Goal: Task Accomplishment & Management: Manage account settings

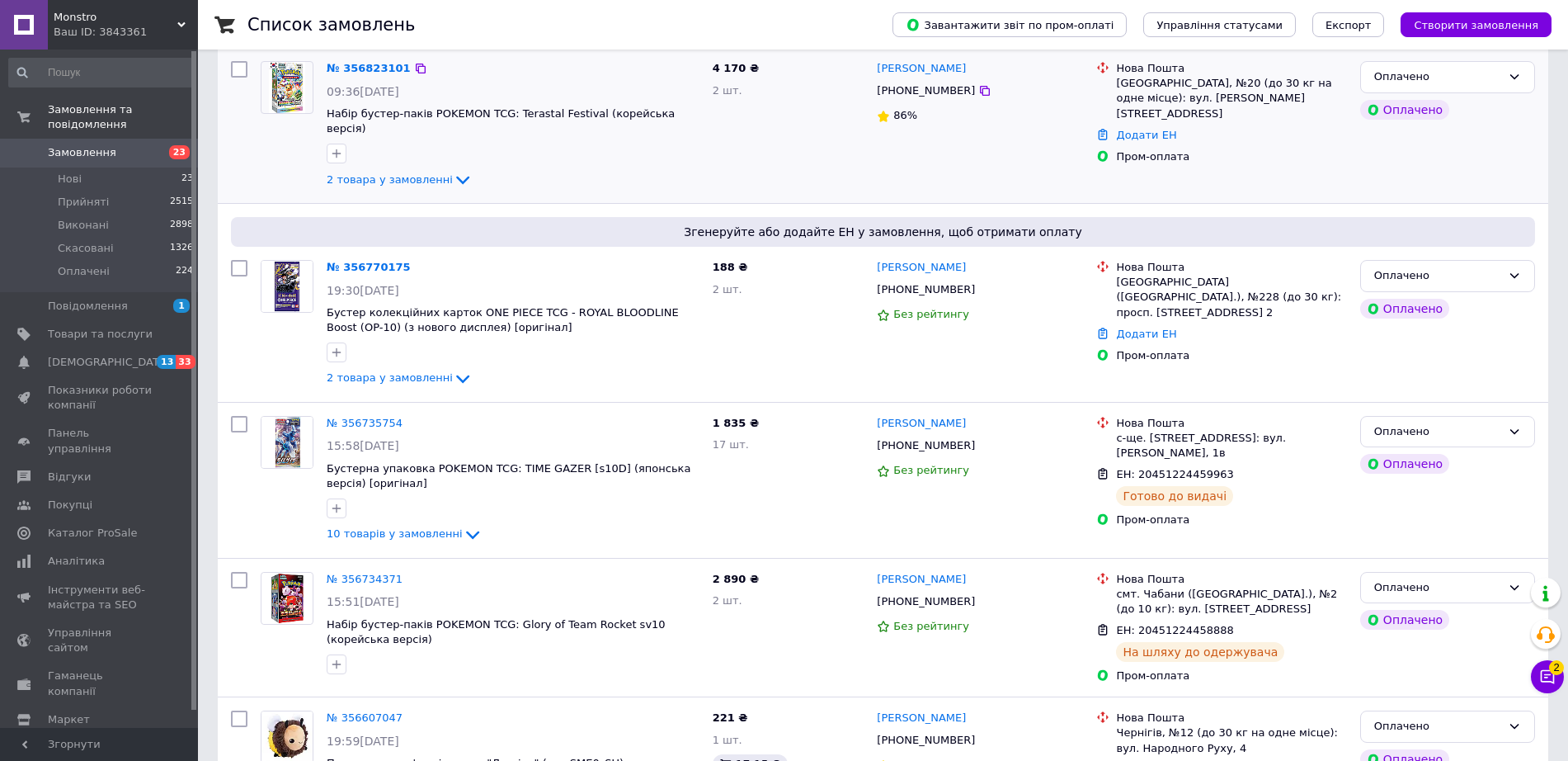
scroll to position [310, 0]
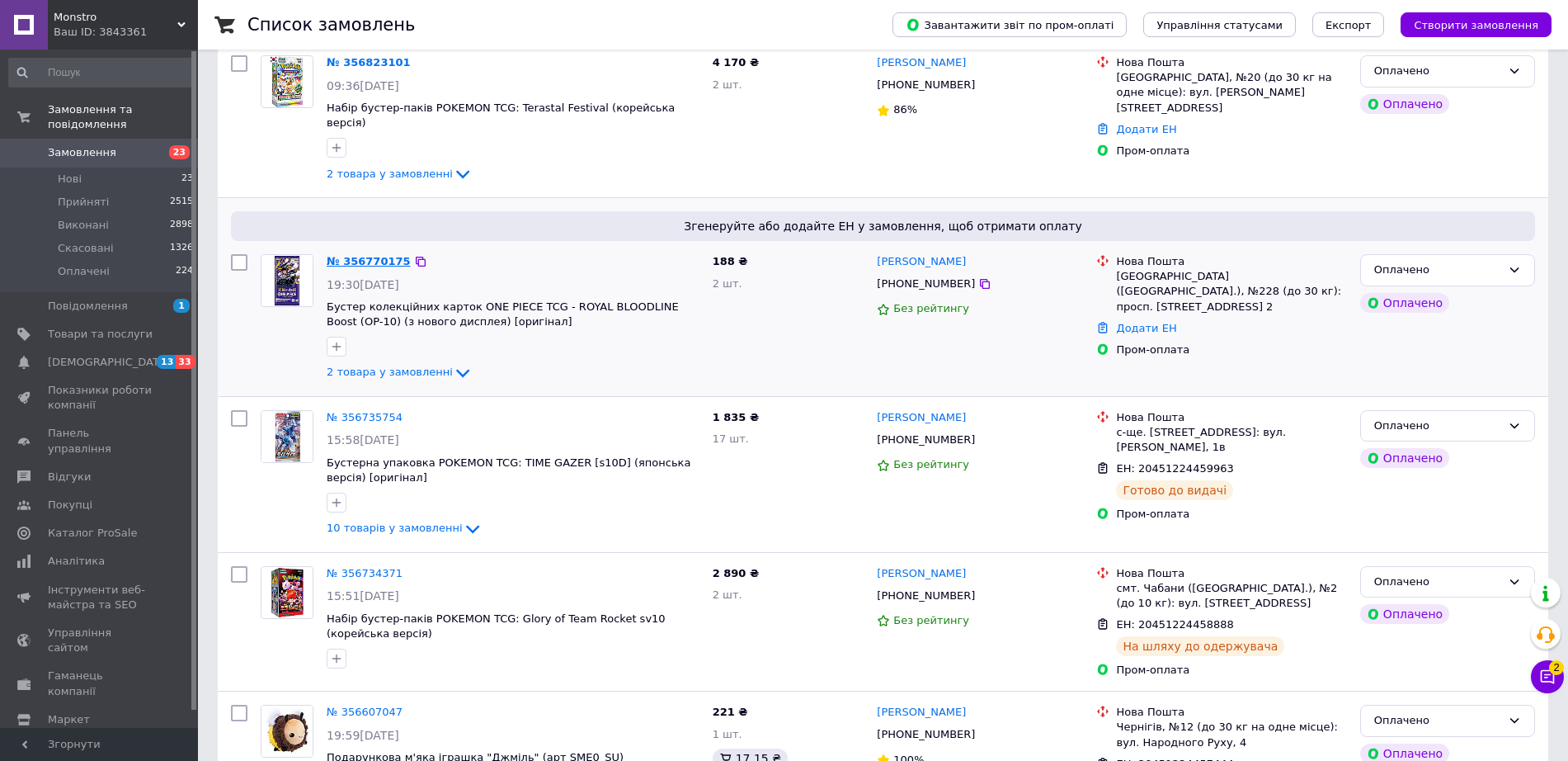
click at [380, 255] on link "№ 356770175" at bounding box center [368, 261] width 84 height 13
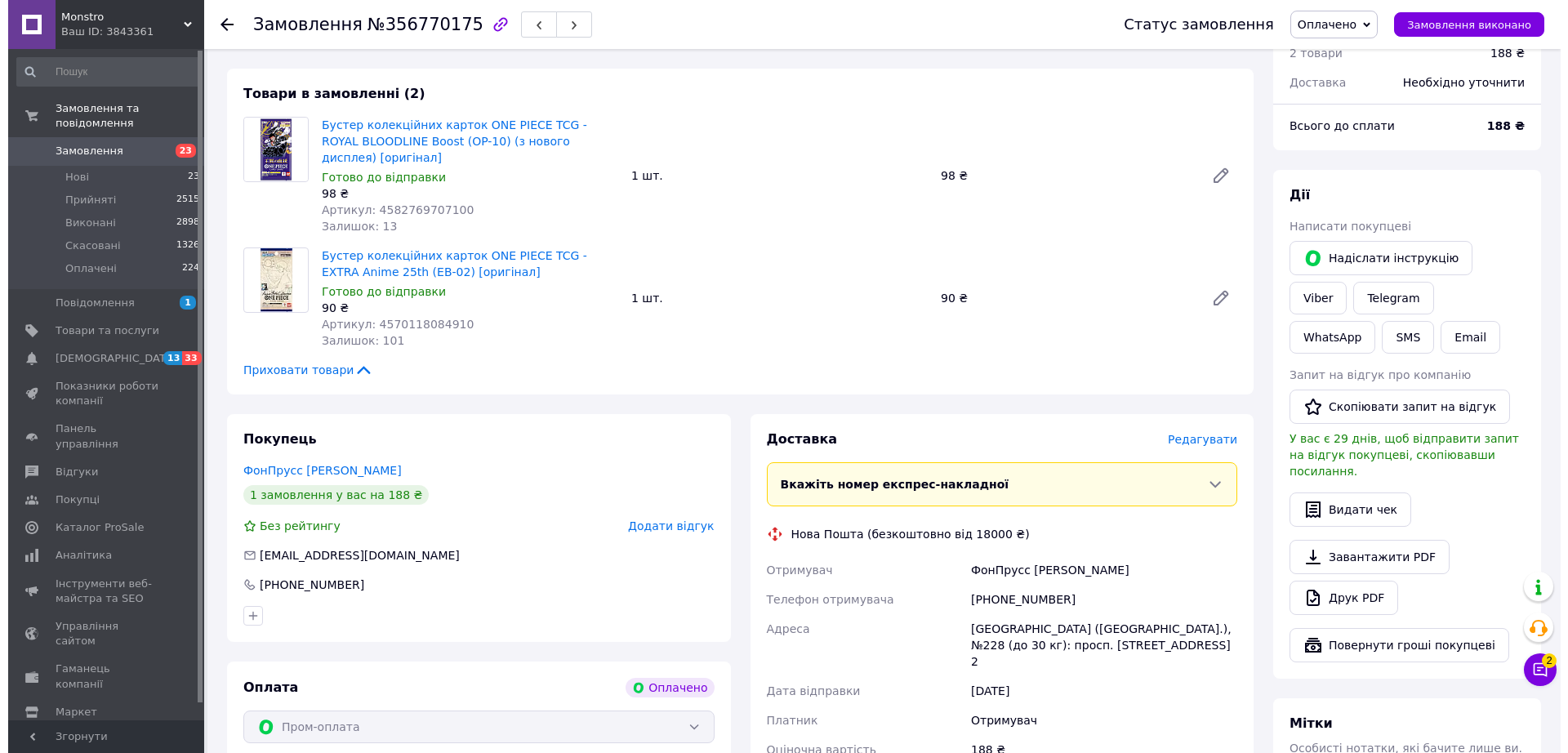
scroll to position [714, 0]
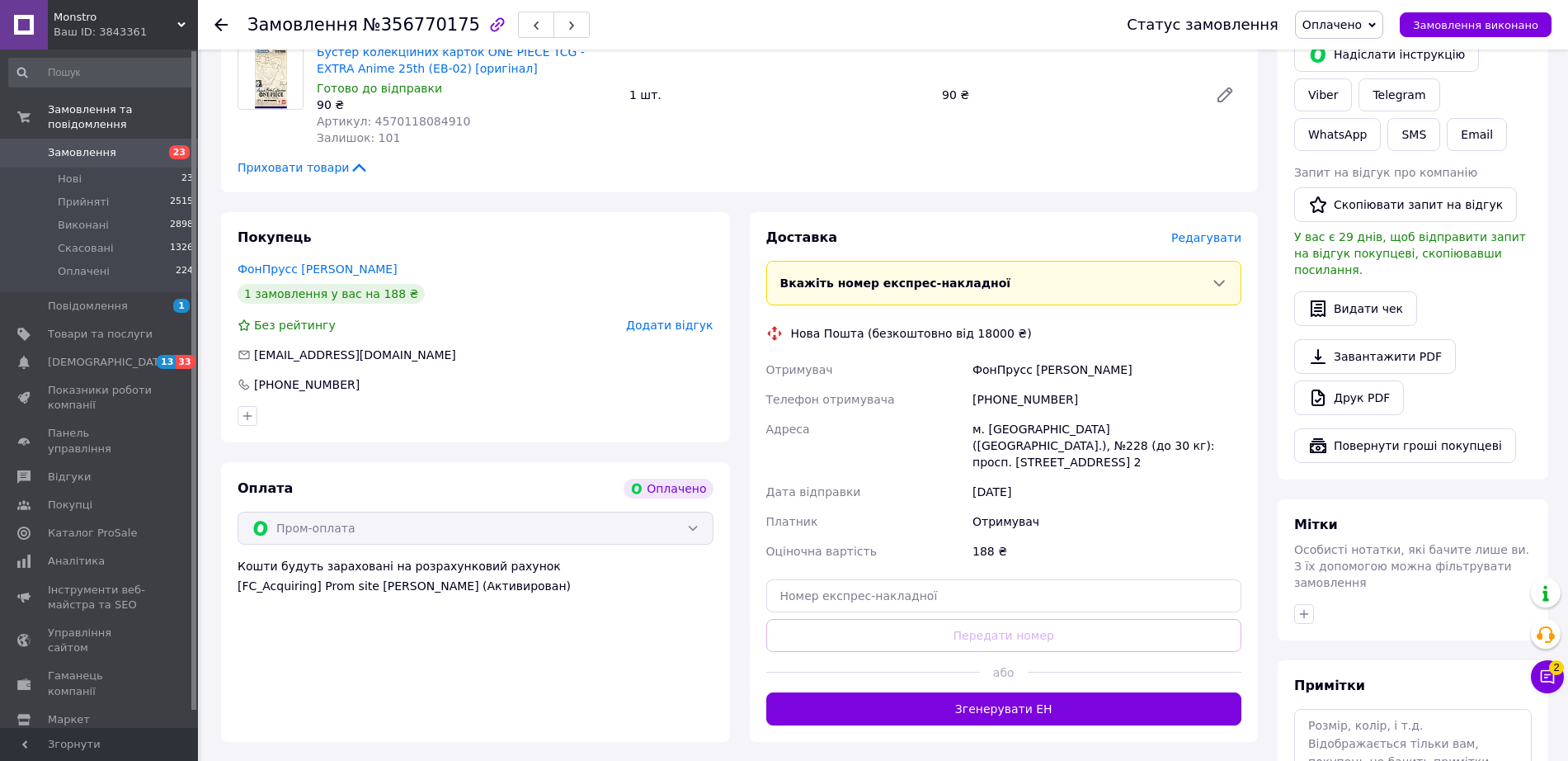
click at [1216, 231] on span "Редагувати" at bounding box center [1206, 238] width 71 height 14
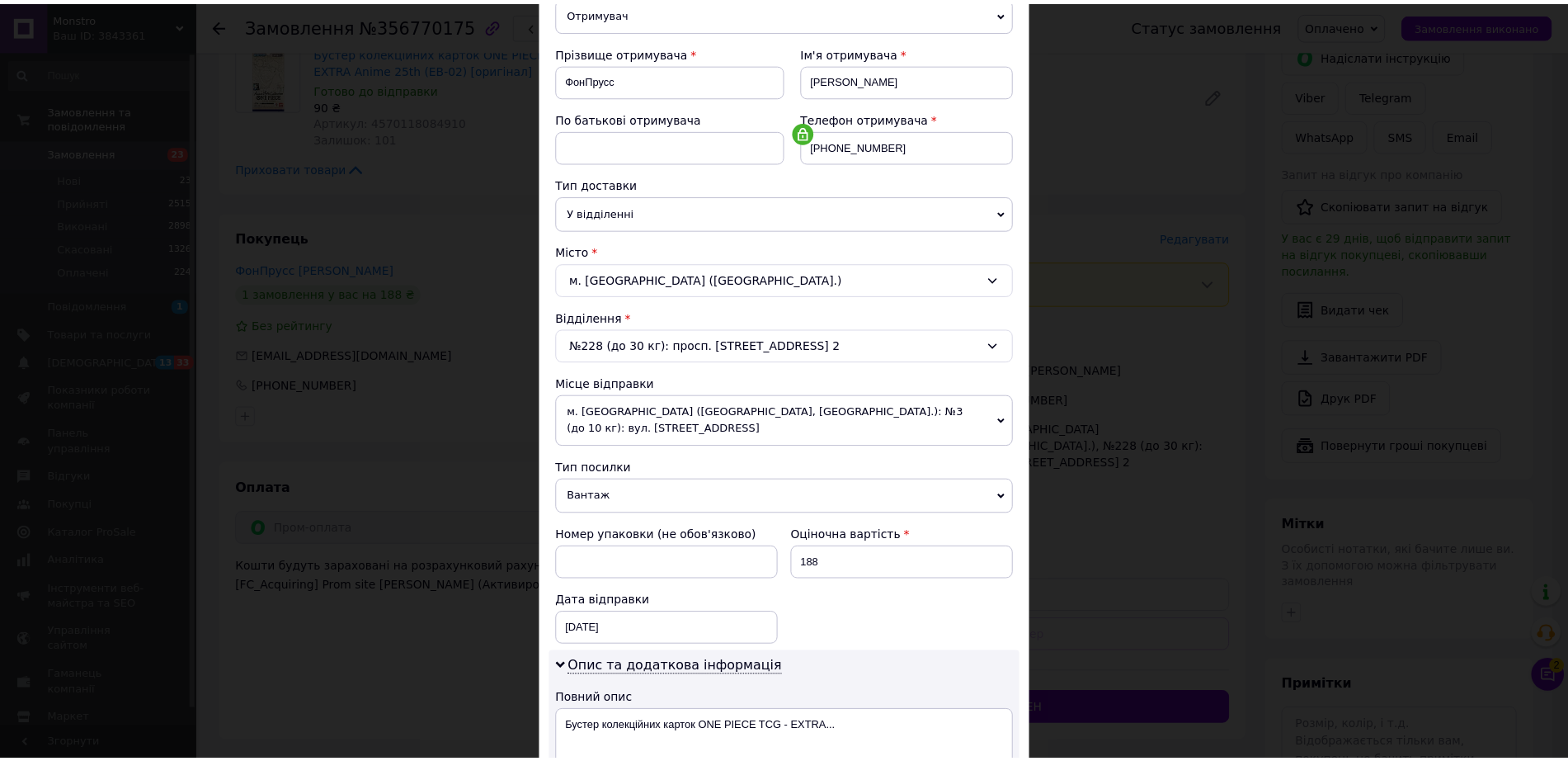
scroll to position [537, 0]
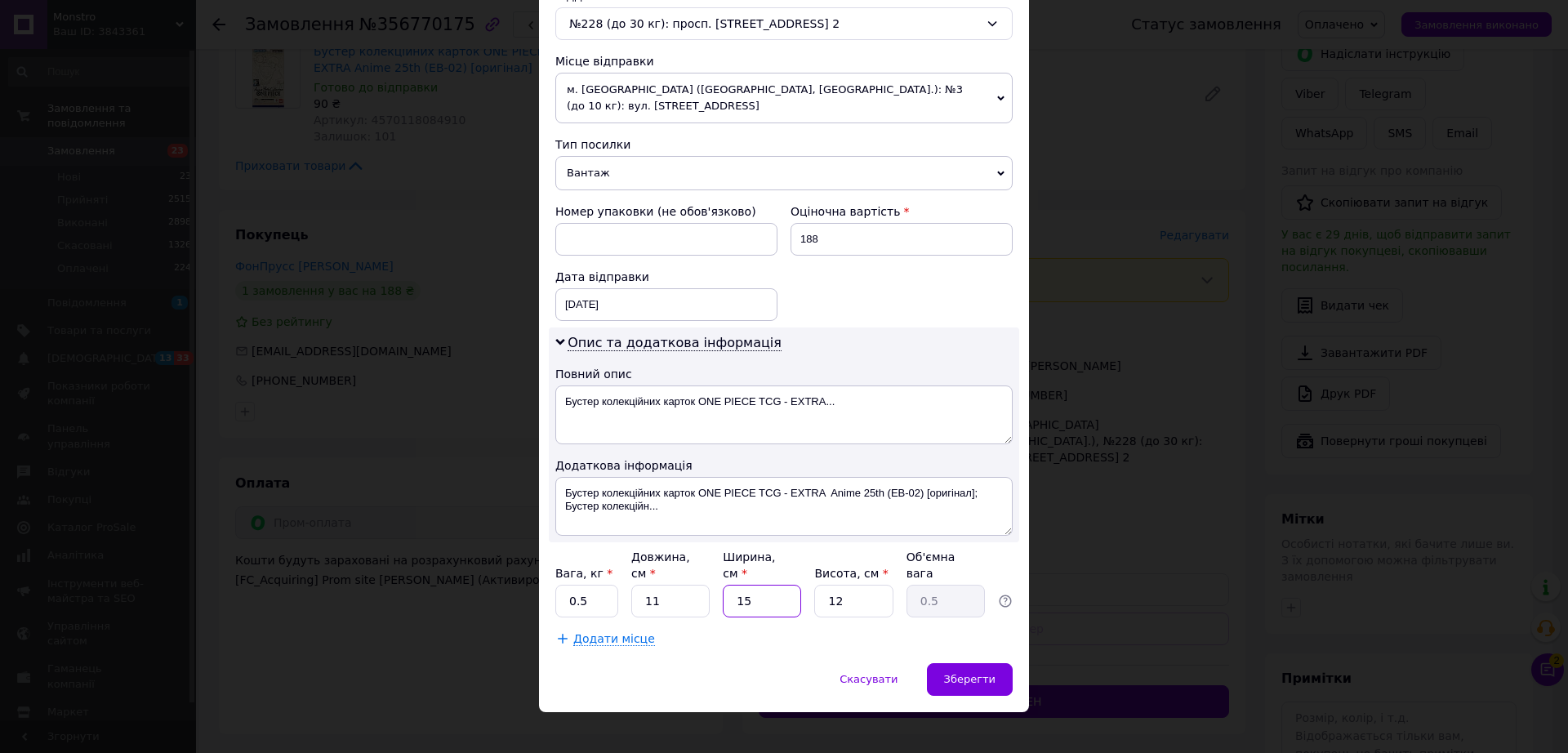
click at [763, 592] on input "15" at bounding box center [761, 601] width 78 height 33
type input "1"
type input "0.1"
type input "10"
type input "0.33"
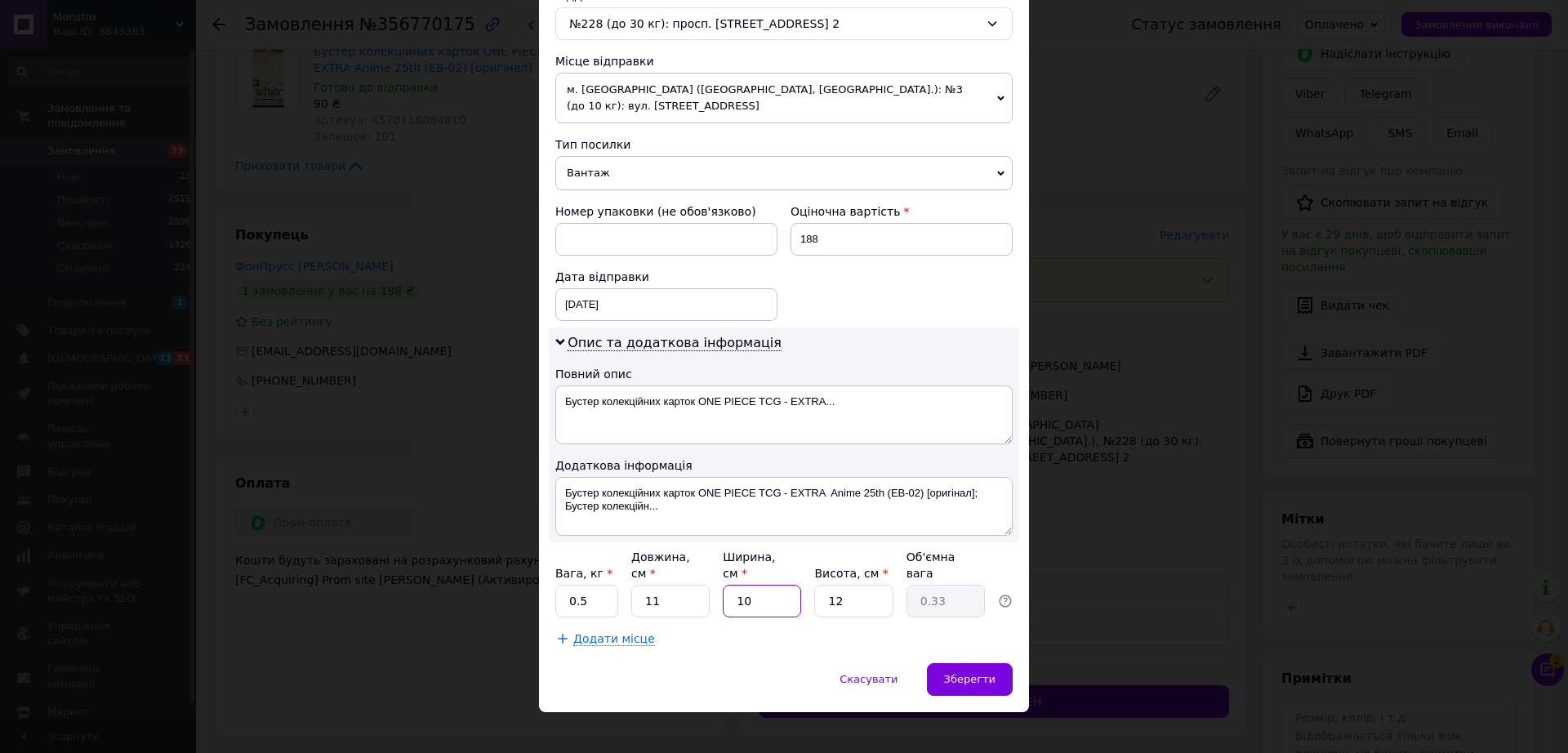
type input "10"
click at [852, 585] on input "12" at bounding box center [853, 601] width 78 height 33
type input "1"
type input "0.1"
type input "10"
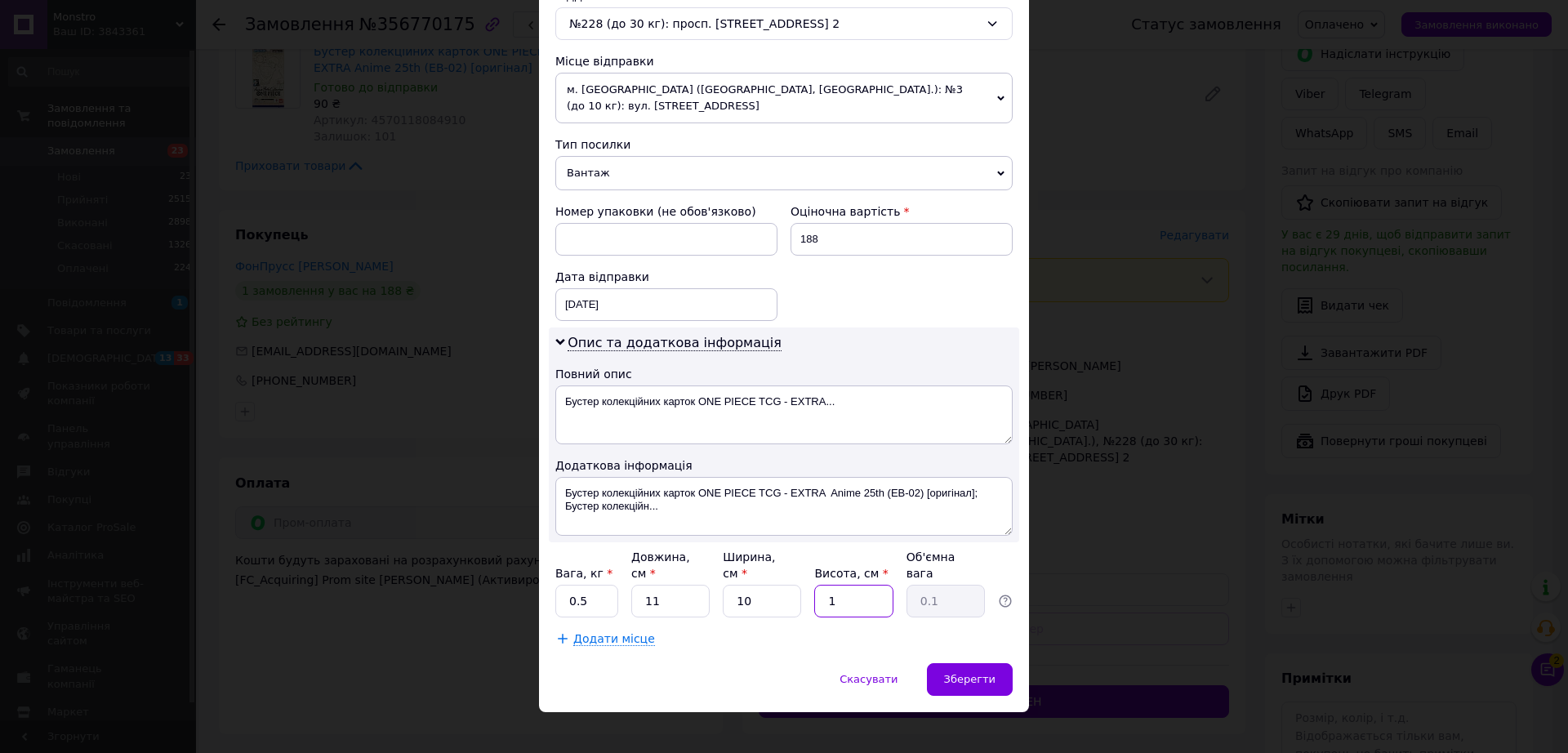
type input "0.28"
type input "10"
click at [944, 663] on div "Зберегти" at bounding box center [970, 679] width 86 height 33
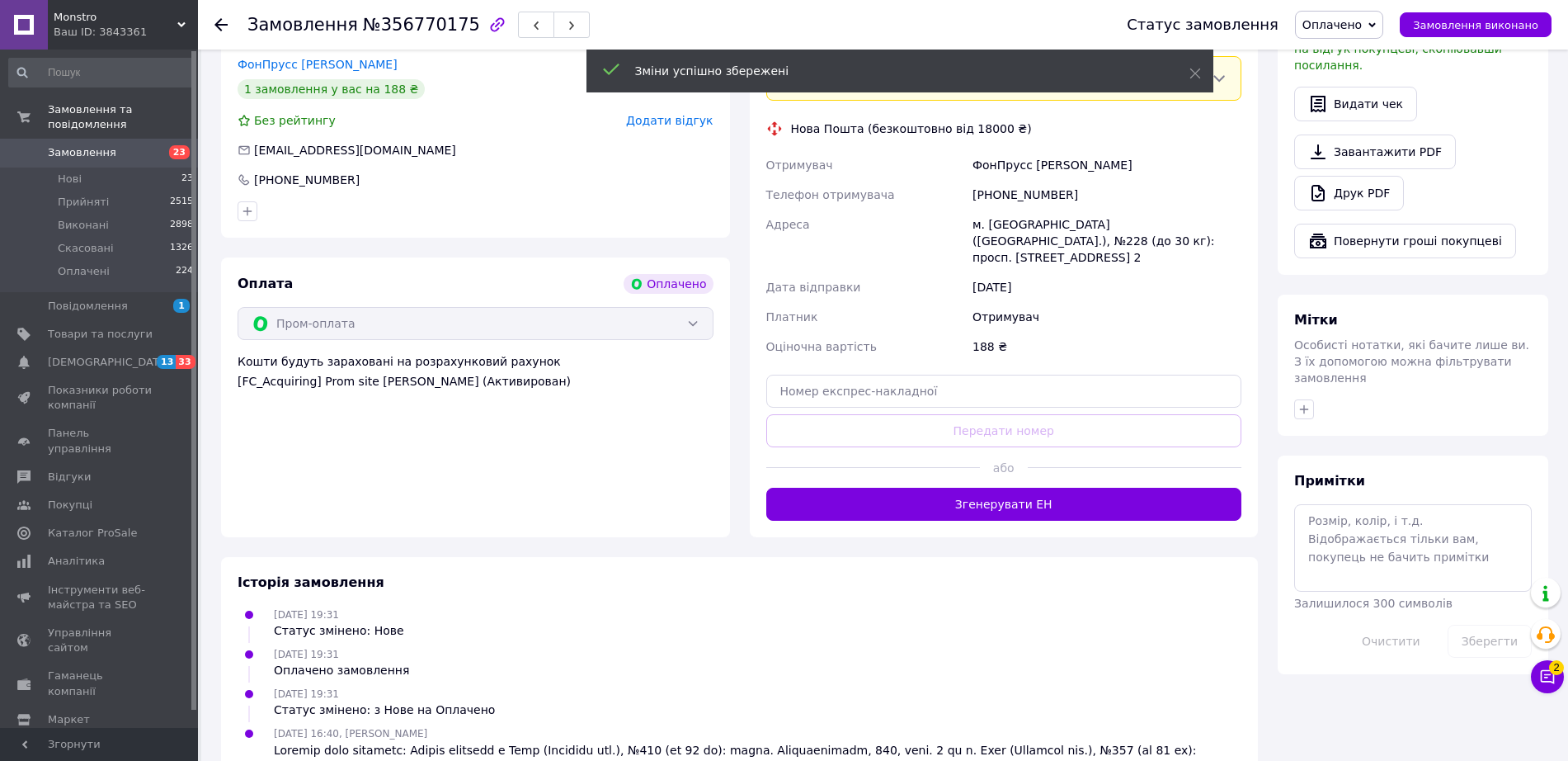
scroll to position [929, 0]
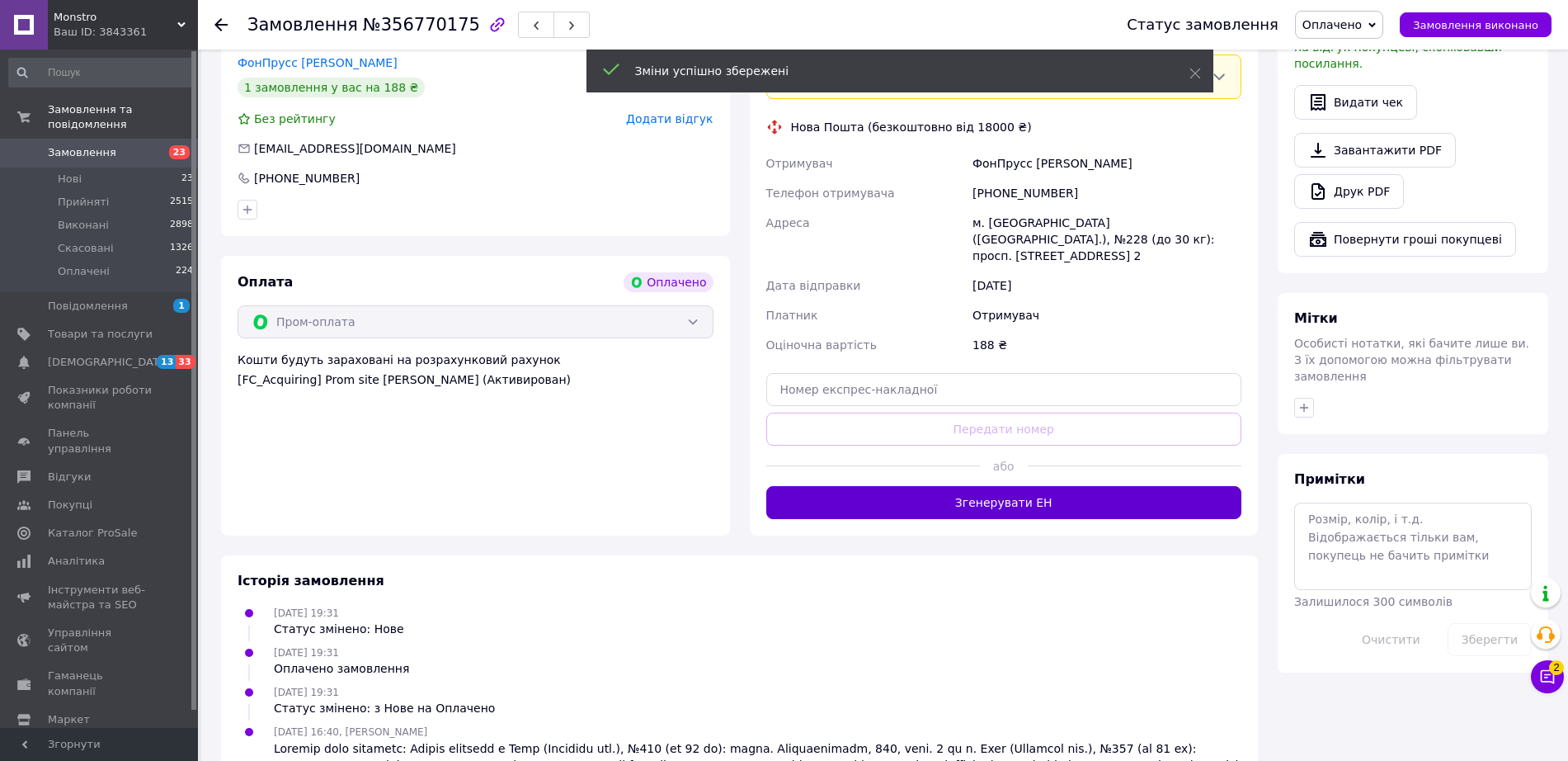
click at [1008, 486] on button "Згенерувати ЕН" at bounding box center [1005, 503] width 476 height 33
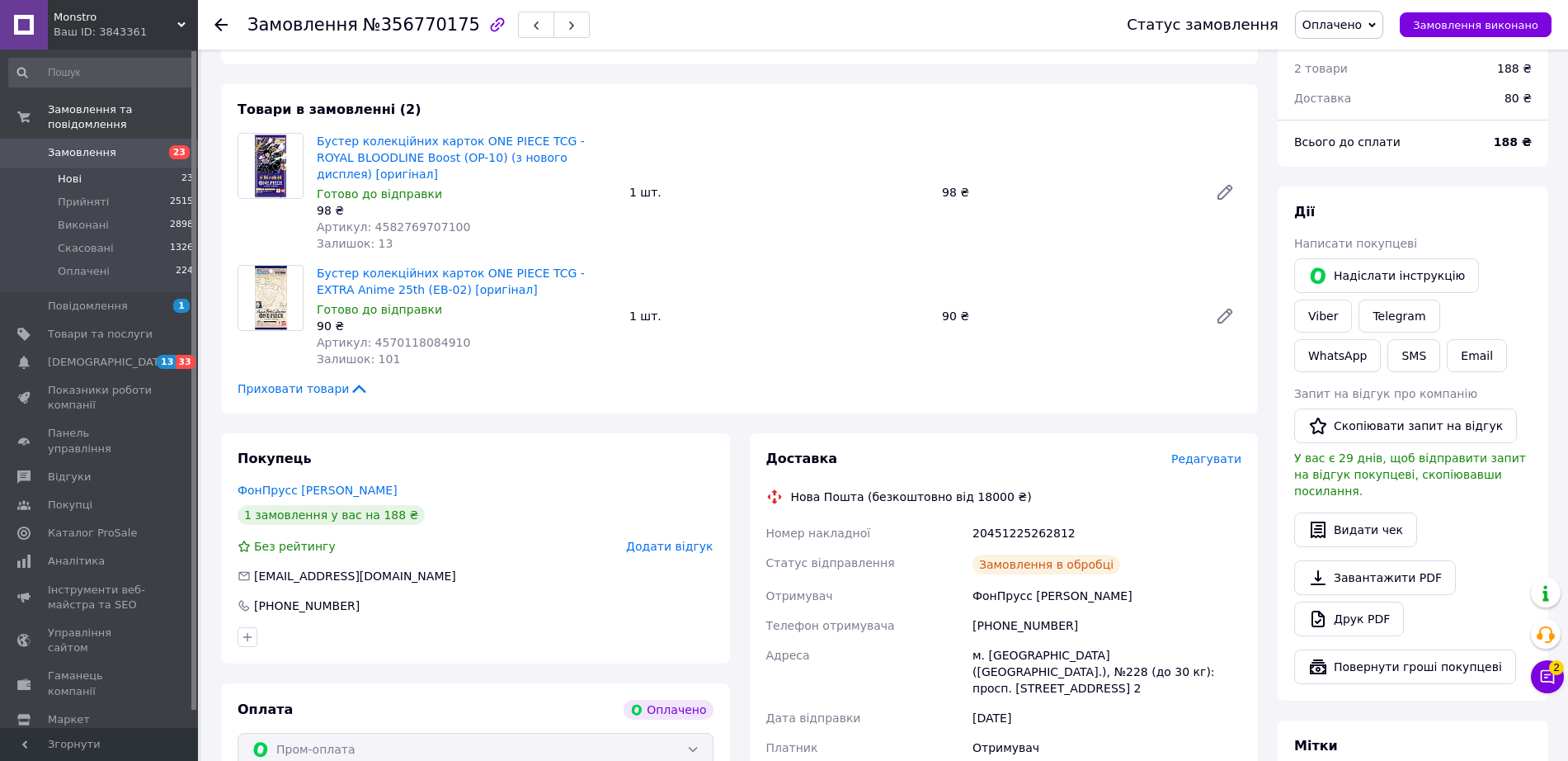
scroll to position [310, 0]
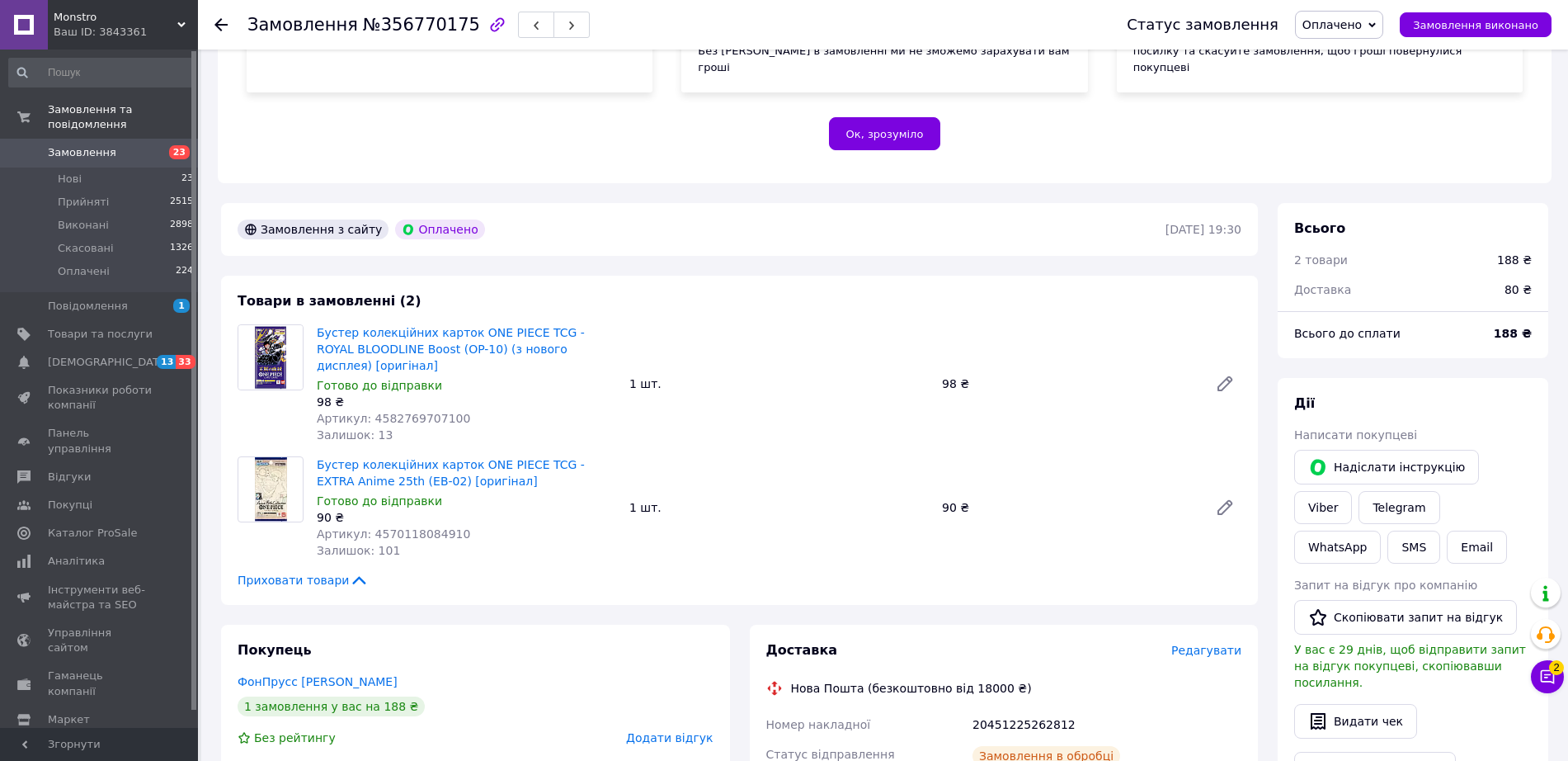
click at [79, 145] on span "Замовлення" at bounding box center [82, 152] width 69 height 14
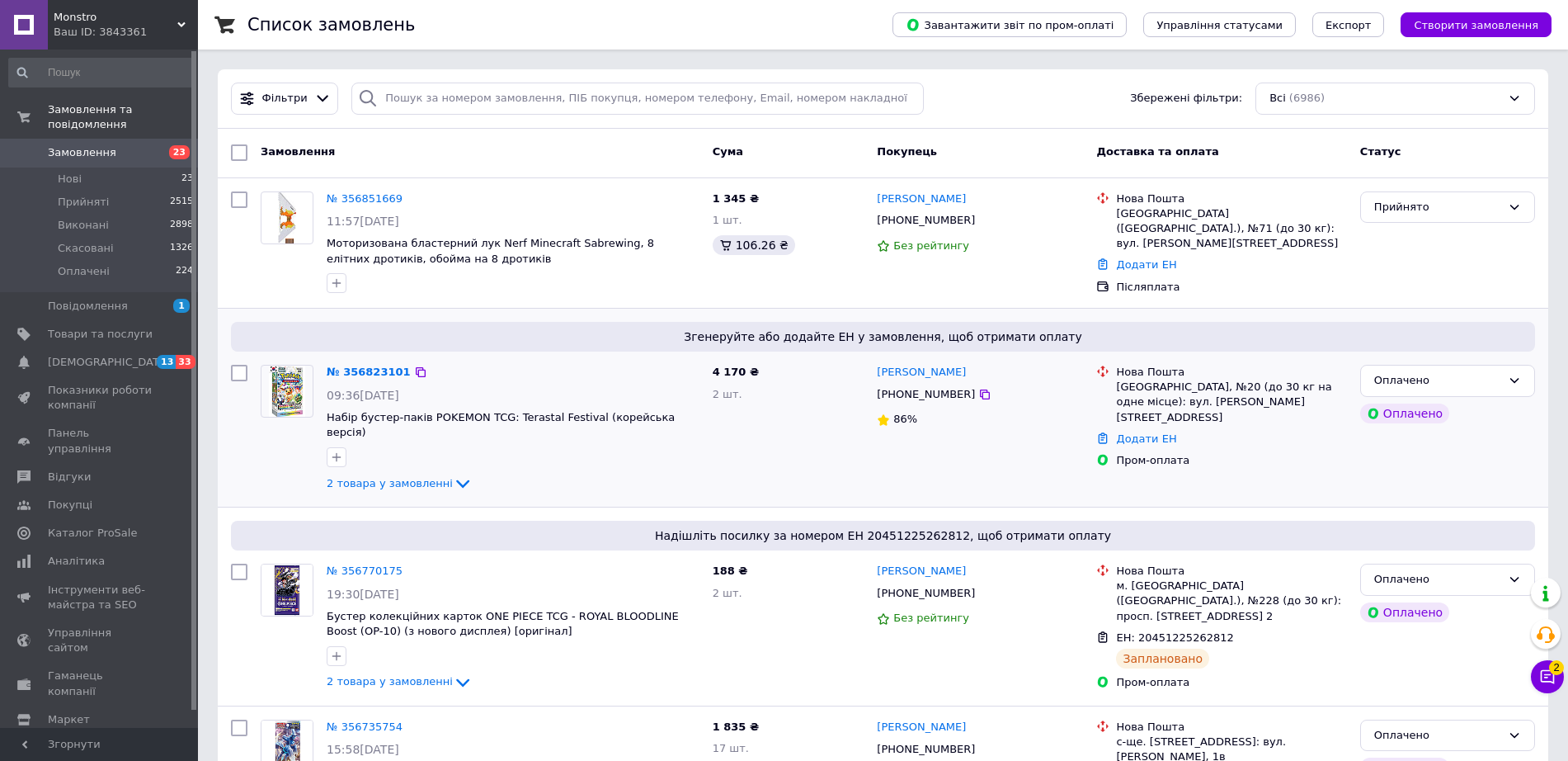
scroll to position [103, 0]
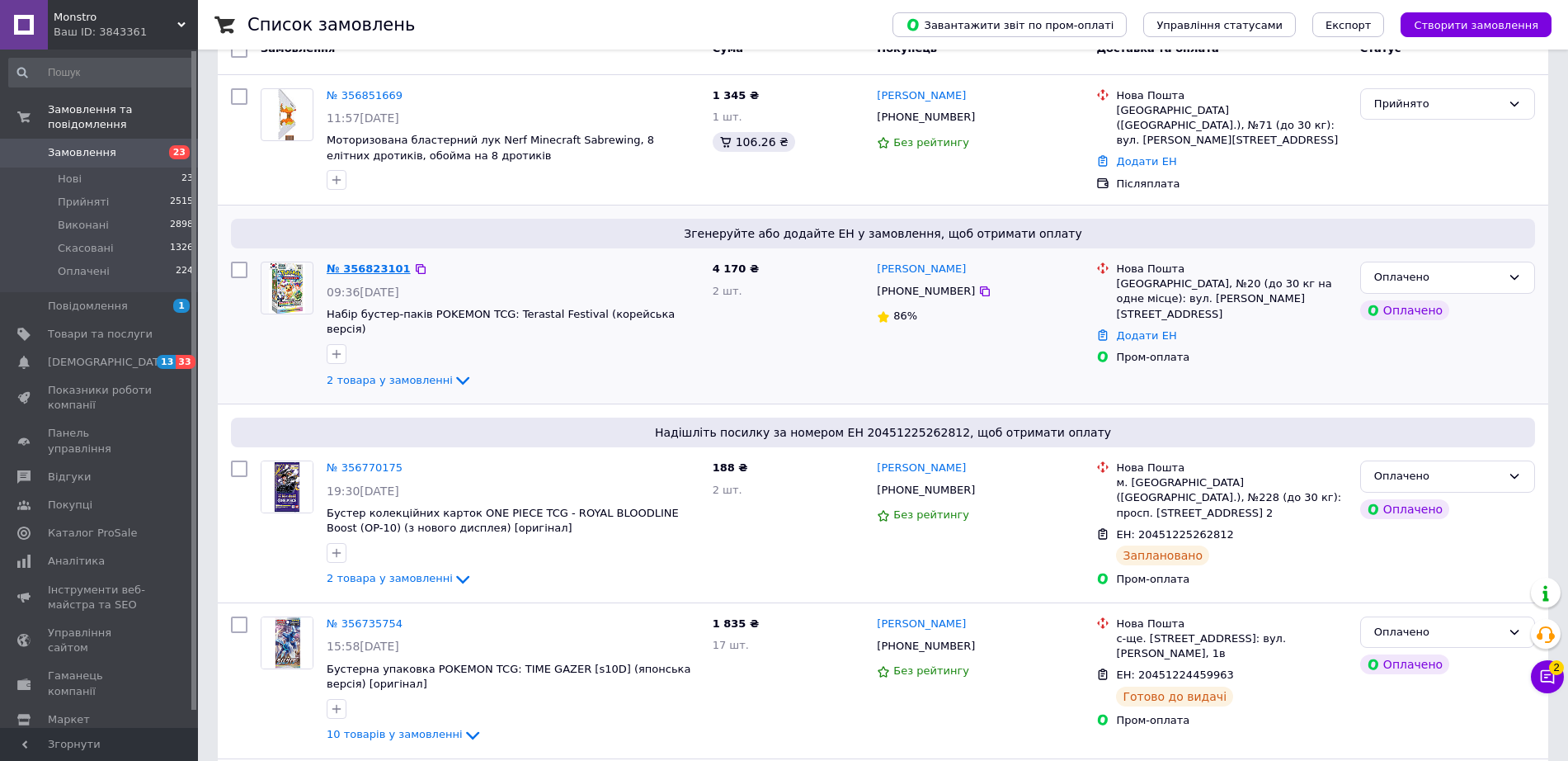
click at [382, 263] on link "№ 356823101" at bounding box center [368, 269] width 84 height 13
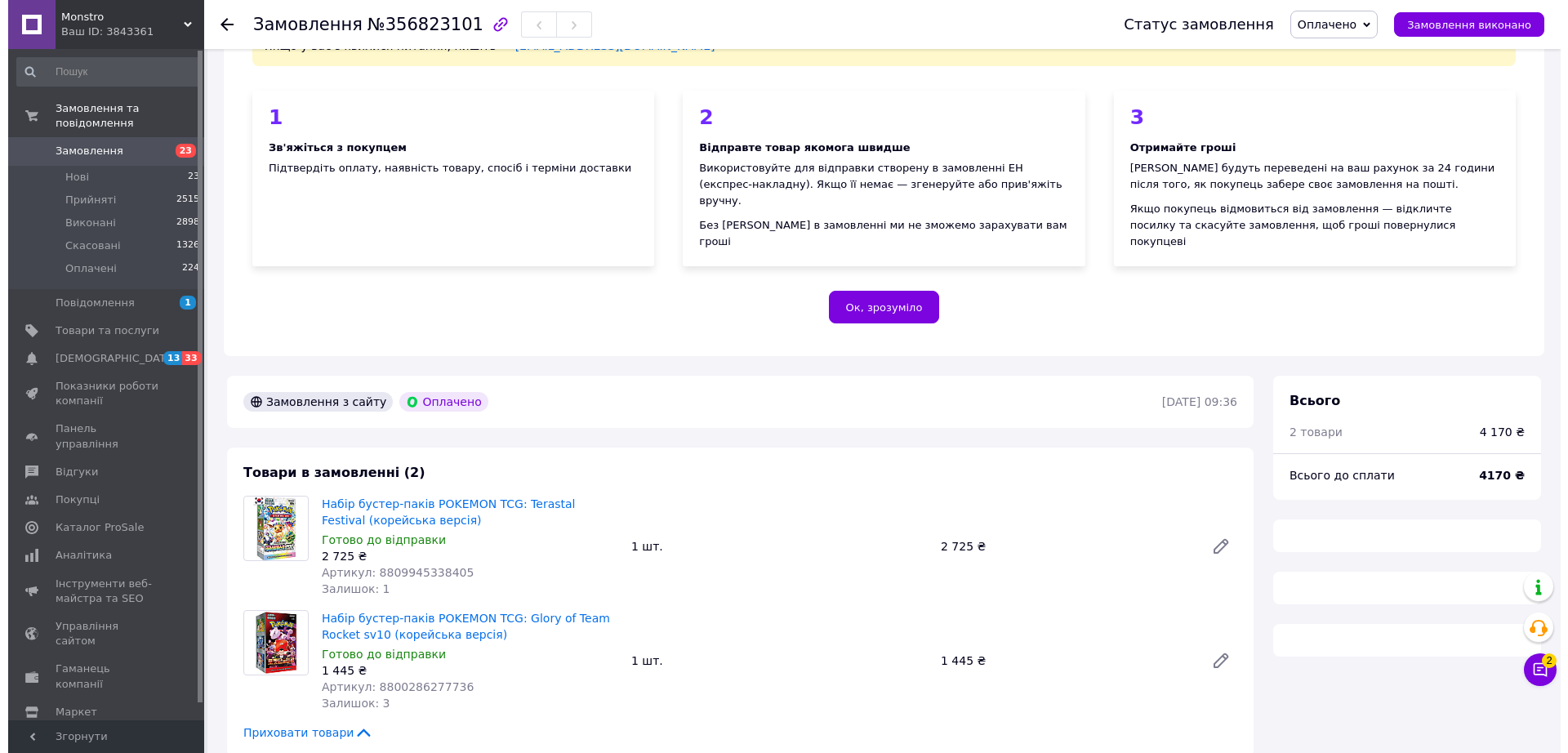
scroll to position [511, 0]
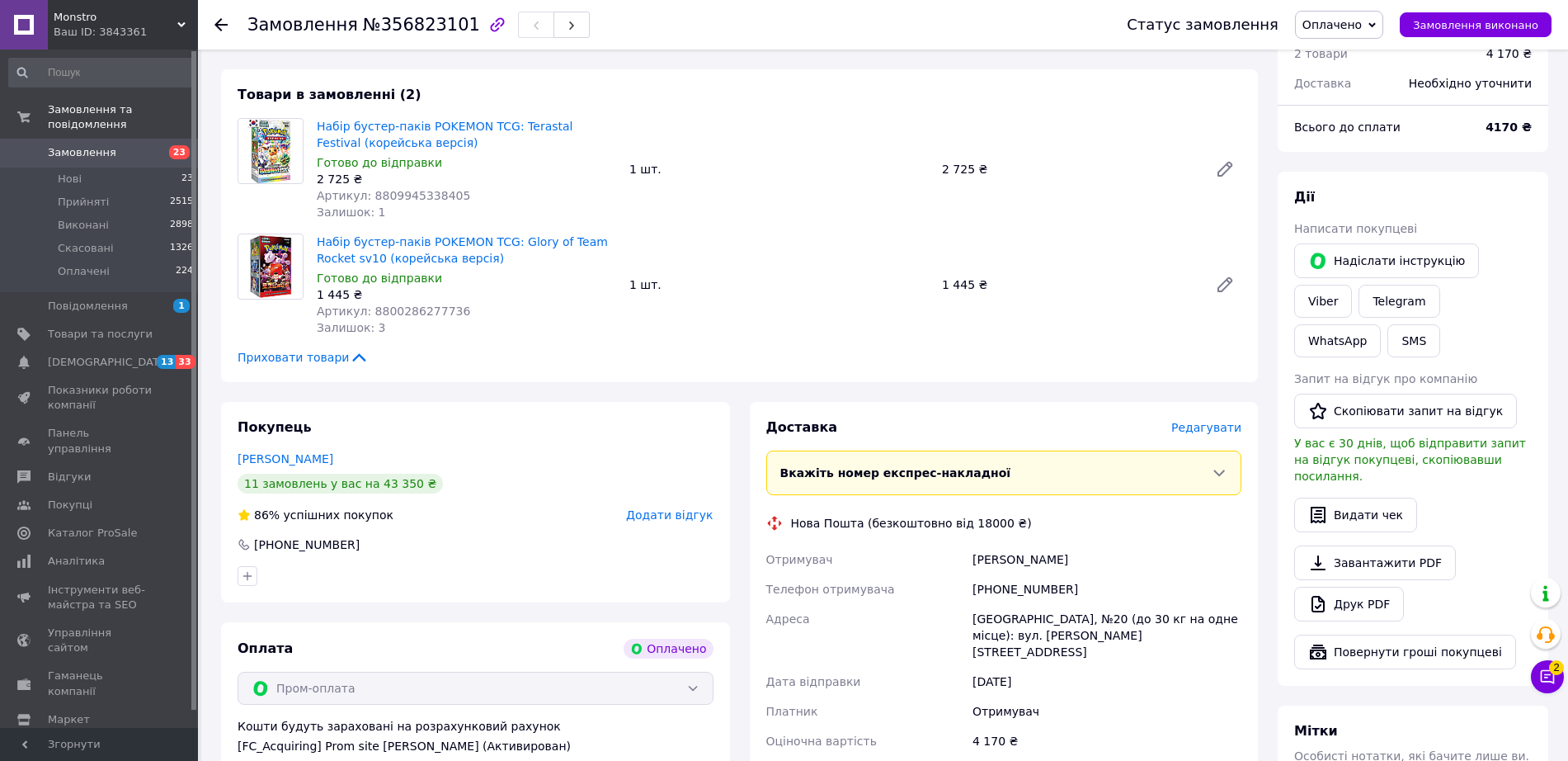
click at [1212, 421] on span "Редагувати" at bounding box center [1206, 428] width 71 height 14
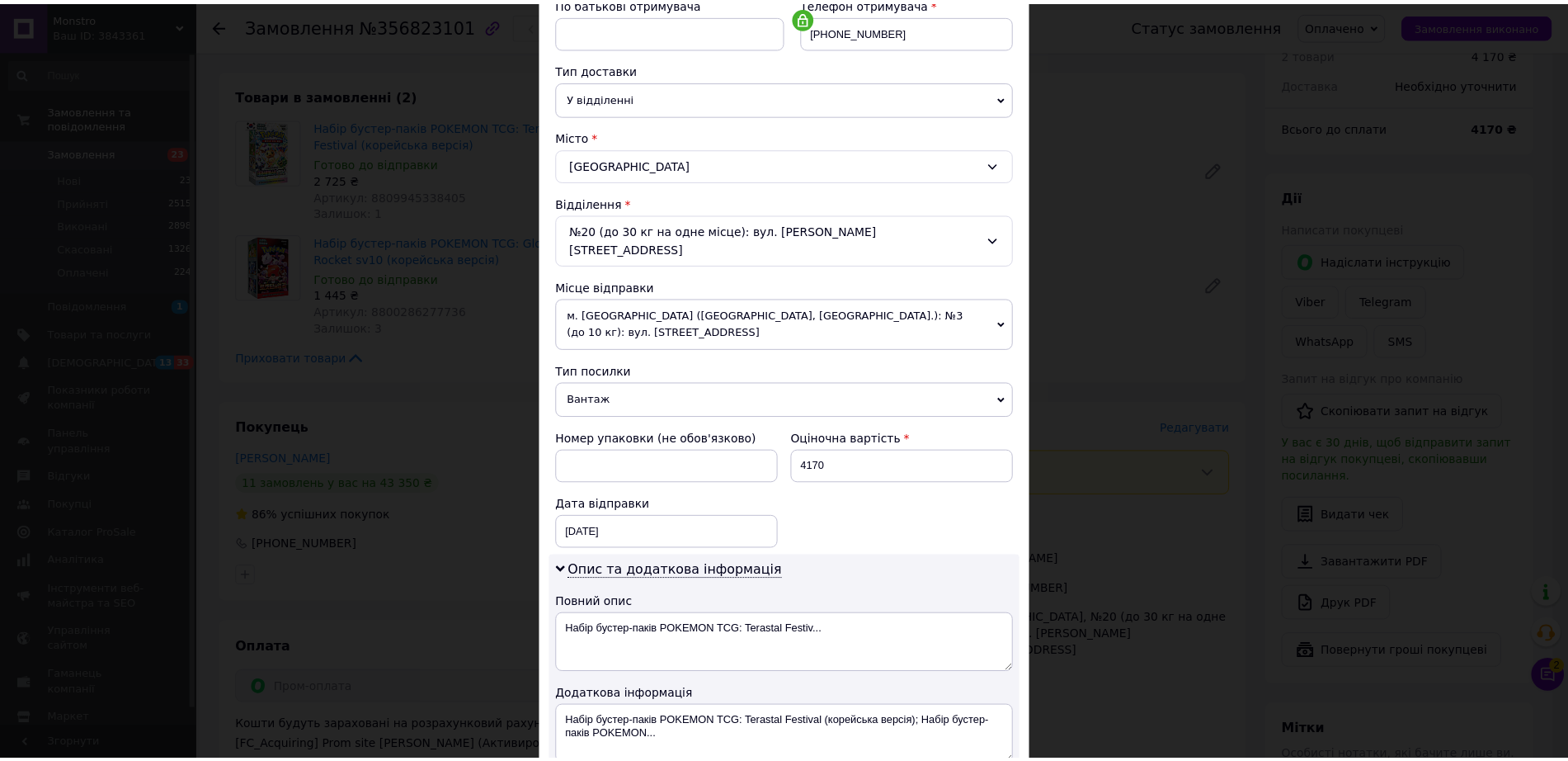
scroll to position [537, 0]
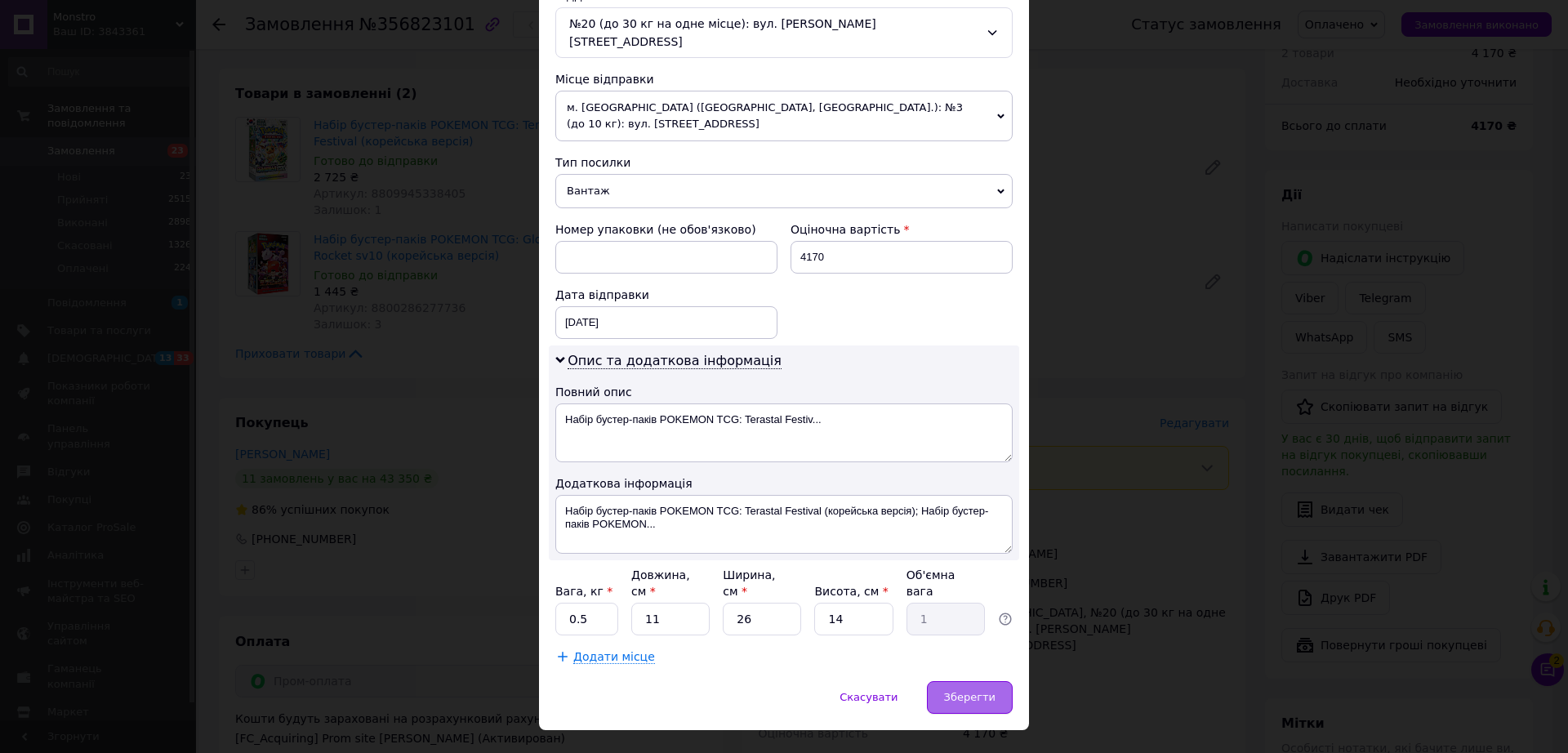
click at [958, 691] on span "Зберегти" at bounding box center [969, 697] width 51 height 13
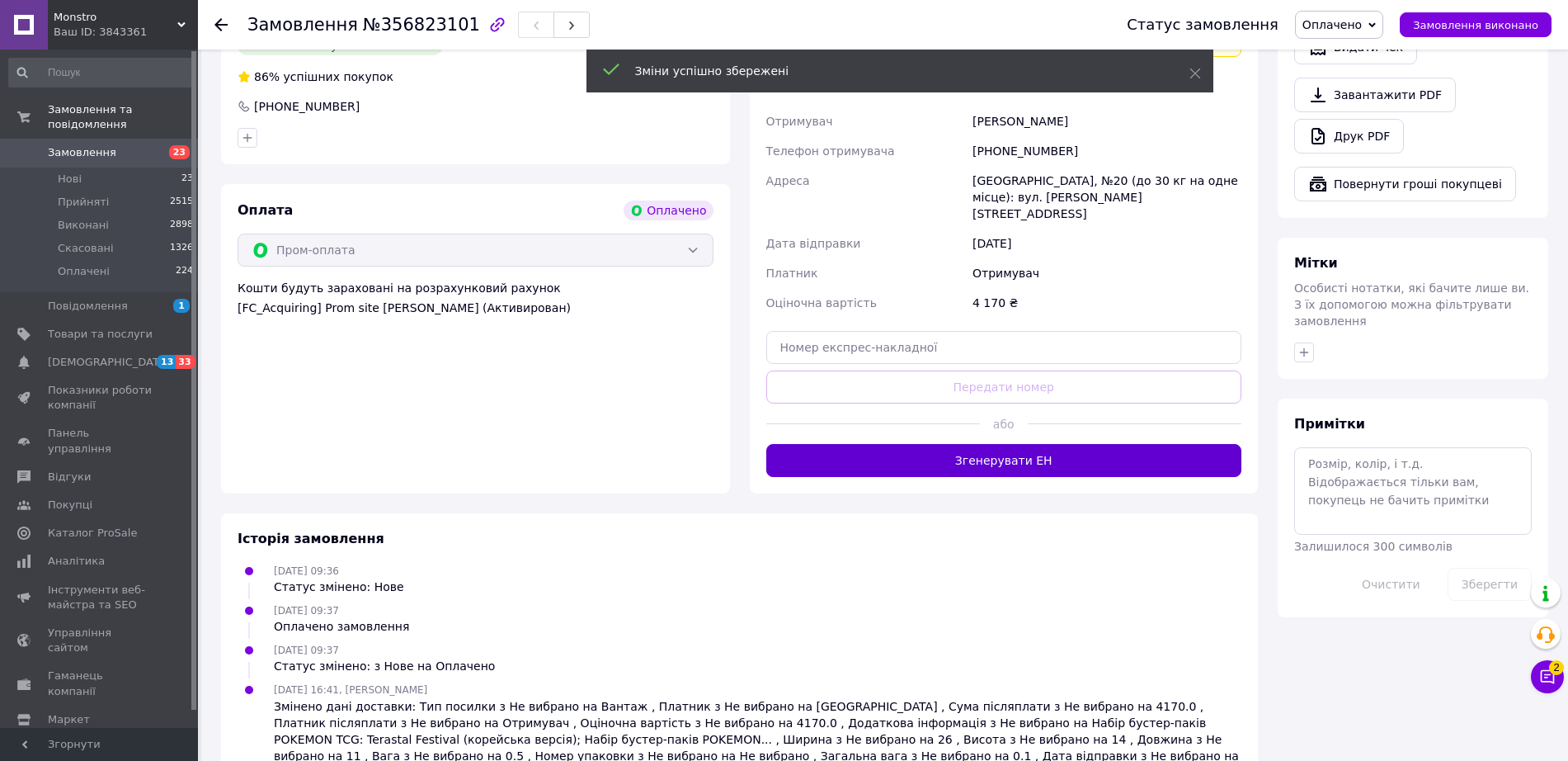
scroll to position [960, 0]
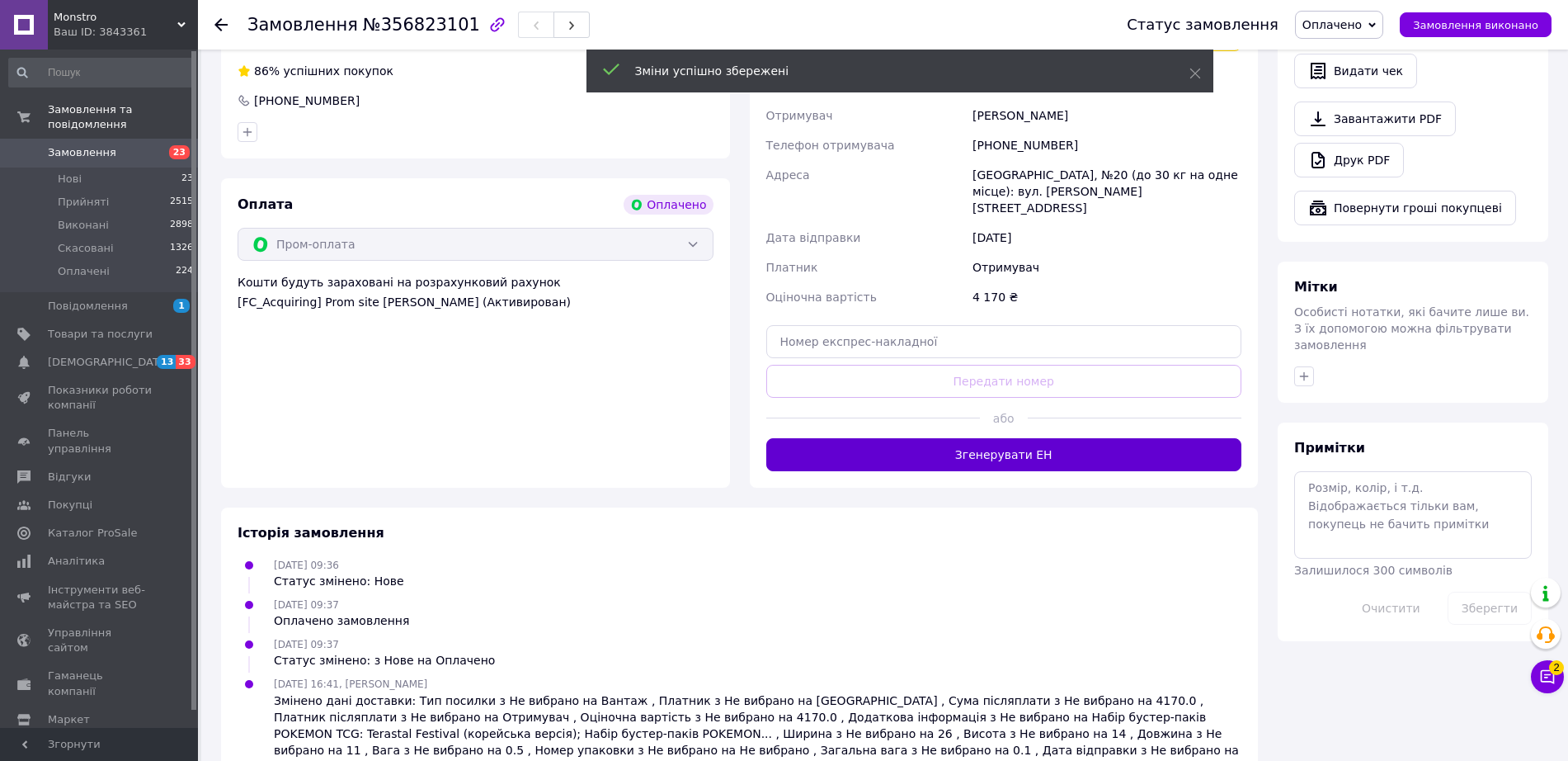
click at [954, 438] on button "Згенерувати ЕН" at bounding box center [1005, 454] width 476 height 33
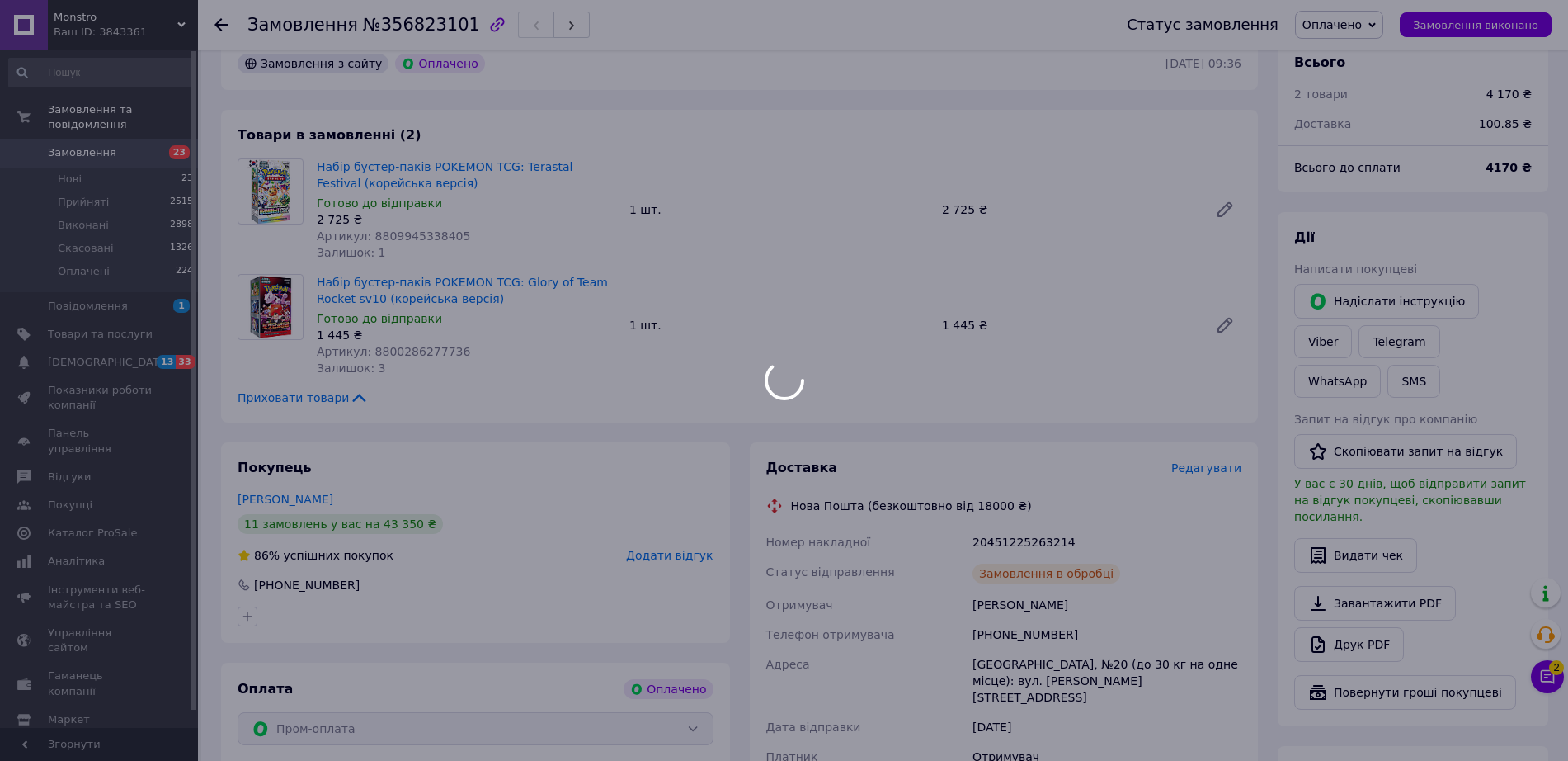
scroll to position [469, 0]
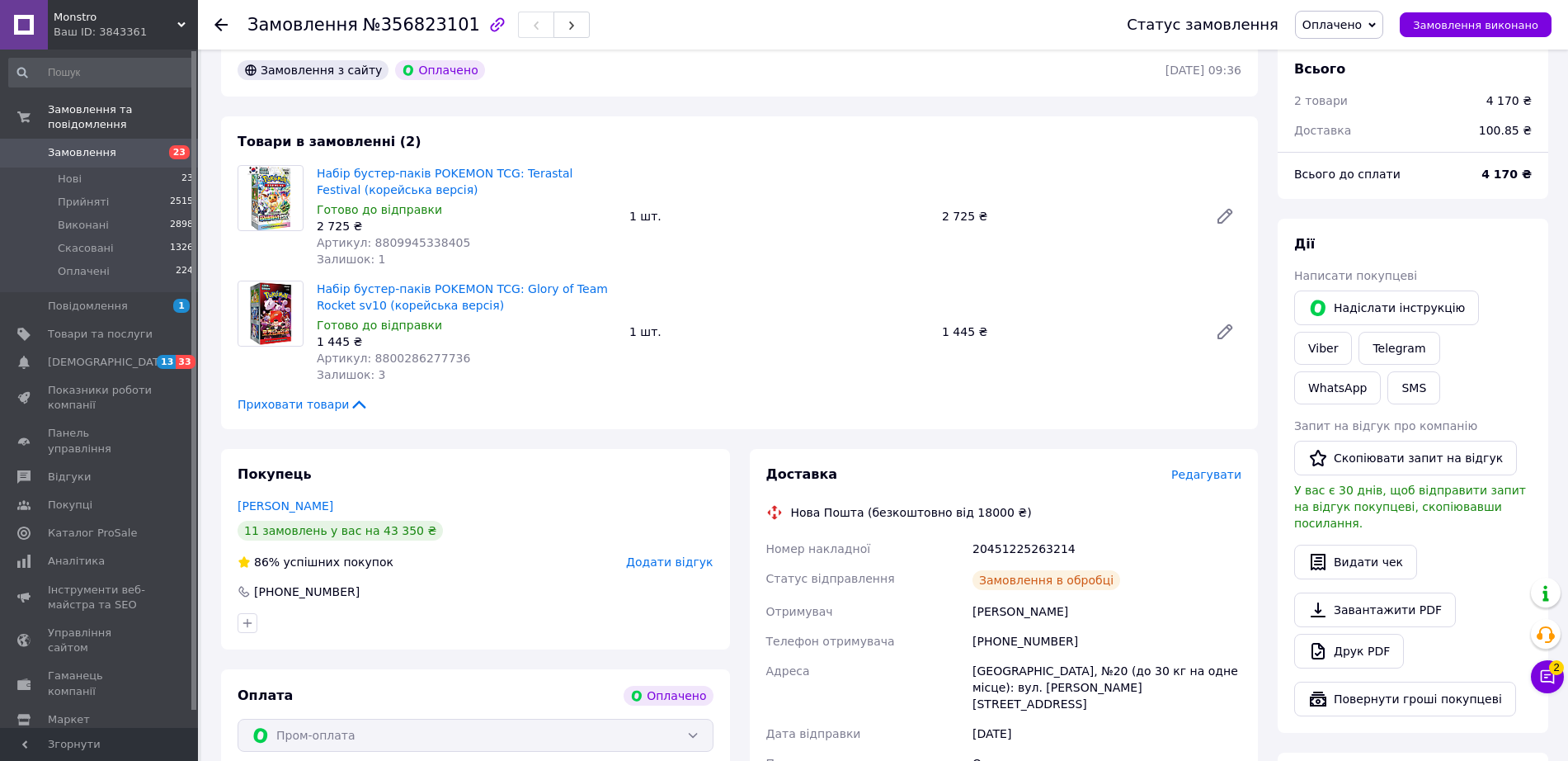
click at [220, 23] on icon at bounding box center [221, 25] width 14 height 14
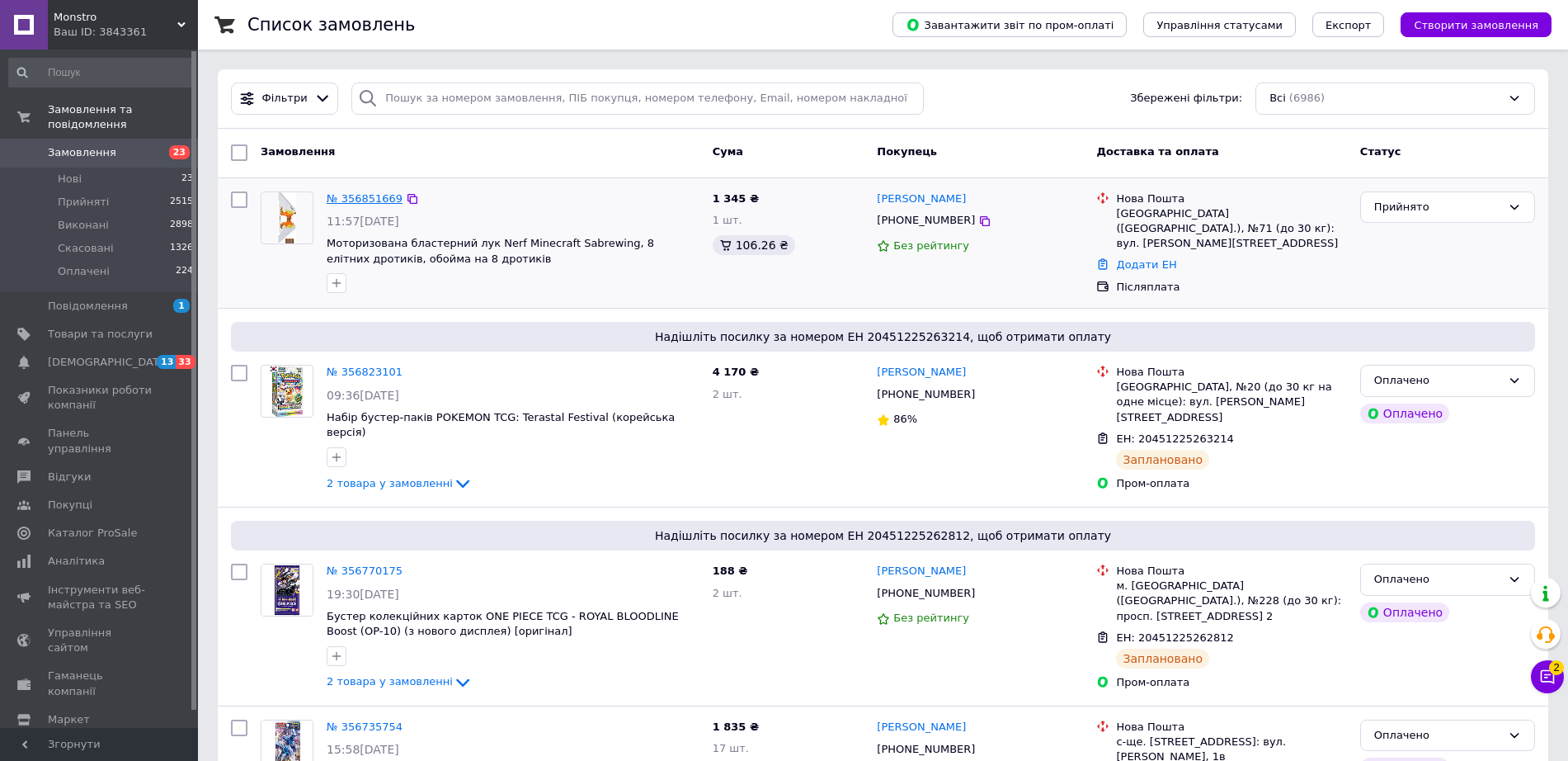
click at [379, 202] on link "№ 356851669" at bounding box center [364, 198] width 76 height 13
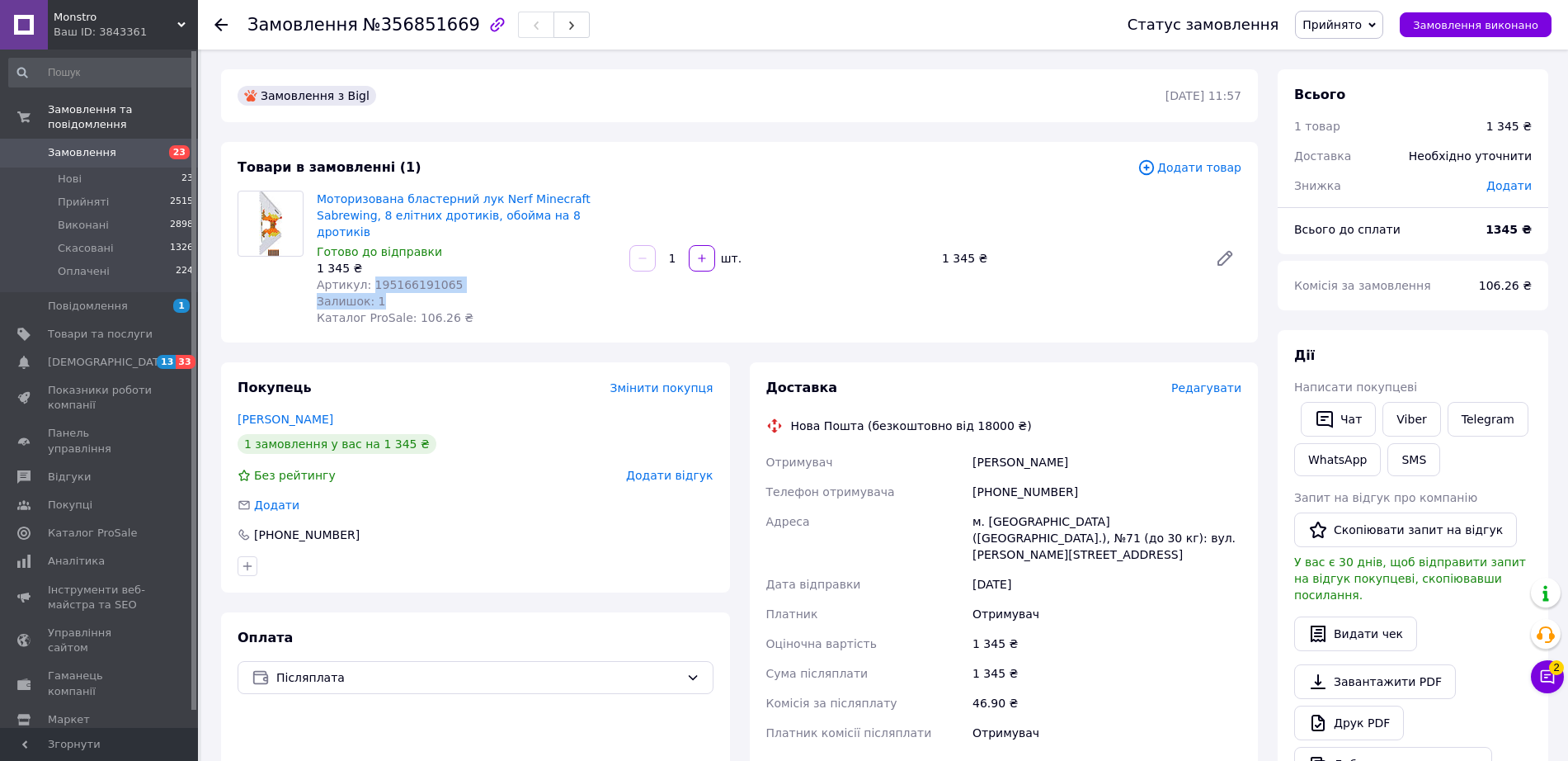
drag, startPoint x: 367, startPoint y: 268, endPoint x: 444, endPoint y: 277, distance: 77.5
click at [444, 277] on div "Моторизована бластерний лук Nerf Minecraft Sabrewing, 8 елітних дротиків, обойм…" at bounding box center [467, 258] width 313 height 142
click at [444, 293] on div "Залишок: 1" at bounding box center [467, 301] width 299 height 16
drag, startPoint x: 367, startPoint y: 267, endPoint x: 445, endPoint y: 269, distance: 78.0
click at [445, 276] on div "Артикул: 195166191065" at bounding box center [467, 284] width 299 height 16
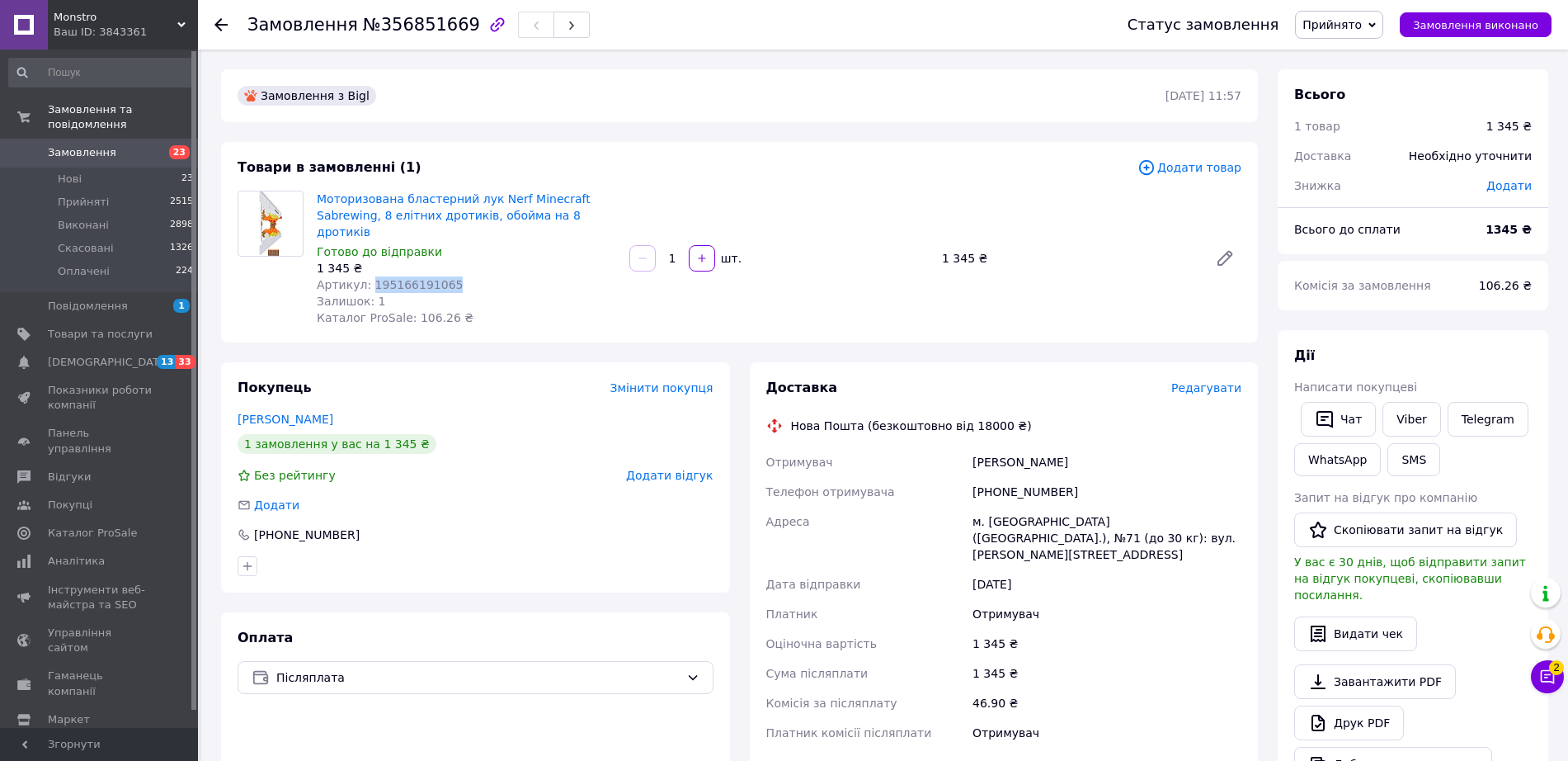
copy span "195166191065"
click at [1397, 424] on link "Viber" at bounding box center [1412, 419] width 58 height 35
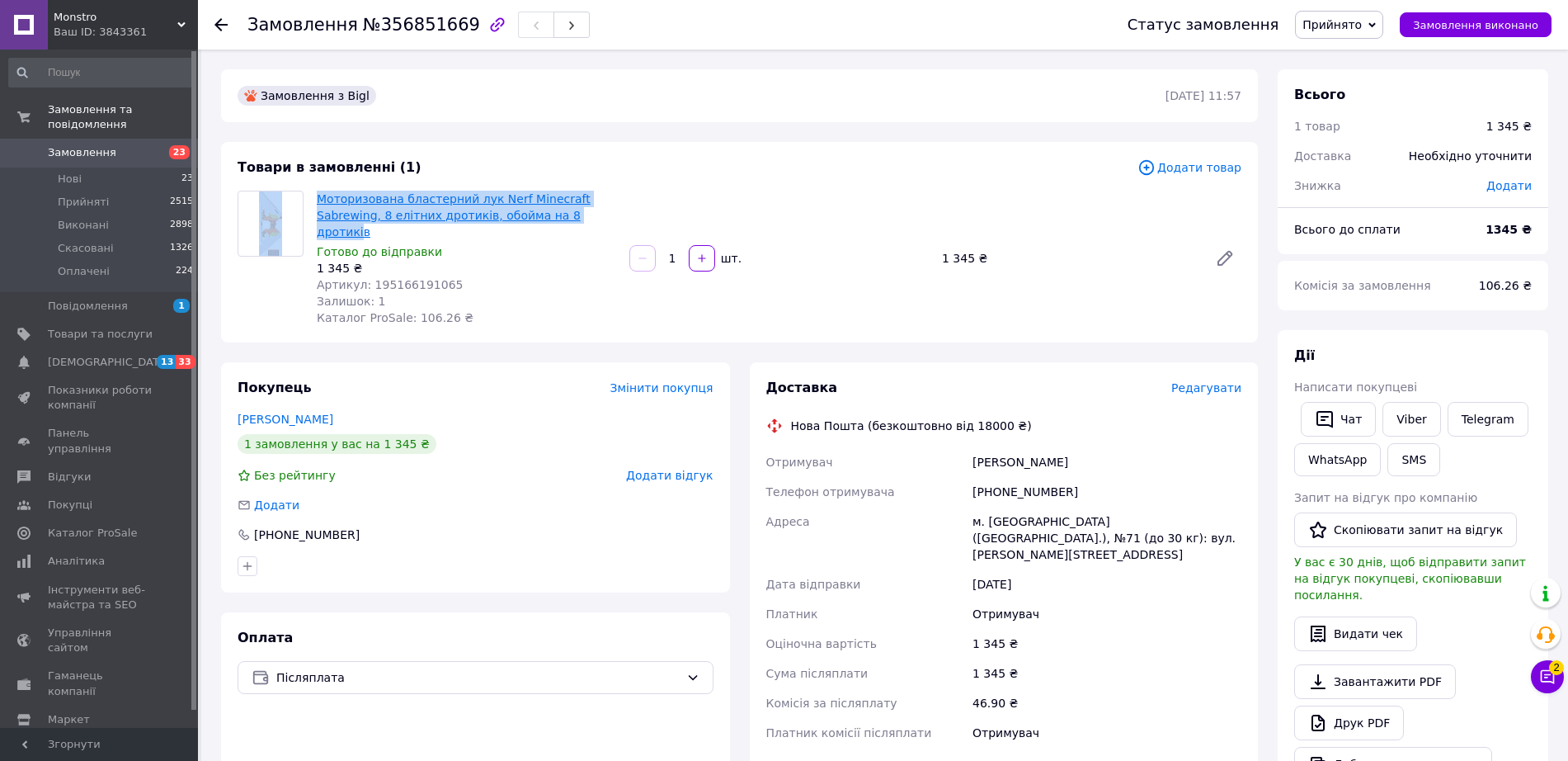
drag, startPoint x: 307, startPoint y: 202, endPoint x: 586, endPoint y: 217, distance: 279.4
click at [586, 217] on div "Моторизована бластерний лук Nerf Minecraft Sabrewing, 8 елітних дротиків, обойм…" at bounding box center [739, 258] width 1017 height 135
drag, startPoint x: 681, startPoint y: 185, endPoint x: 541, endPoint y: 188, distance: 140.0
click at [677, 185] on div "Товари в замовленні (1) Додати товар Моторизована бластерний лук Nerf Minecraft…" at bounding box center [739, 242] width 1037 height 201
drag, startPoint x: 314, startPoint y: 195, endPoint x: 606, endPoint y: 211, distance: 292.4
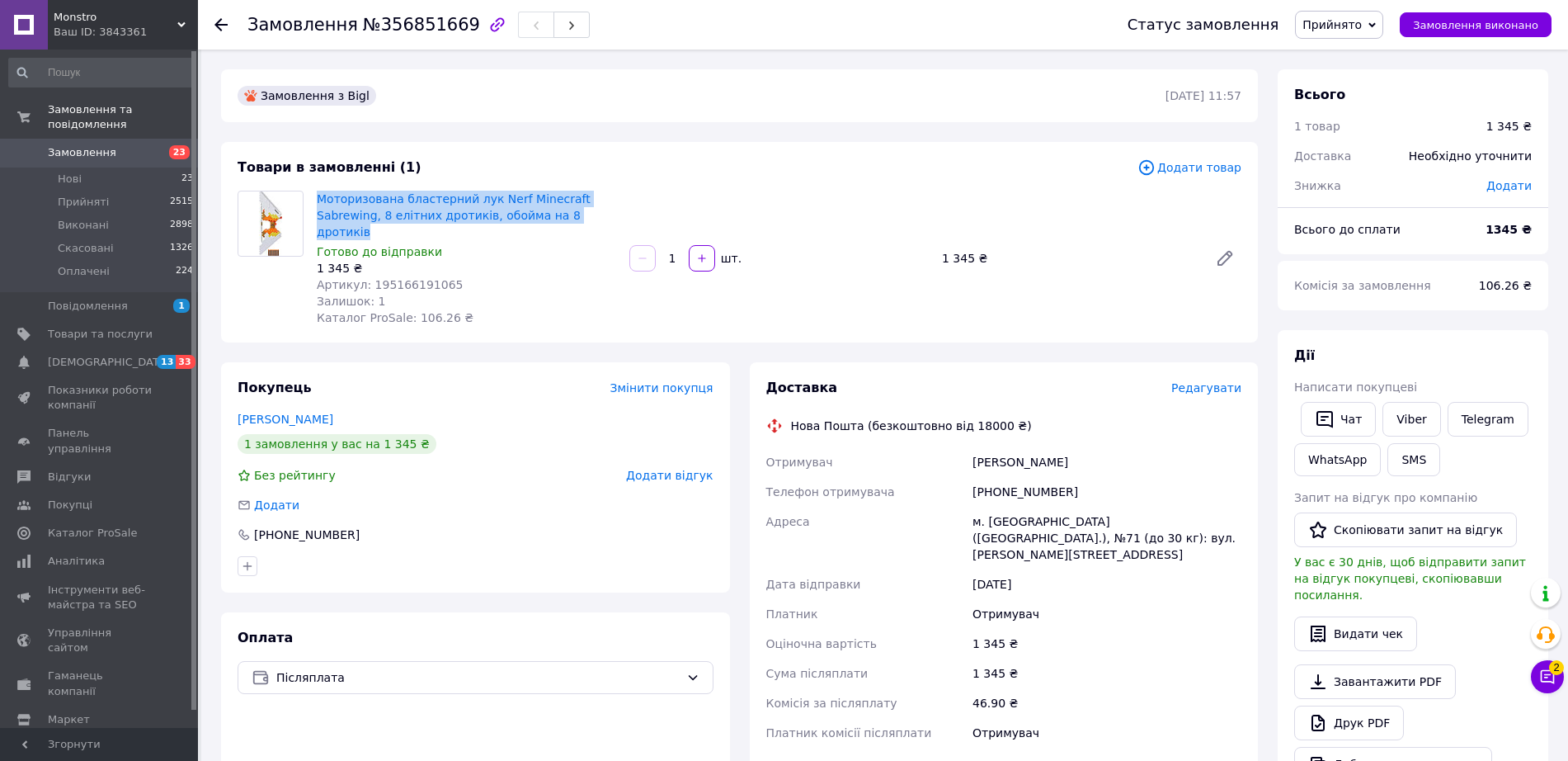
click at [606, 211] on div "Моторизована бластерний лук Nerf Minecraft Sabrewing, 8 елітних дротиків, обойм…" at bounding box center [467, 258] width 313 height 142
copy link "Моторизована бластерний лук Nerf Minecraft Sabrewing, 8 елітних дротиків, обойм…"
click at [811, 130] on div "Замовлення з Bigl [DATE] 11:57 Товари в замовленні (1) Додати товар Моторизован…" at bounding box center [739, 633] width 1056 height 1128
click at [79, 145] on span "Замовлення" at bounding box center [82, 152] width 69 height 14
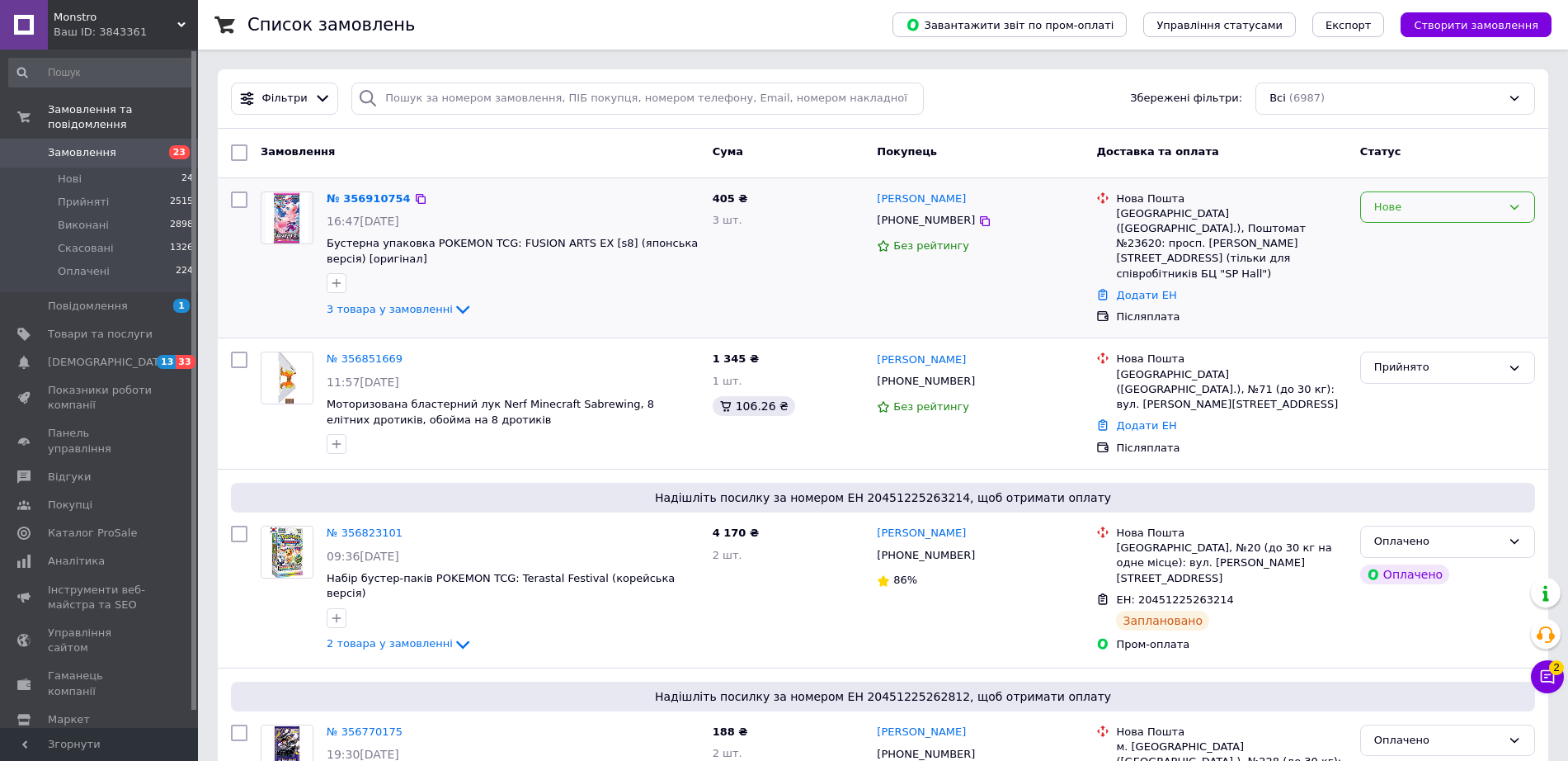
click at [1396, 201] on div "Нове" at bounding box center [1437, 207] width 127 height 17
click at [1396, 236] on li "Прийнято" at bounding box center [1448, 241] width 173 height 31
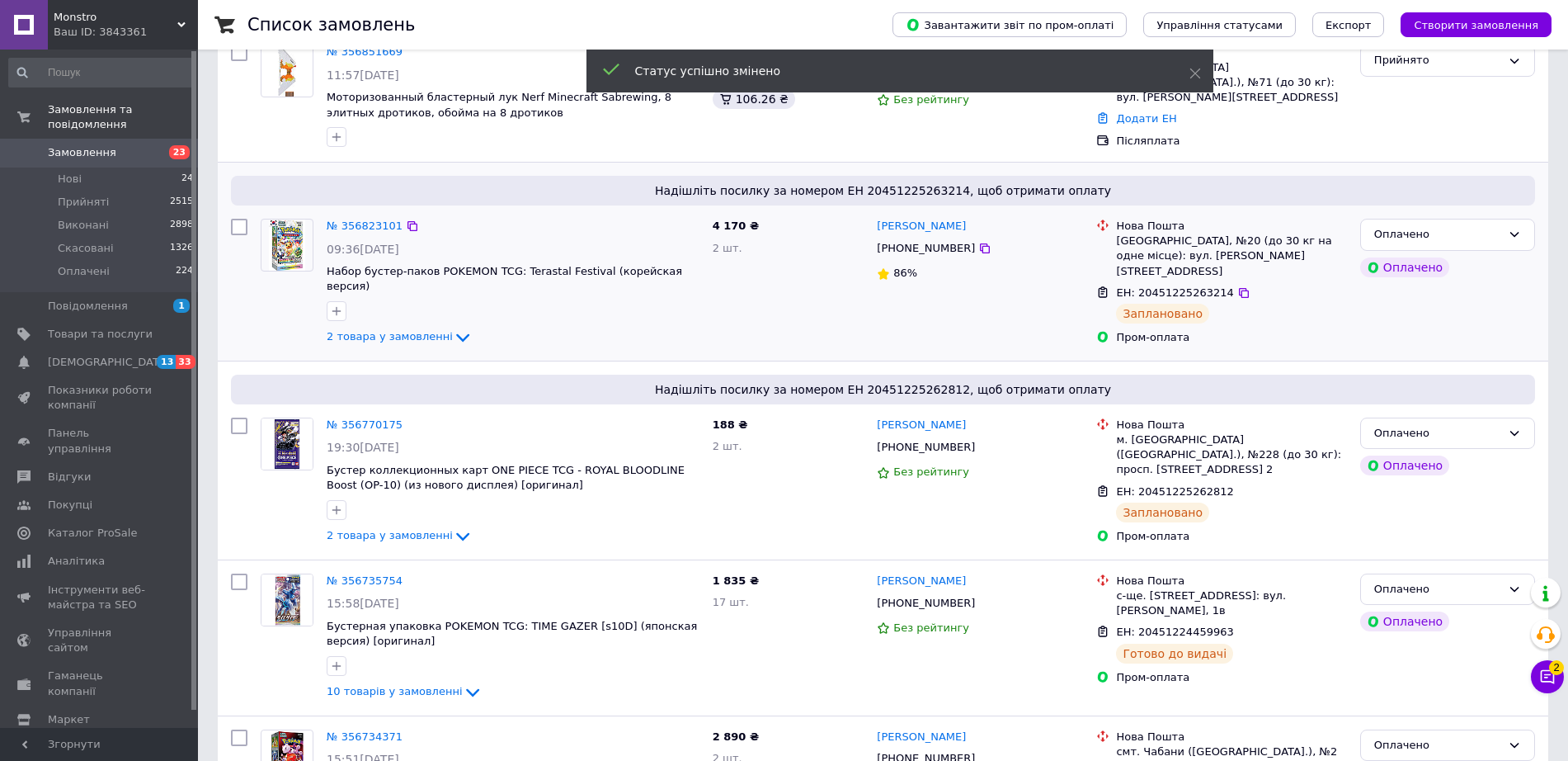
scroll to position [310, 0]
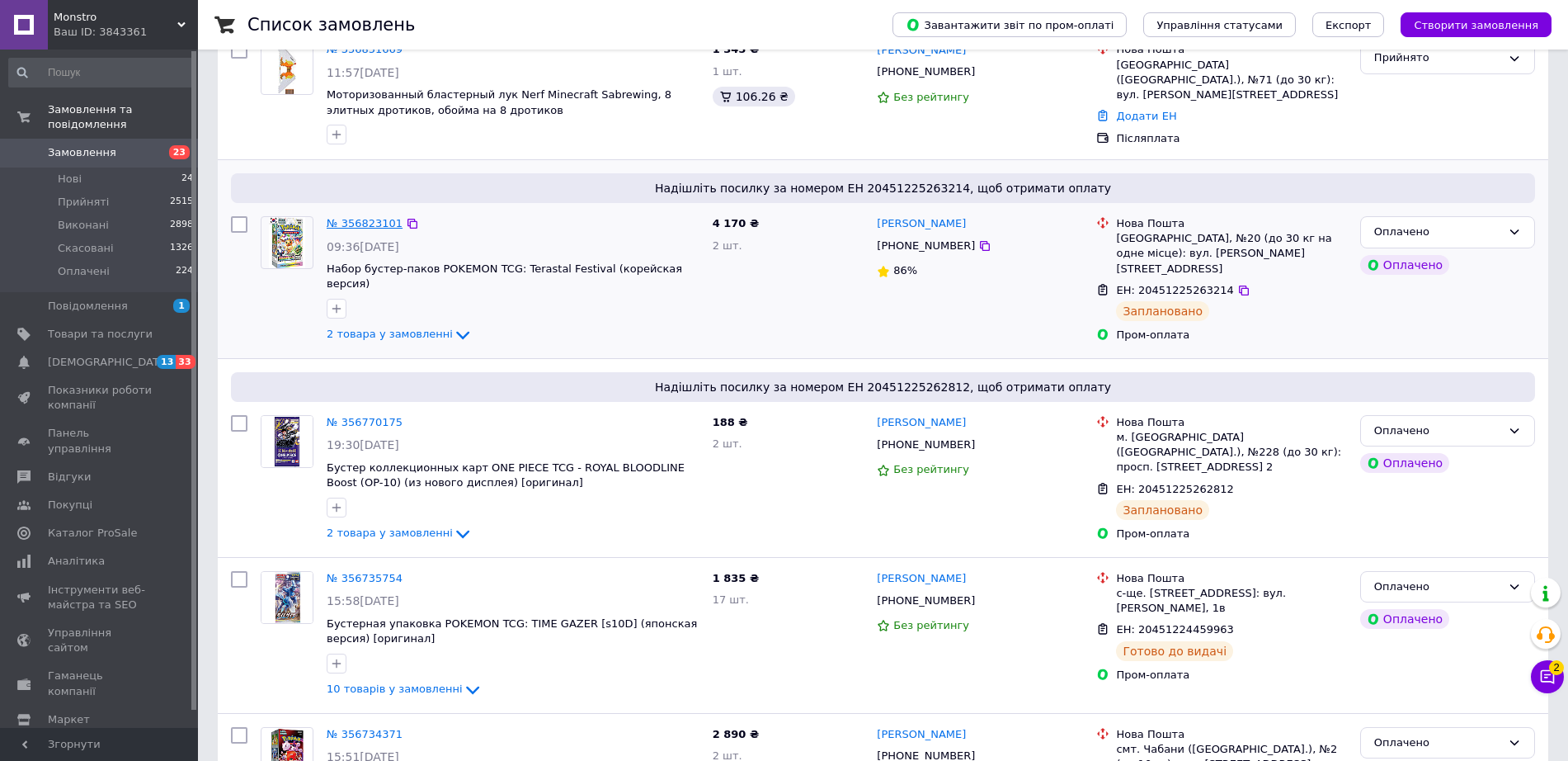
click at [377, 219] on link "№ 356823101" at bounding box center [364, 223] width 76 height 13
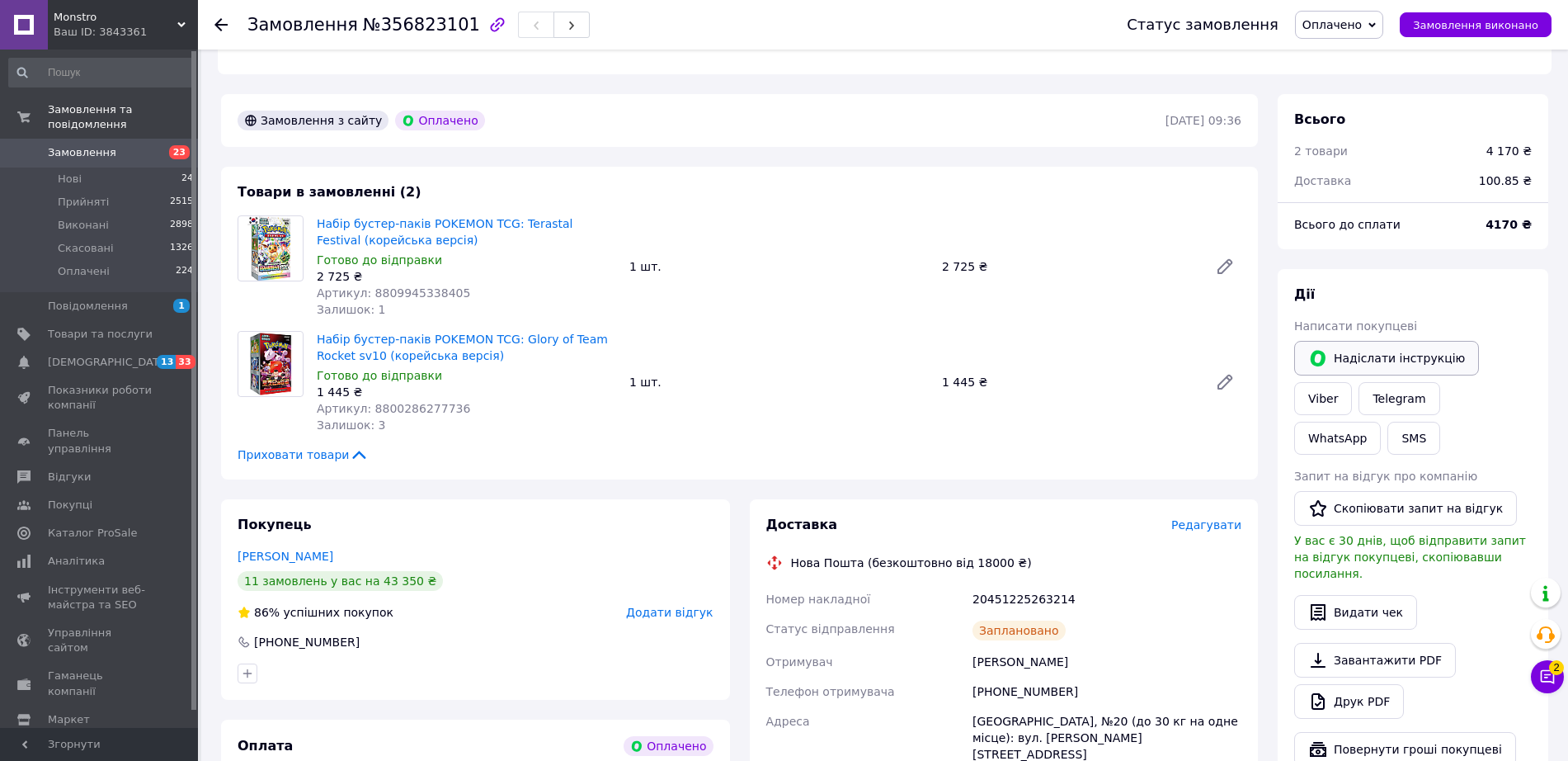
scroll to position [406, 0]
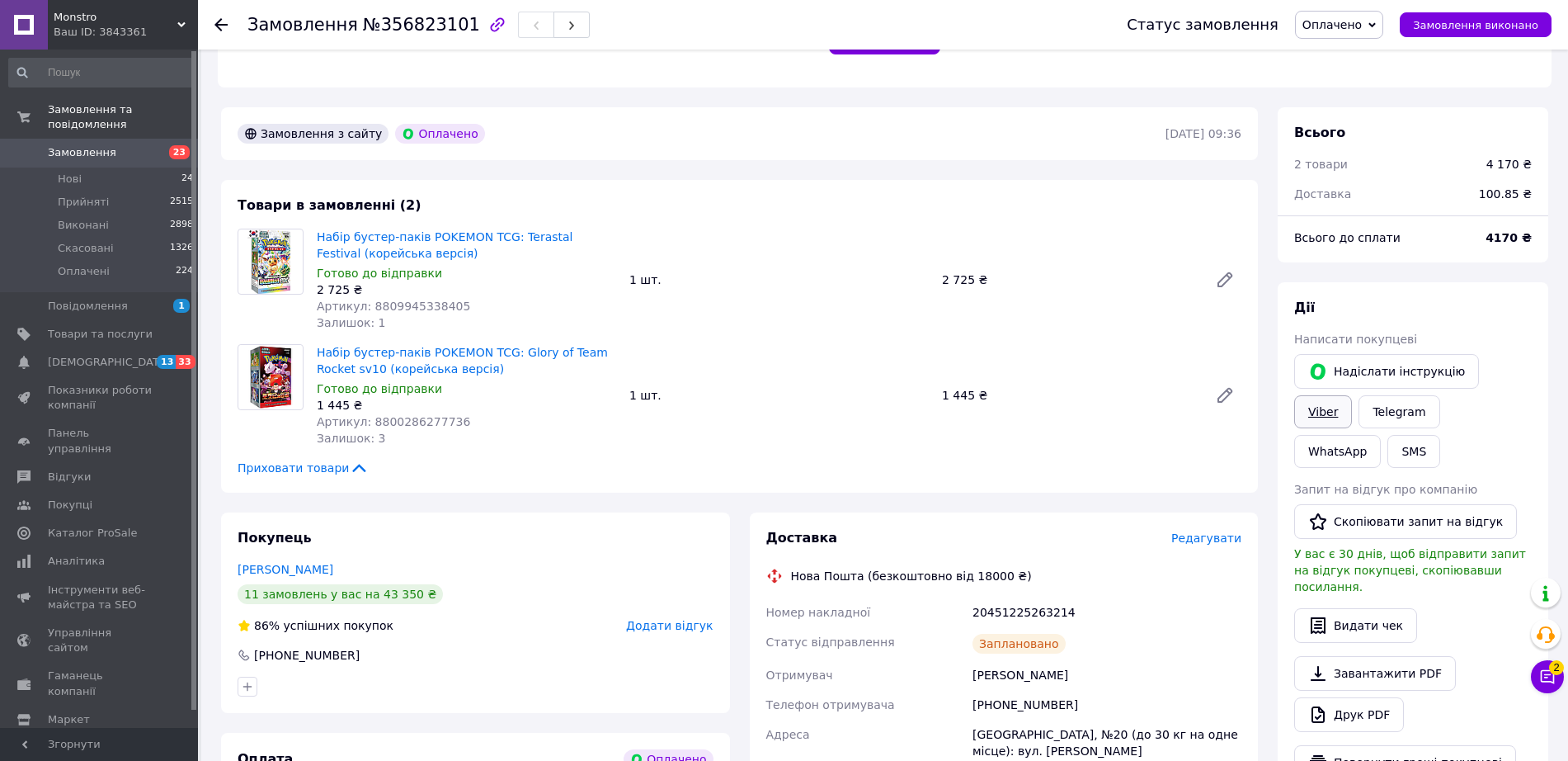
click at [1352, 395] on link "Viber" at bounding box center [1323, 412] width 58 height 33
click at [58, 145] on span "Замовлення" at bounding box center [82, 152] width 69 height 14
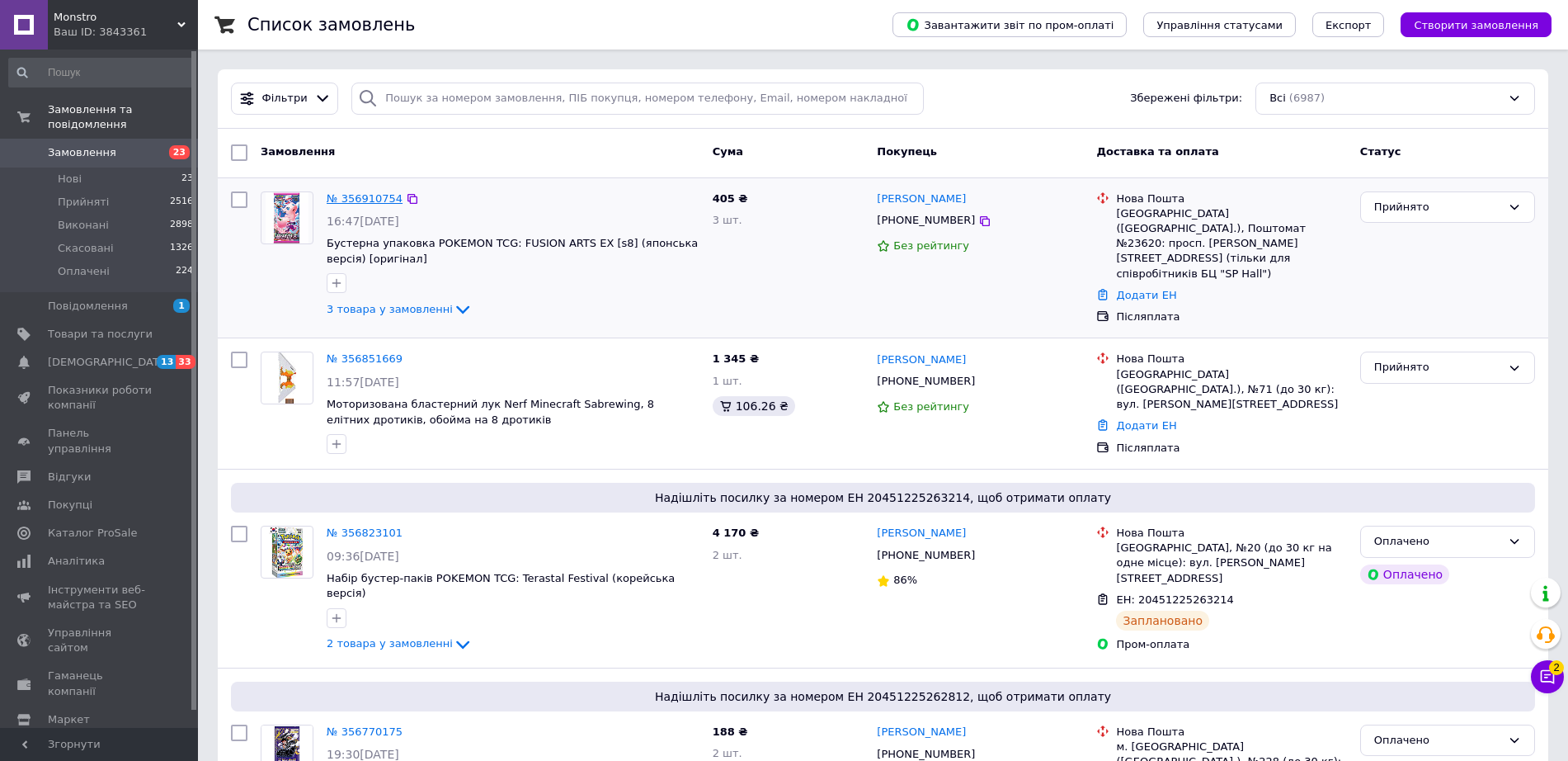
click at [353, 199] on link "№ 356910754" at bounding box center [364, 198] width 76 height 13
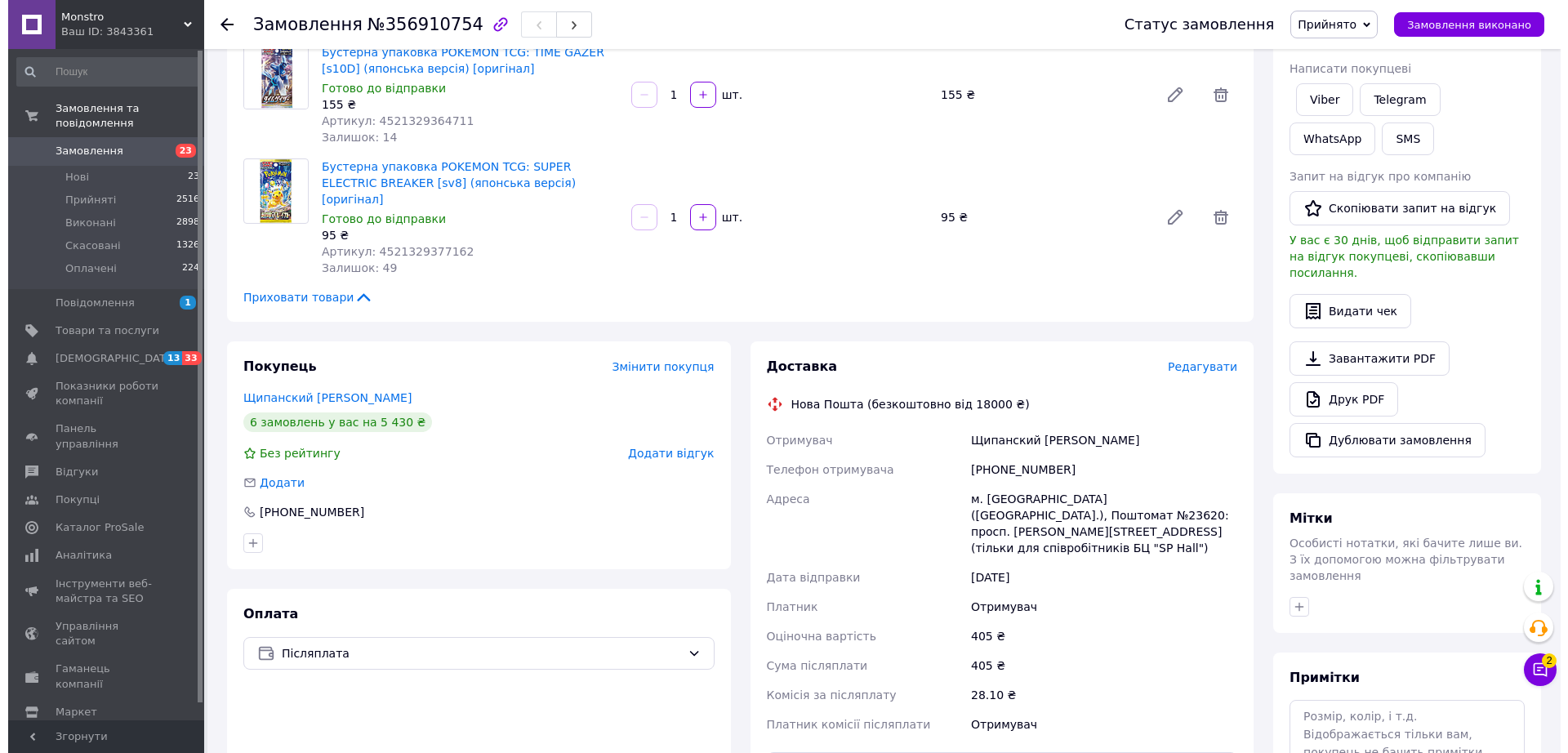
scroll to position [306, 0]
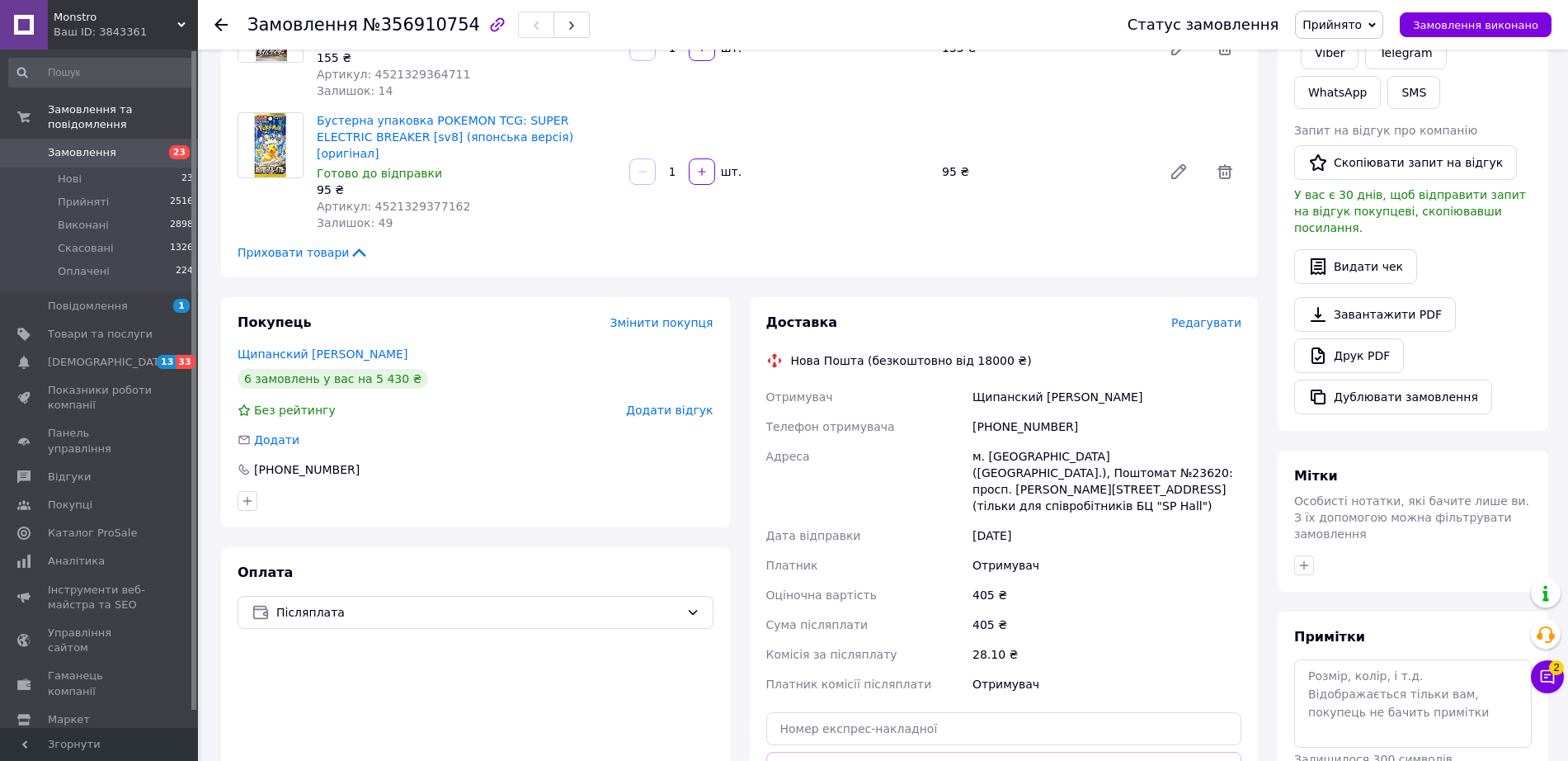
click at [1203, 316] on span "Редагувати" at bounding box center [1206, 323] width 71 height 14
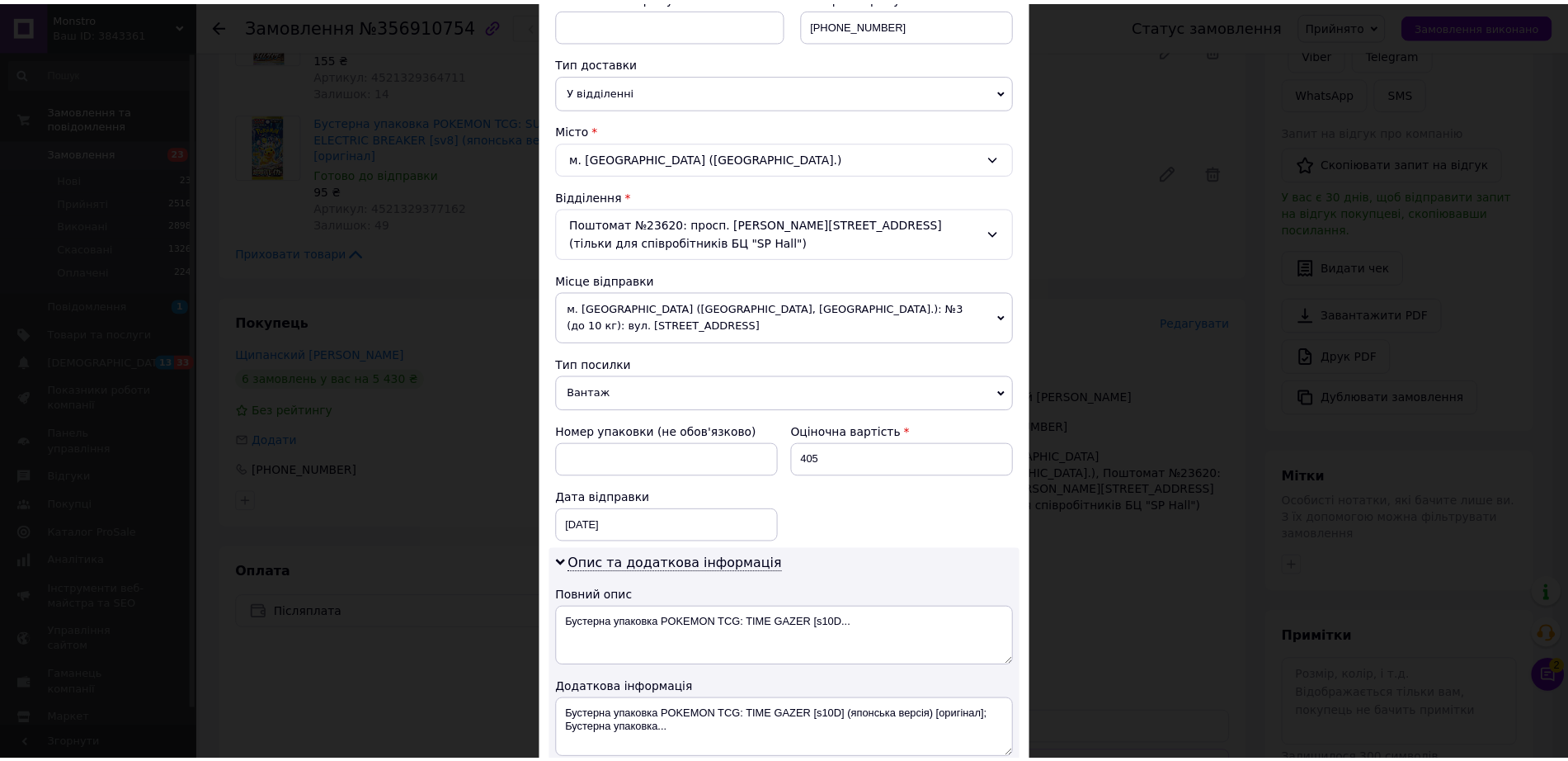
scroll to position [718, 0]
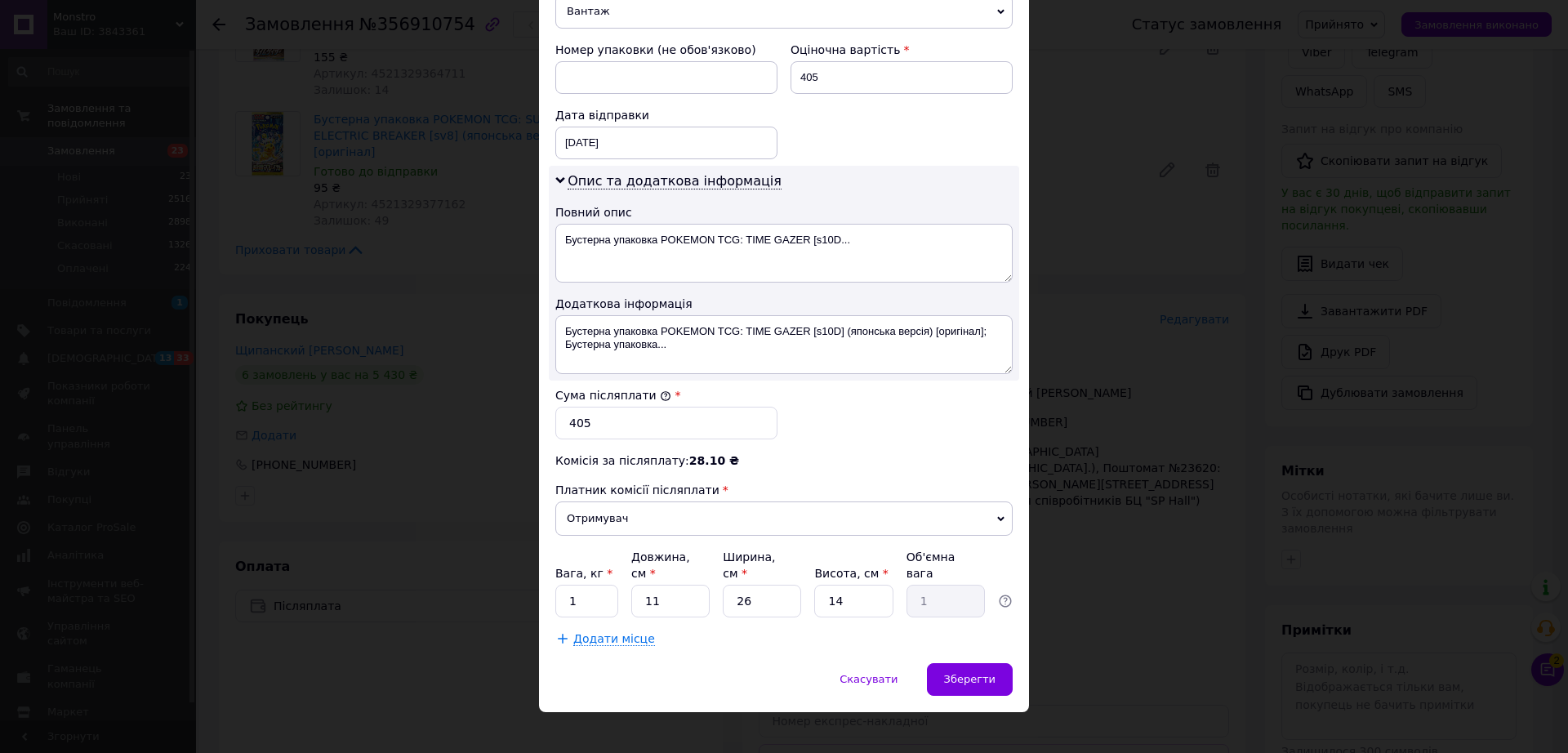
click at [766, 601] on div "Платник Отримувач Відправник Прізвище отримувача [PERSON_NAME] Ім'я отримувача …" at bounding box center [784, 62] width 458 height 1169
click at [762, 597] on input "26" at bounding box center [761, 601] width 78 height 33
type input "2"
type input "0.1"
type input "1"
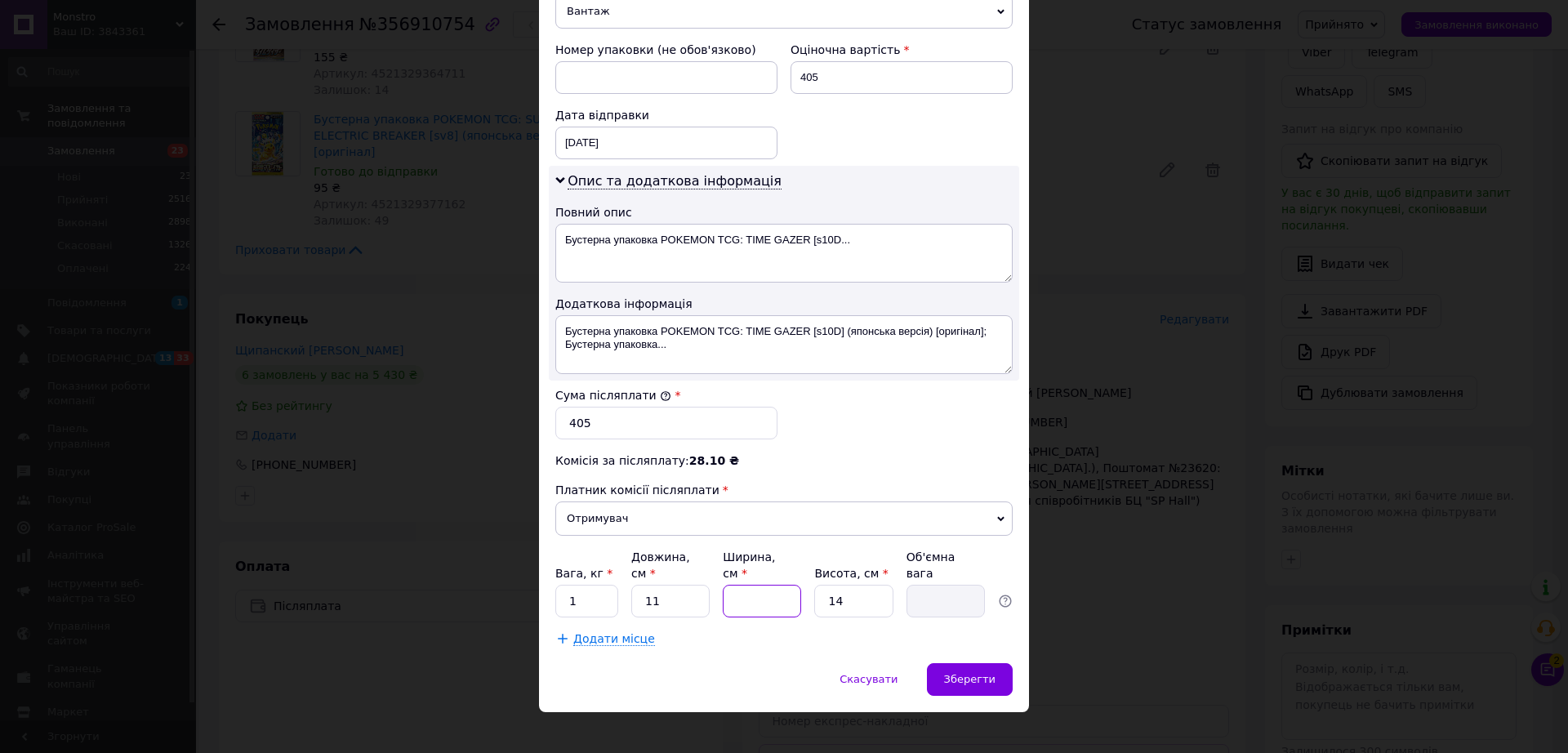
type input "0.1"
type input "10"
type input "0.39"
type input "10"
click at [969, 673] on span "Зберегти" at bounding box center [969, 679] width 51 height 13
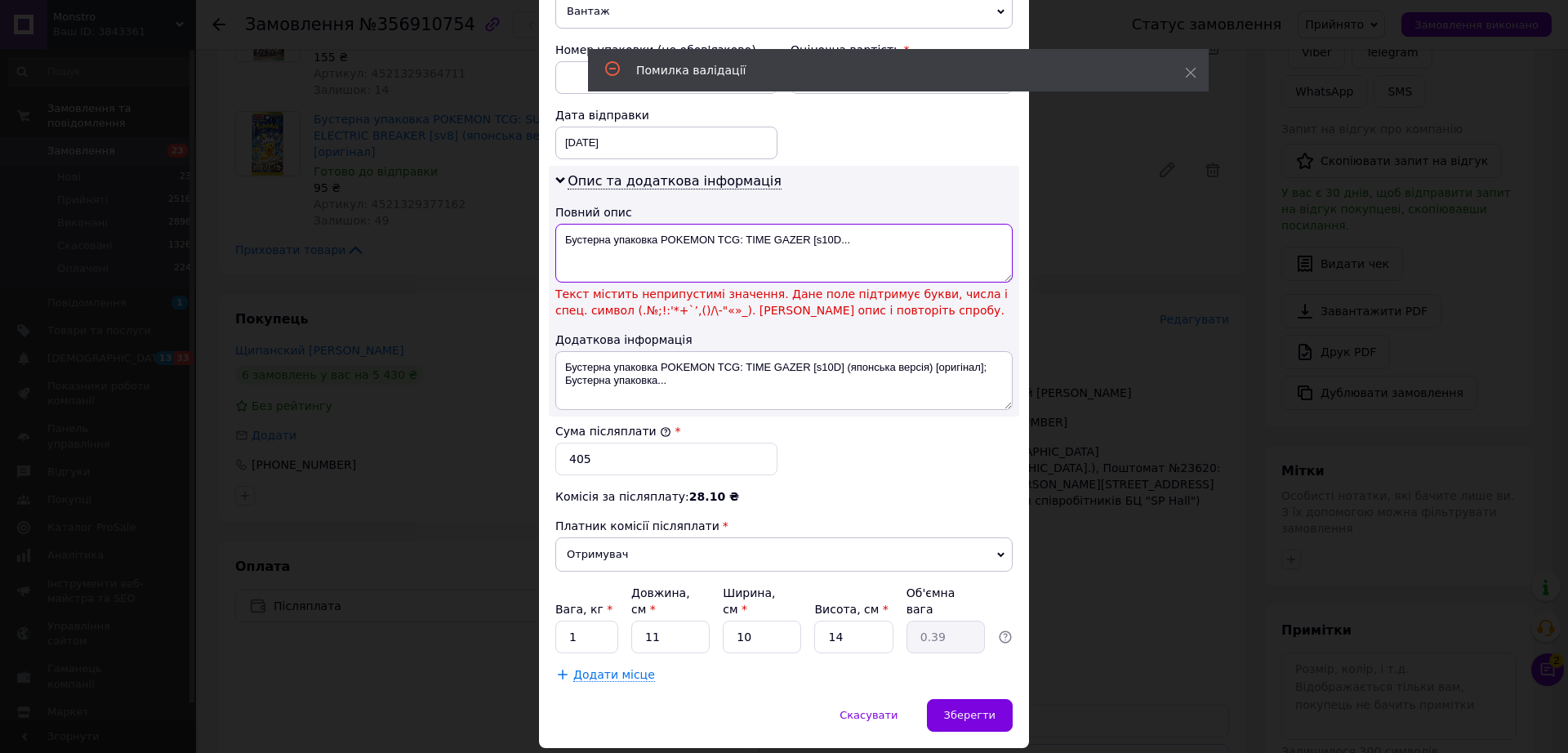
click at [869, 243] on textarea "Бустерна упаковка POKEMON TCG: TIME GAZER [s10D..." at bounding box center [784, 253] width 458 height 59
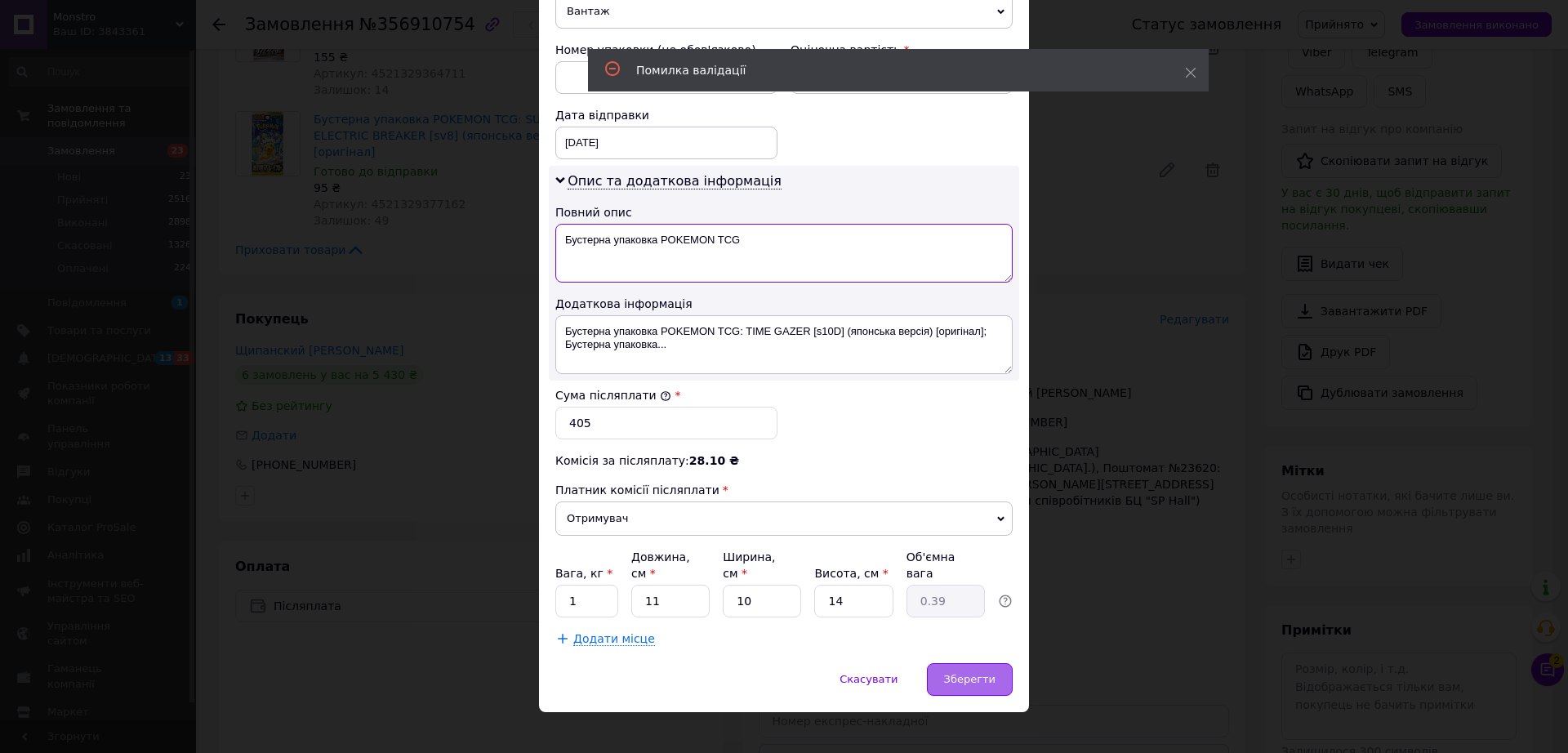
type textarea "Бустерна упаковка POKEMON TCG"
click at [956, 673] on span "Зберегти" at bounding box center [969, 679] width 51 height 13
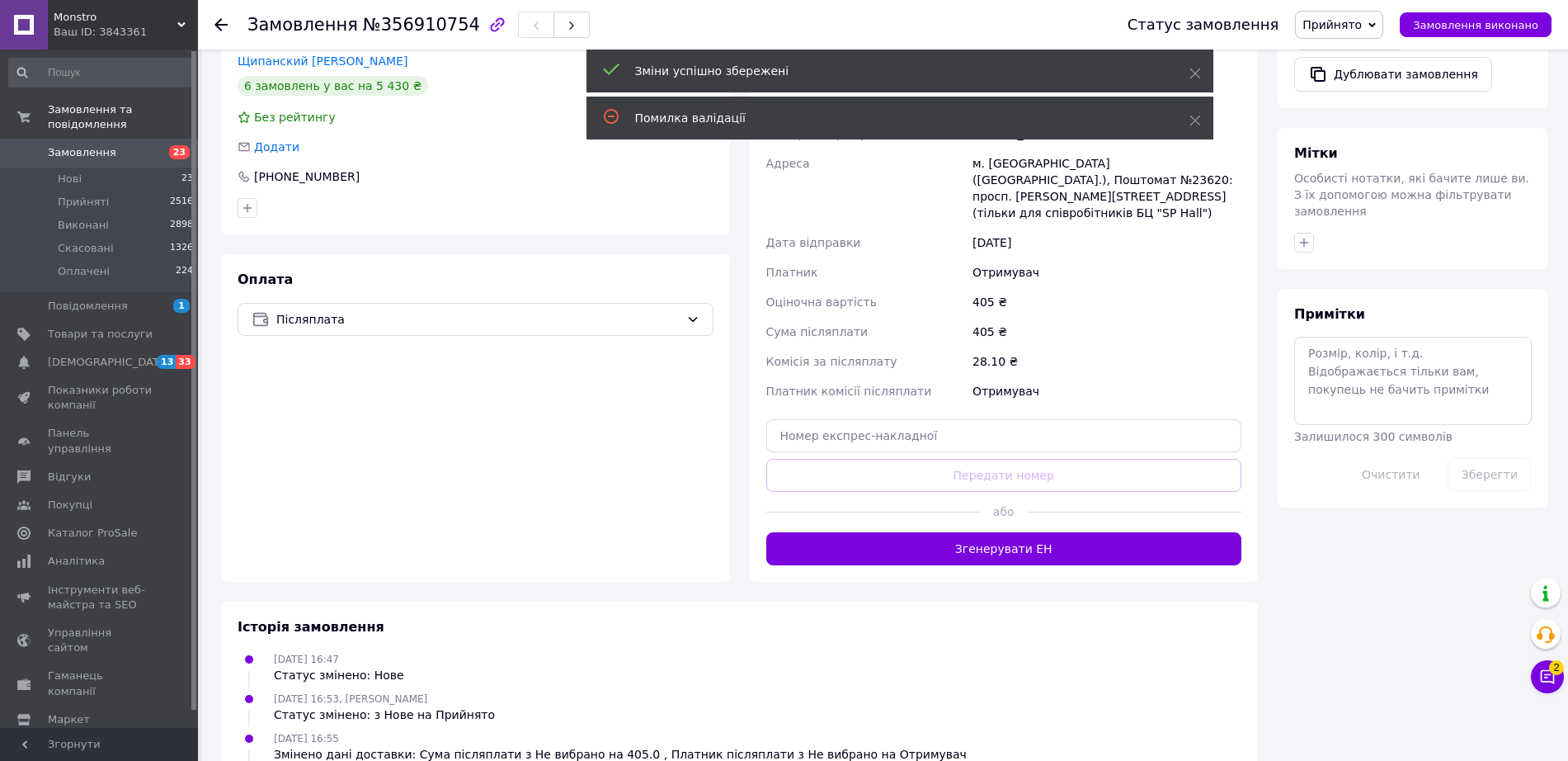
scroll to position [619, 0]
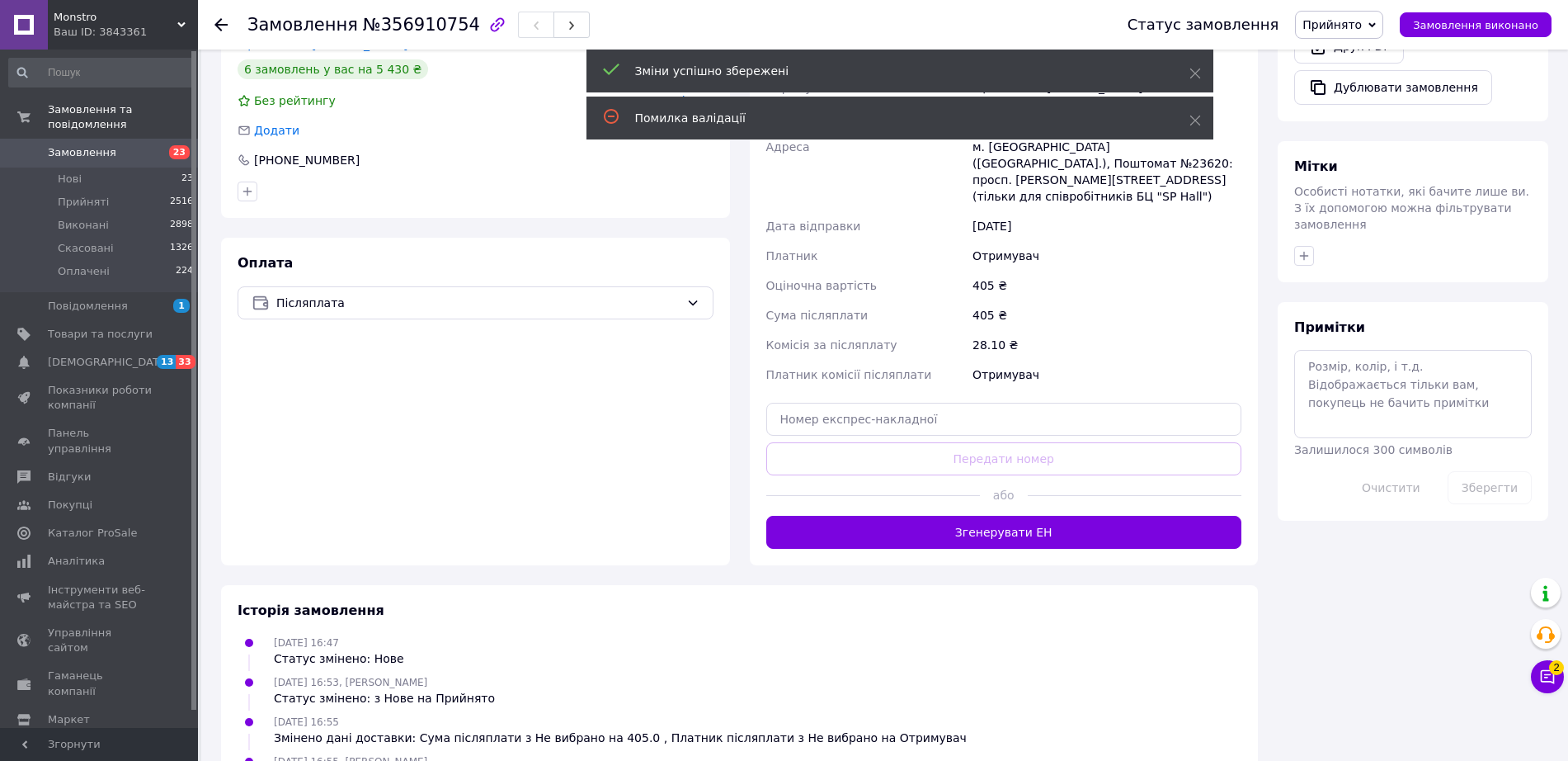
click at [996, 516] on button "Згенерувати ЕН" at bounding box center [1005, 532] width 476 height 33
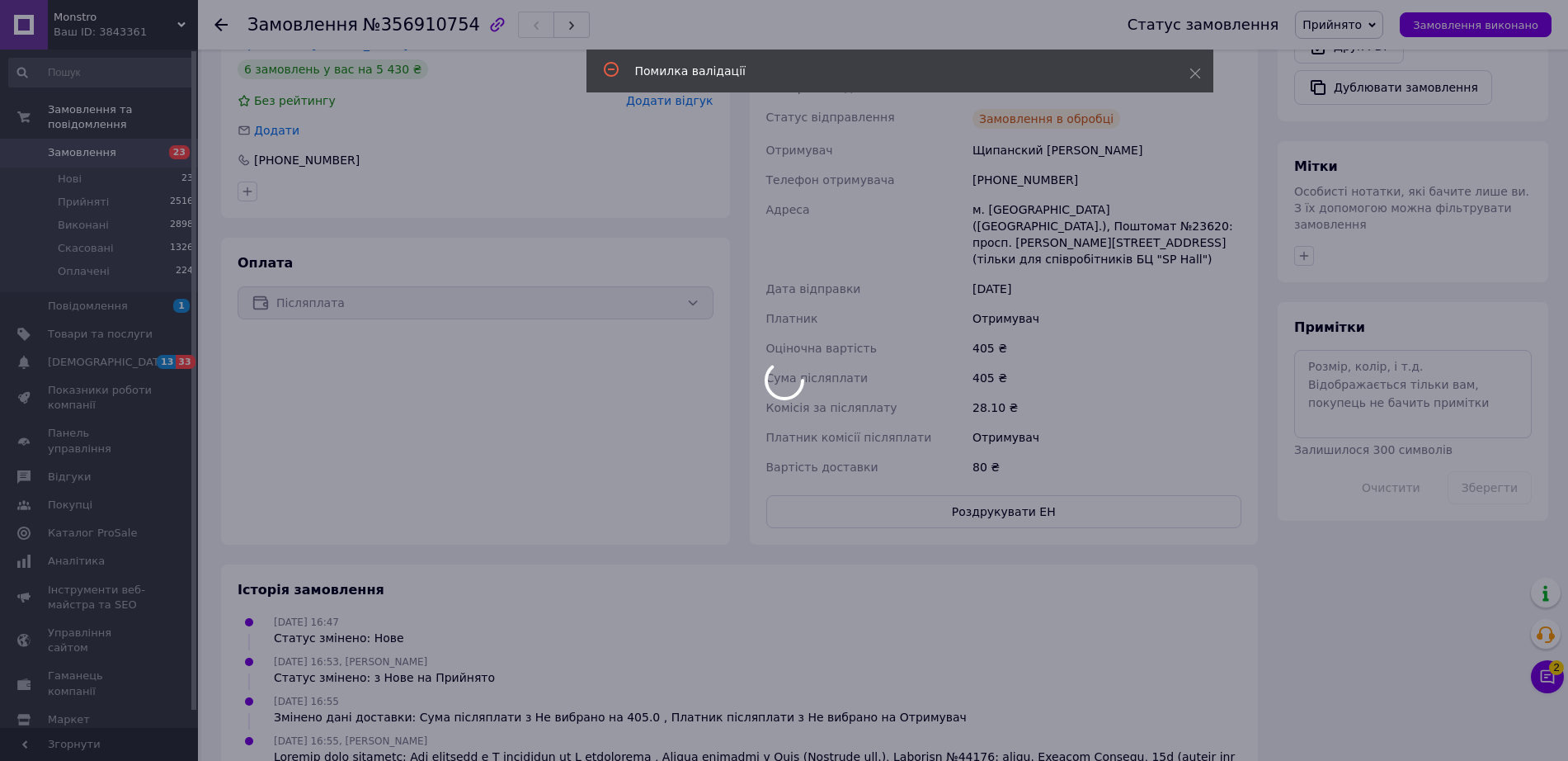
scroll to position [310, 0]
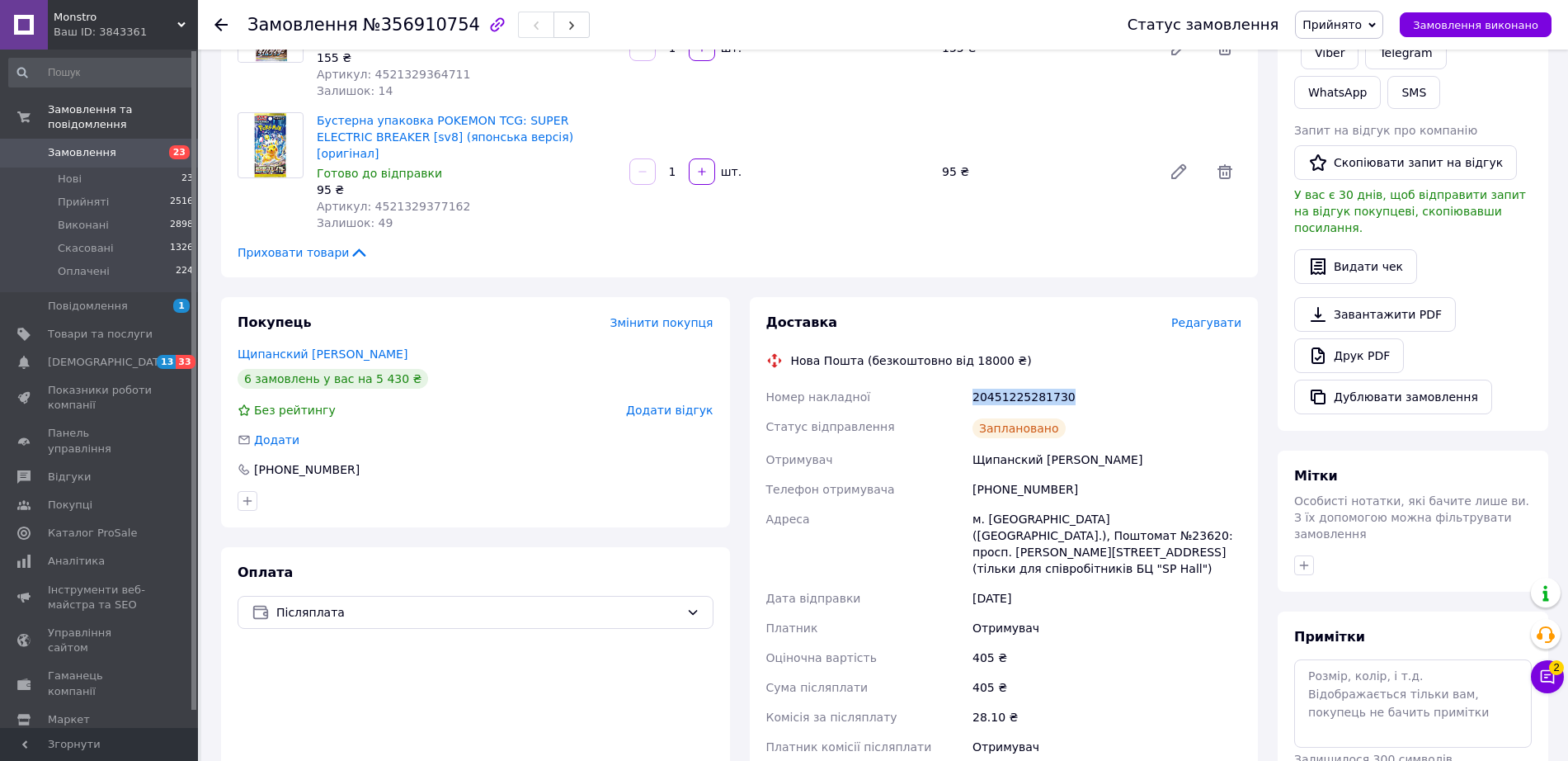
drag, startPoint x: 965, startPoint y: 378, endPoint x: 1071, endPoint y: 385, distance: 106.2
click at [1071, 385] on div "Номер накладної 20451225281730 Статус відправлення Заплановано Отримувач Щипанс…" at bounding box center [1005, 586] width 483 height 409
copy div "Номер накладної 20451225281730"
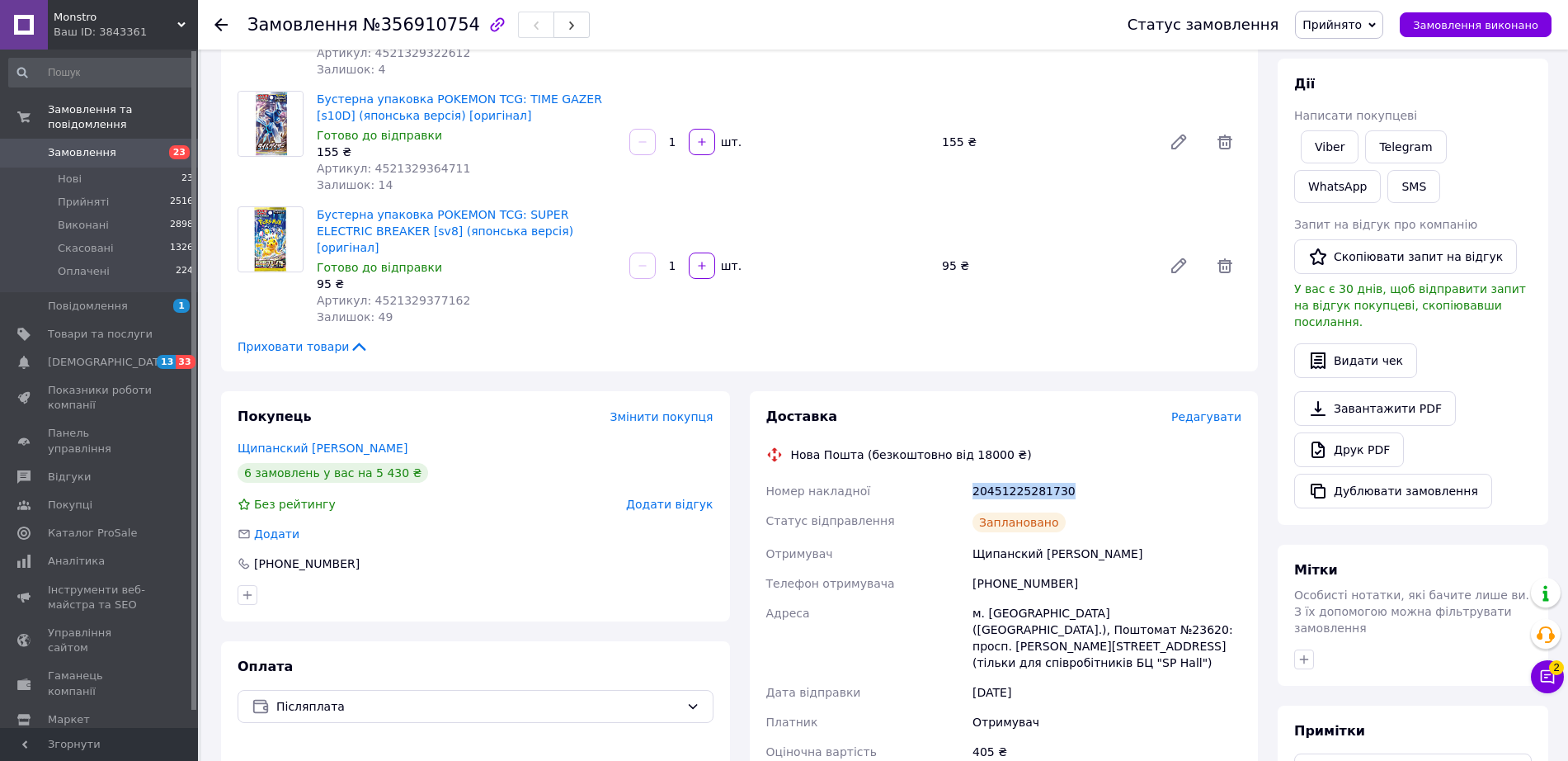
scroll to position [103, 0]
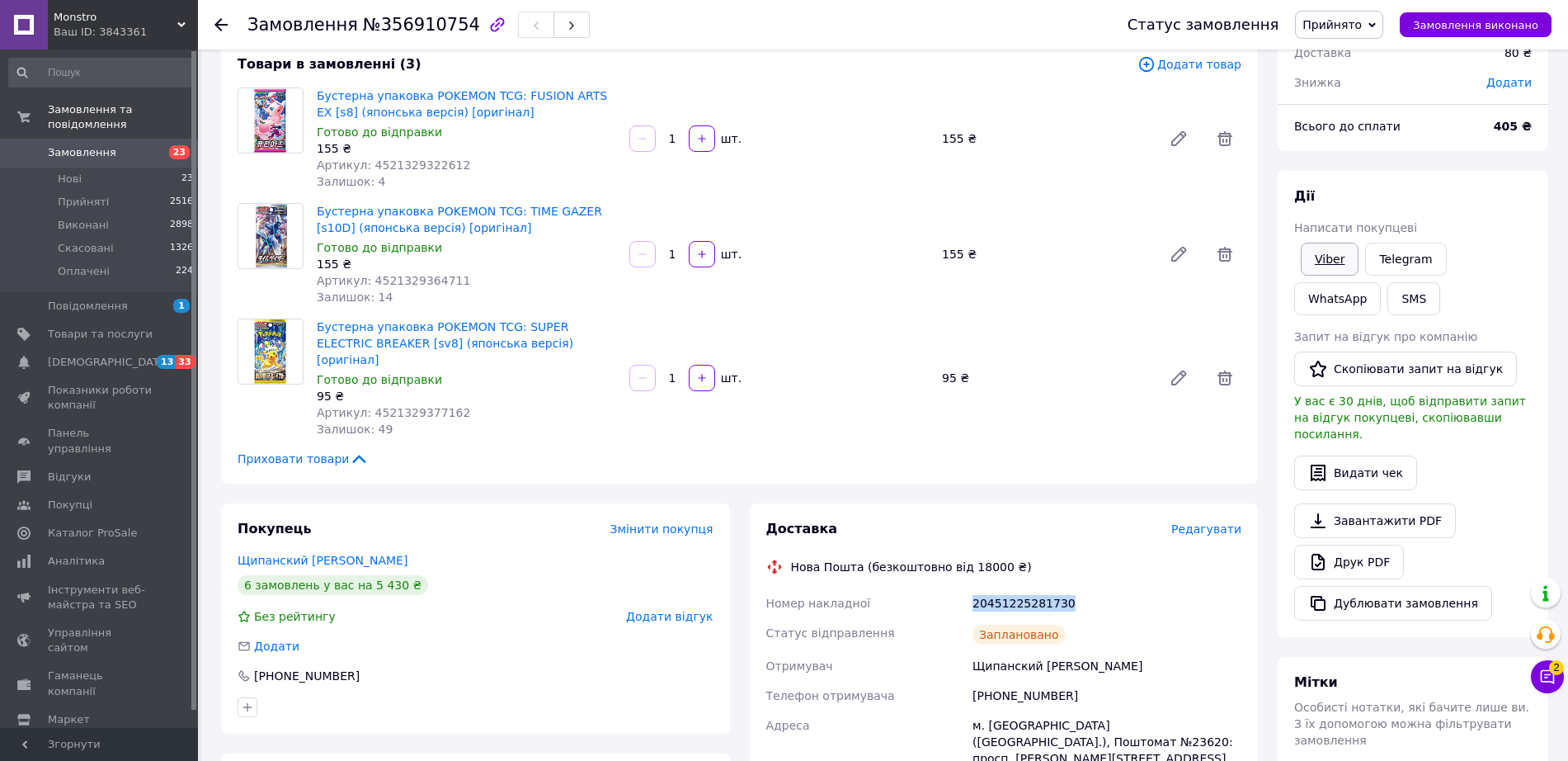
click at [1328, 264] on link "Viber" at bounding box center [1330, 258] width 58 height 33
click at [1390, 258] on link "Telegram" at bounding box center [1405, 258] width 81 height 33
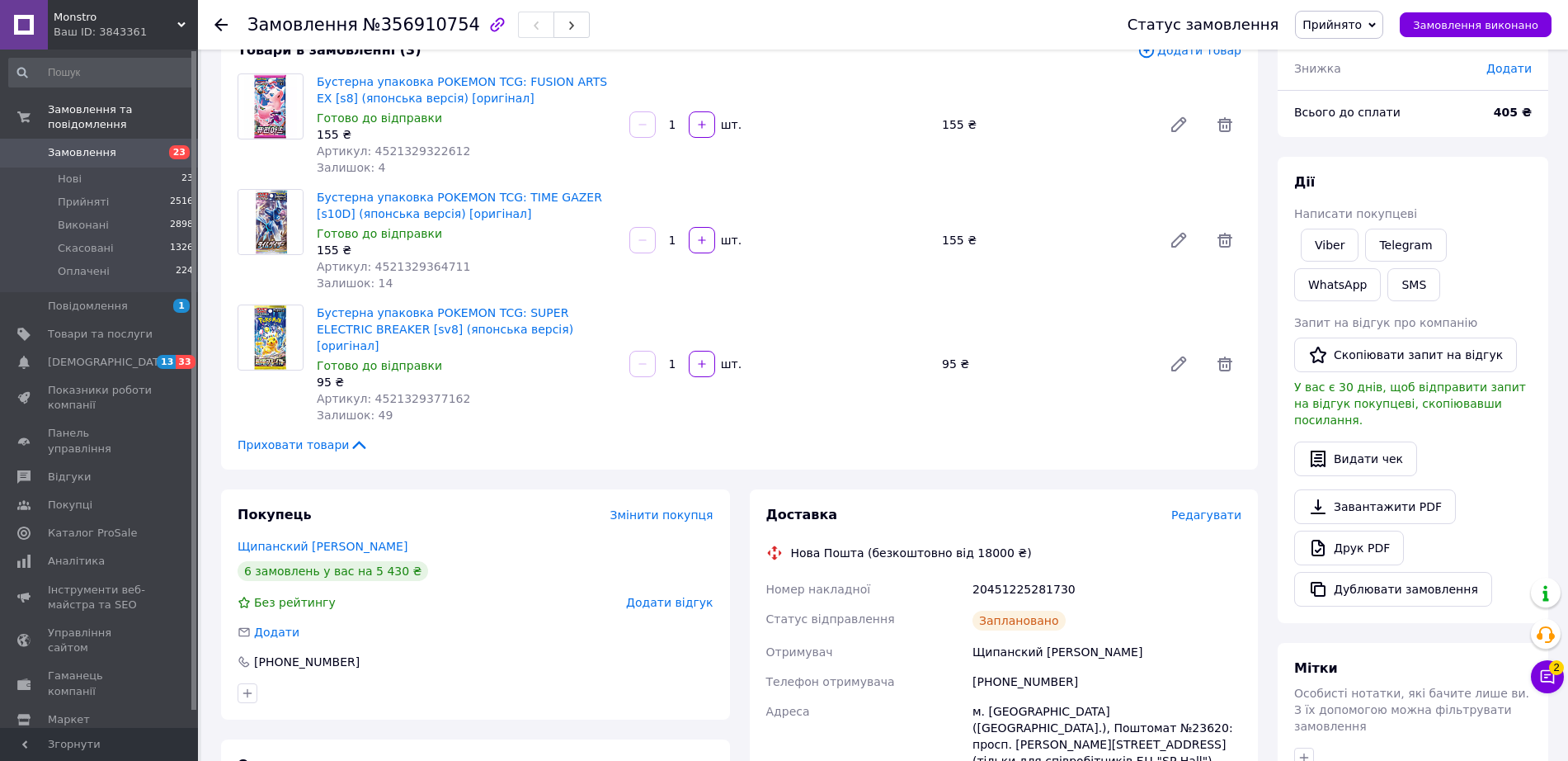
scroll to position [207, 0]
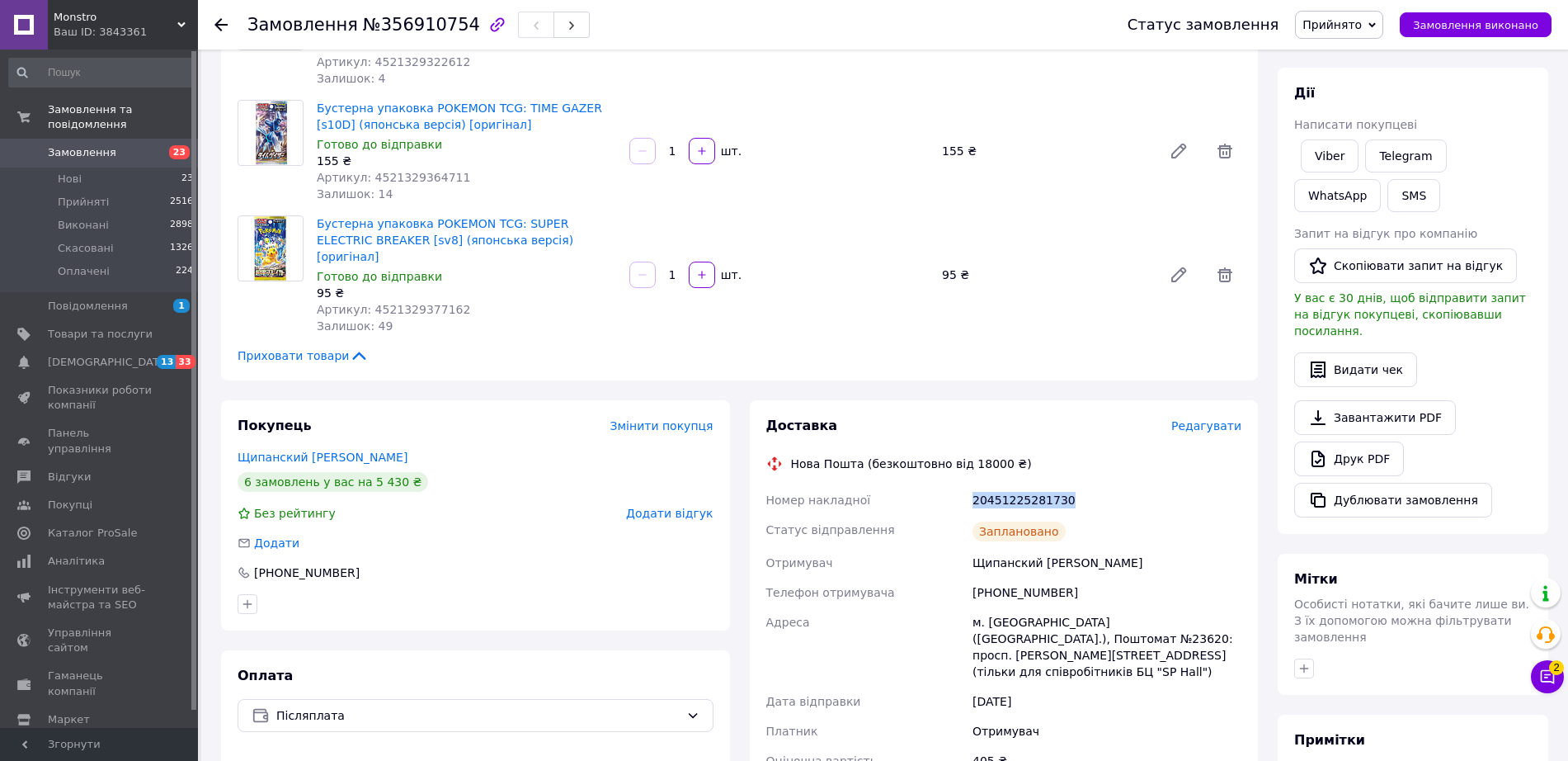
drag, startPoint x: 971, startPoint y: 483, endPoint x: 1103, endPoint y: 487, distance: 132.1
click at [1103, 487] on div "20451225281730" at bounding box center [1107, 500] width 275 height 30
copy div "20451225281730"
click at [1388, 190] on button "SMS" at bounding box center [1414, 196] width 53 height 33
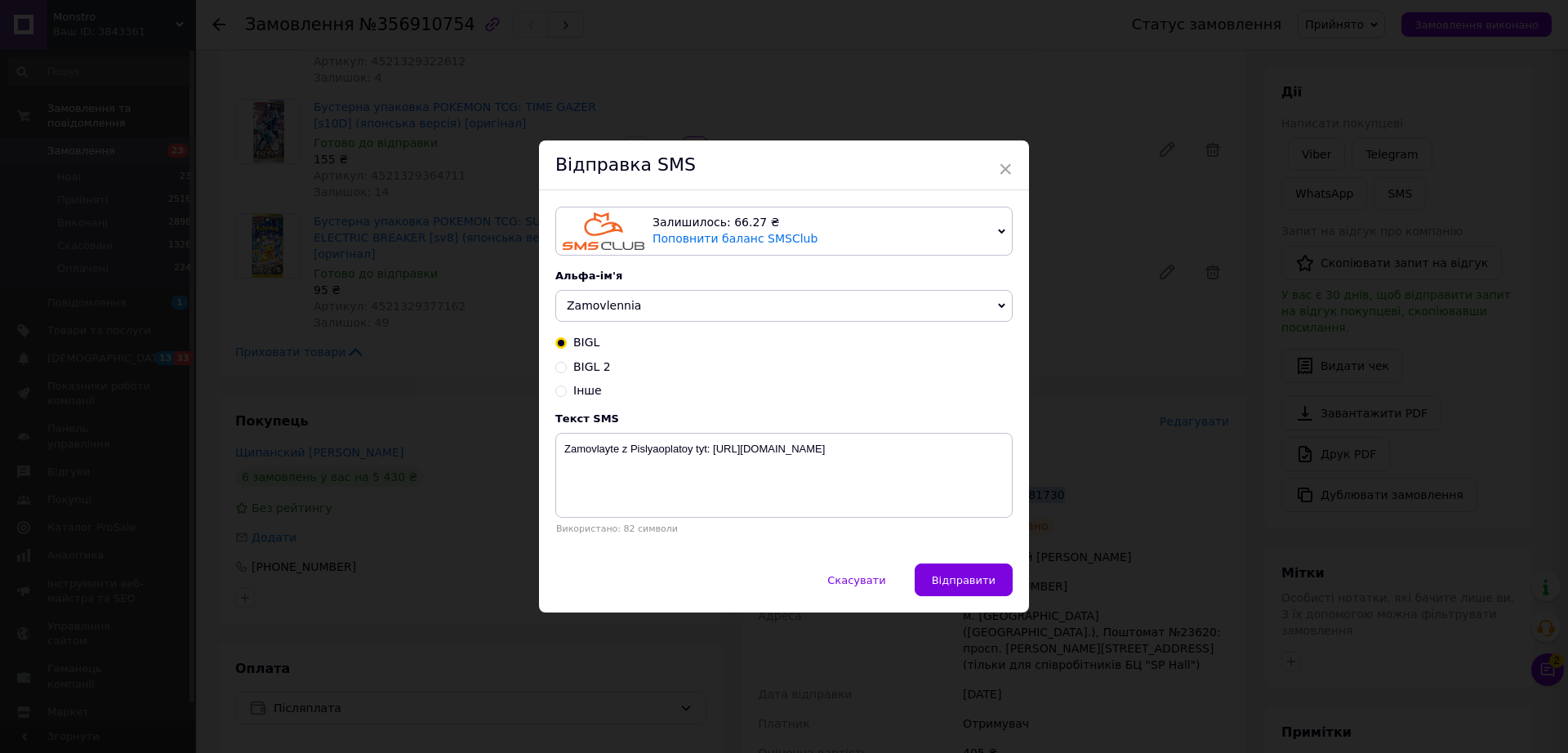
click at [559, 390] on input "Інше" at bounding box center [561, 390] width 12 height 12
radio input "true"
radio input "false"
click at [575, 469] on textarea at bounding box center [784, 475] width 458 height 85
type textarea "И"
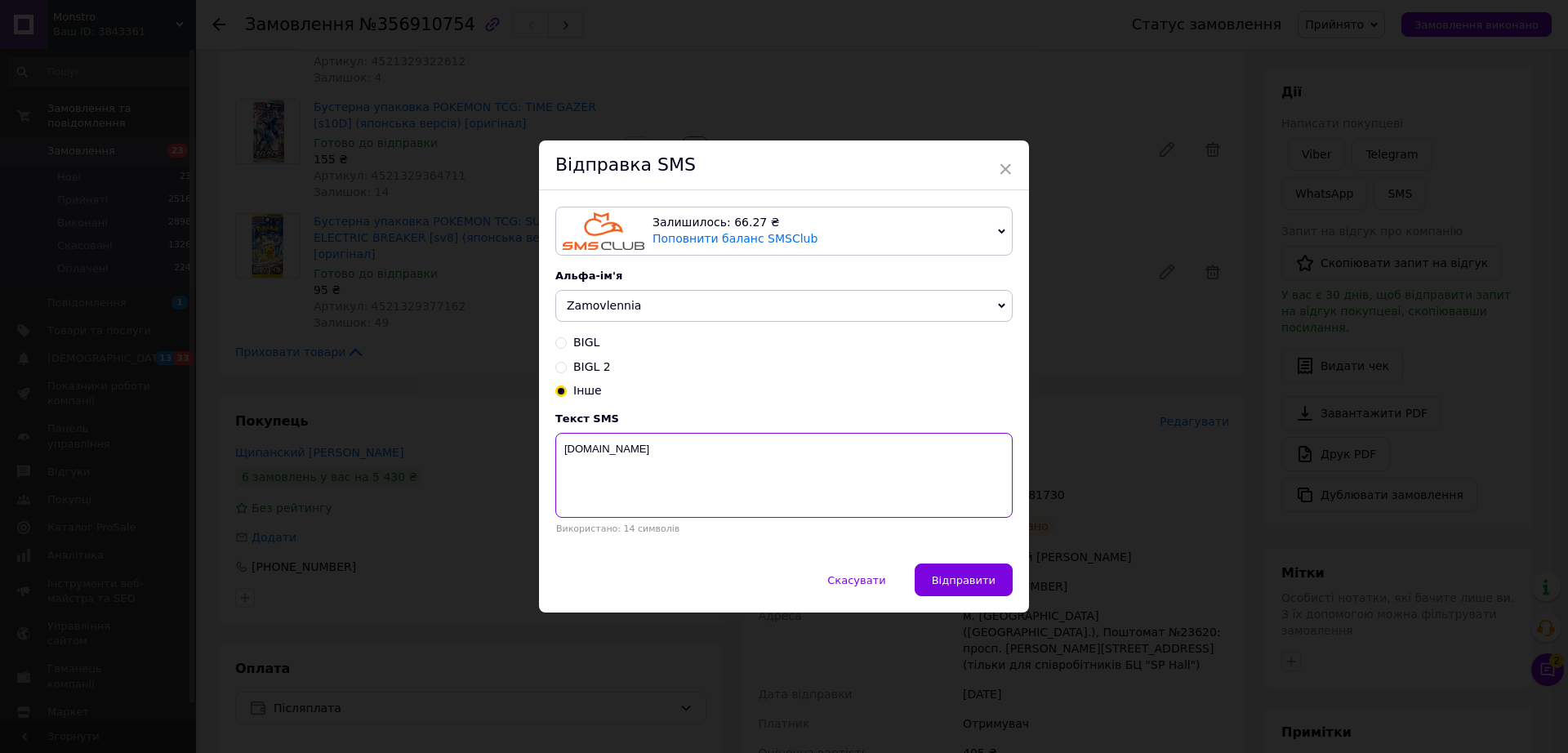
click at [688, 435] on textarea "Monstro.com.ua" at bounding box center [784, 475] width 458 height 85
paste textarea "20451225281730"
type textarea "Monstro.com.ua: Замовлення буде відправлено сьогодні, ттн: 20451225281730"
click at [952, 571] on button "Відправити" at bounding box center [963, 580] width 98 height 33
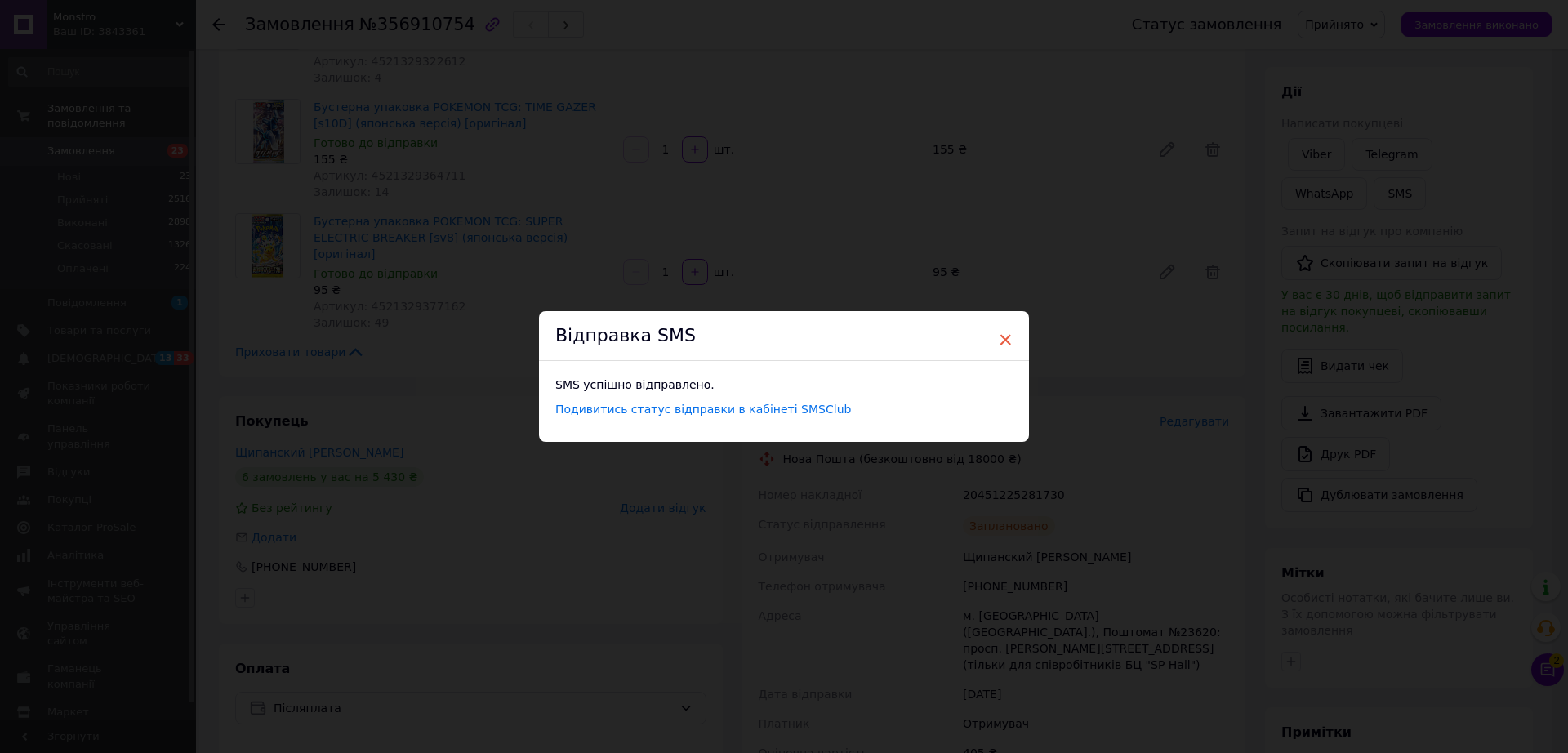
click at [1001, 337] on span "×" at bounding box center [1004, 339] width 14 height 28
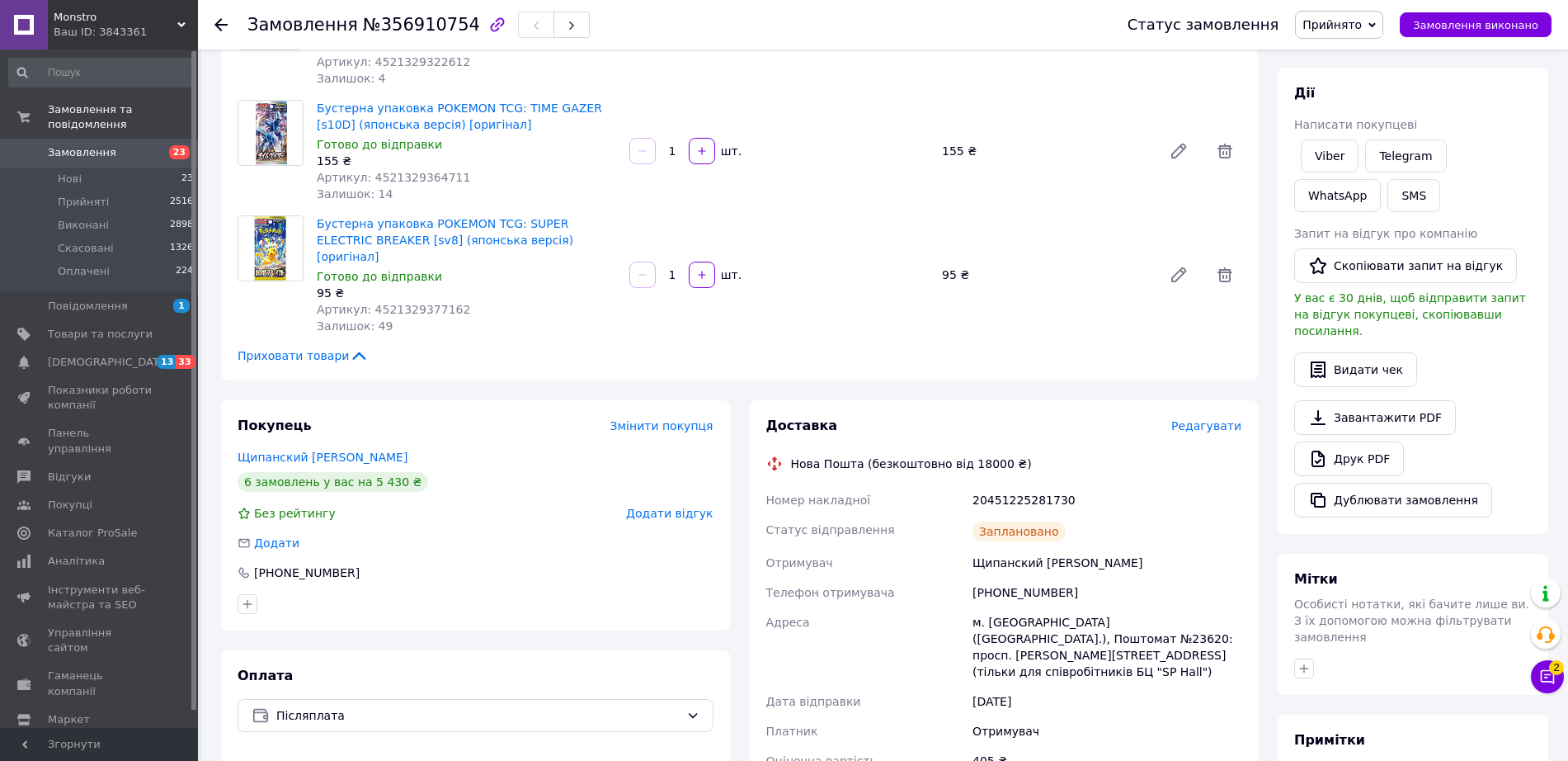
click at [51, 145] on span "Замовлення" at bounding box center [82, 152] width 69 height 14
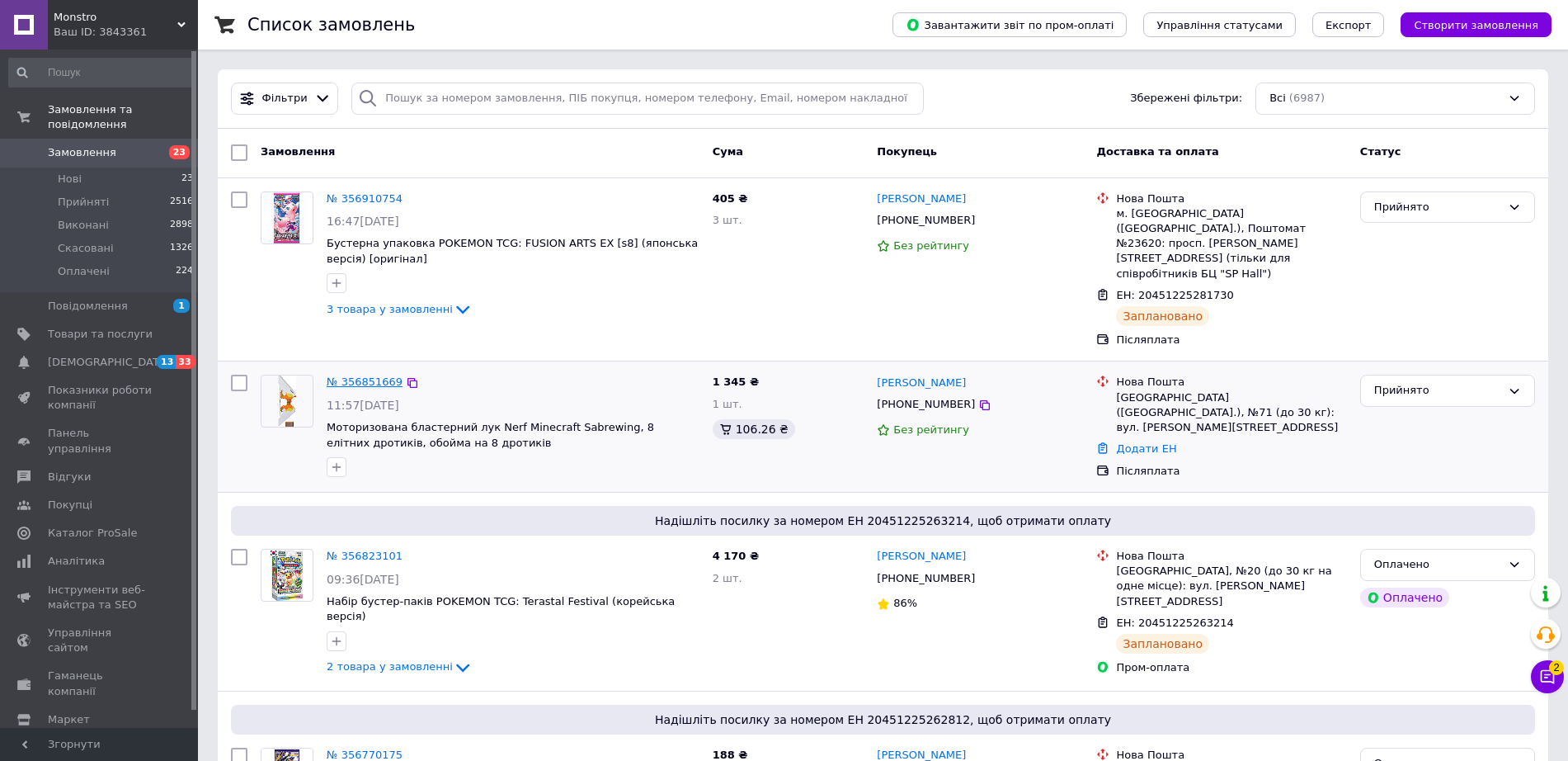
click at [351, 376] on link "№ 356851669" at bounding box center [364, 382] width 76 height 13
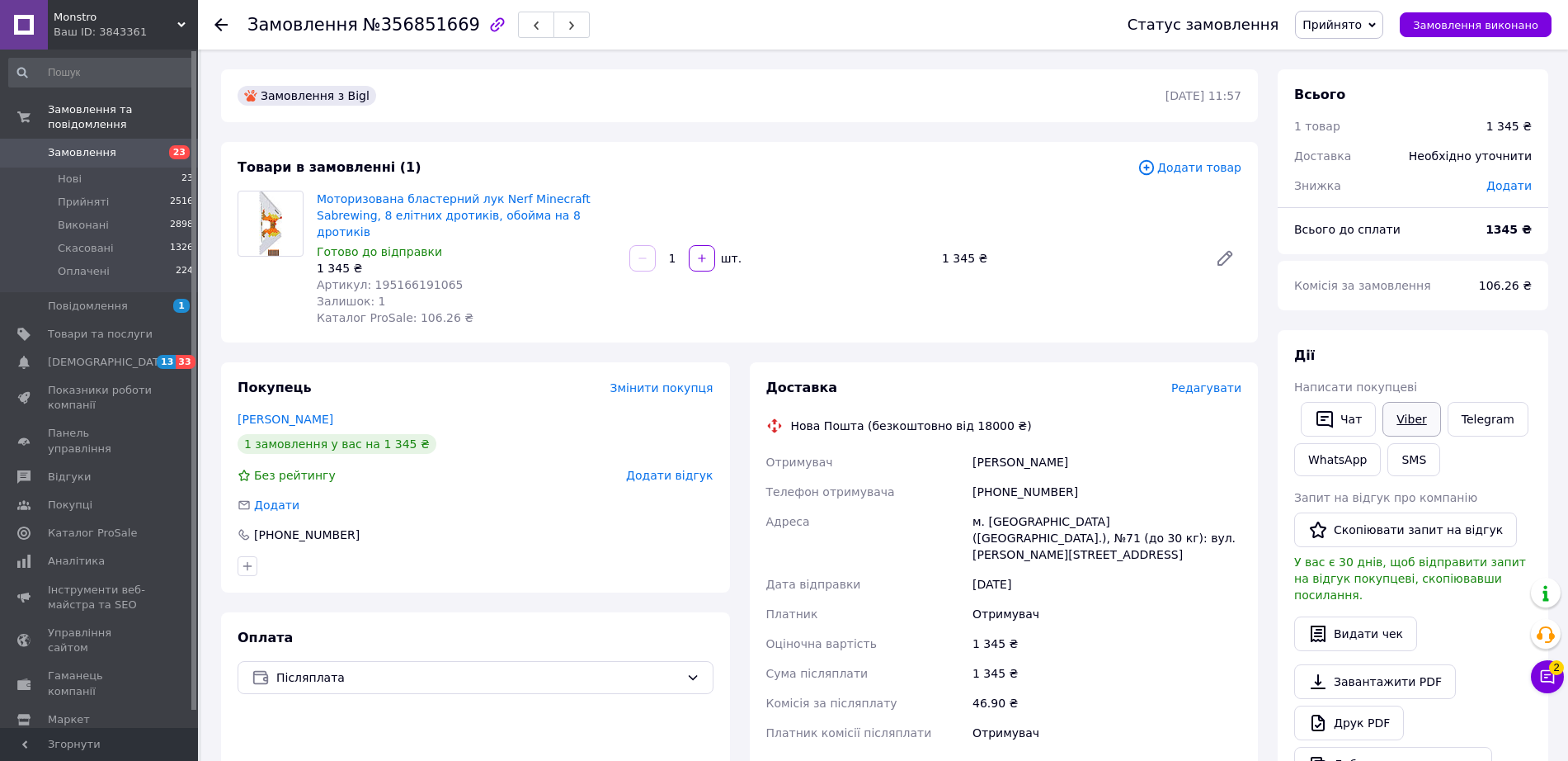
click at [1395, 421] on link "Viber" at bounding box center [1412, 419] width 58 height 35
click at [71, 145] on span "Замовлення" at bounding box center [82, 152] width 69 height 14
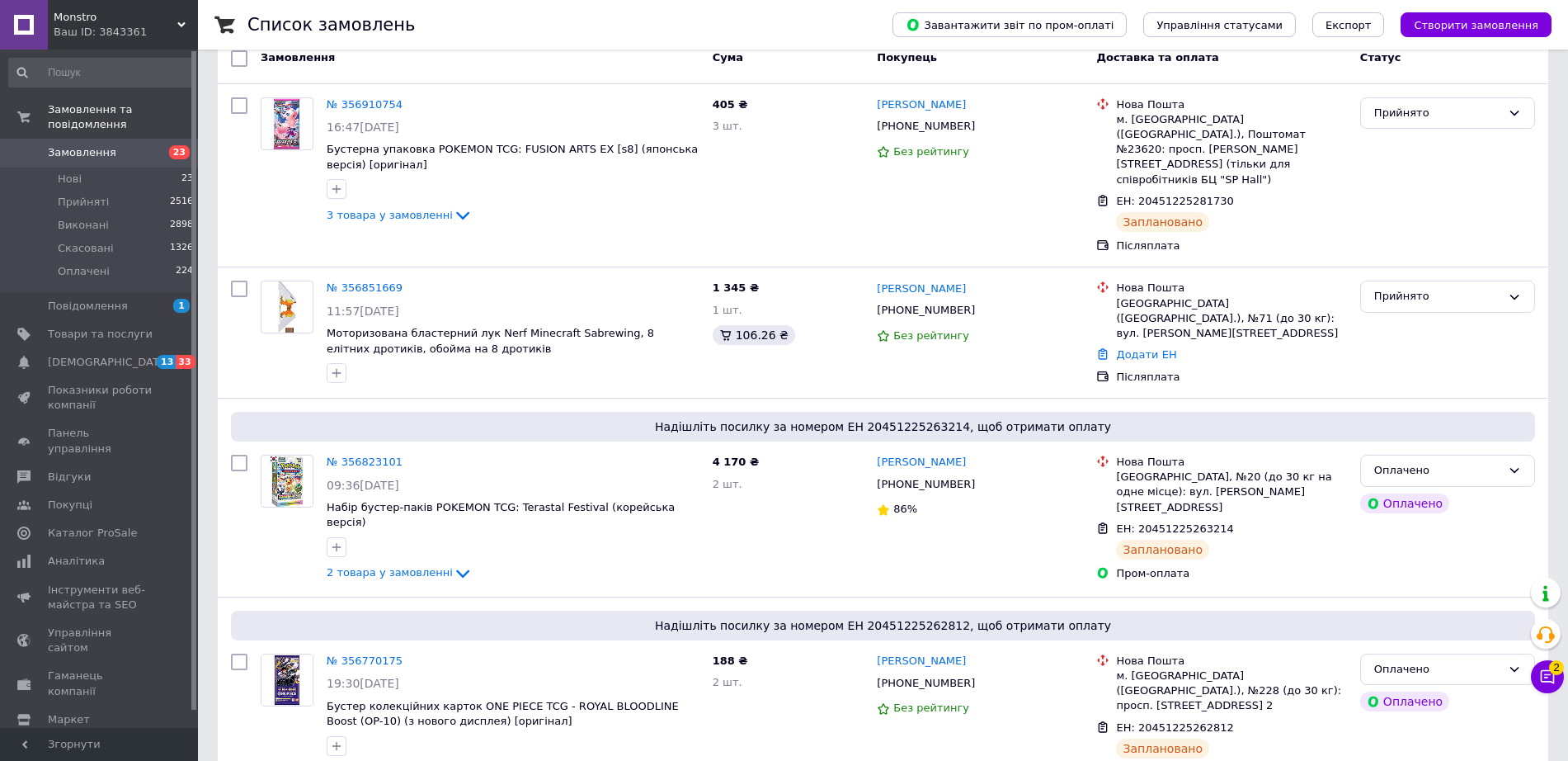
scroll to position [207, 0]
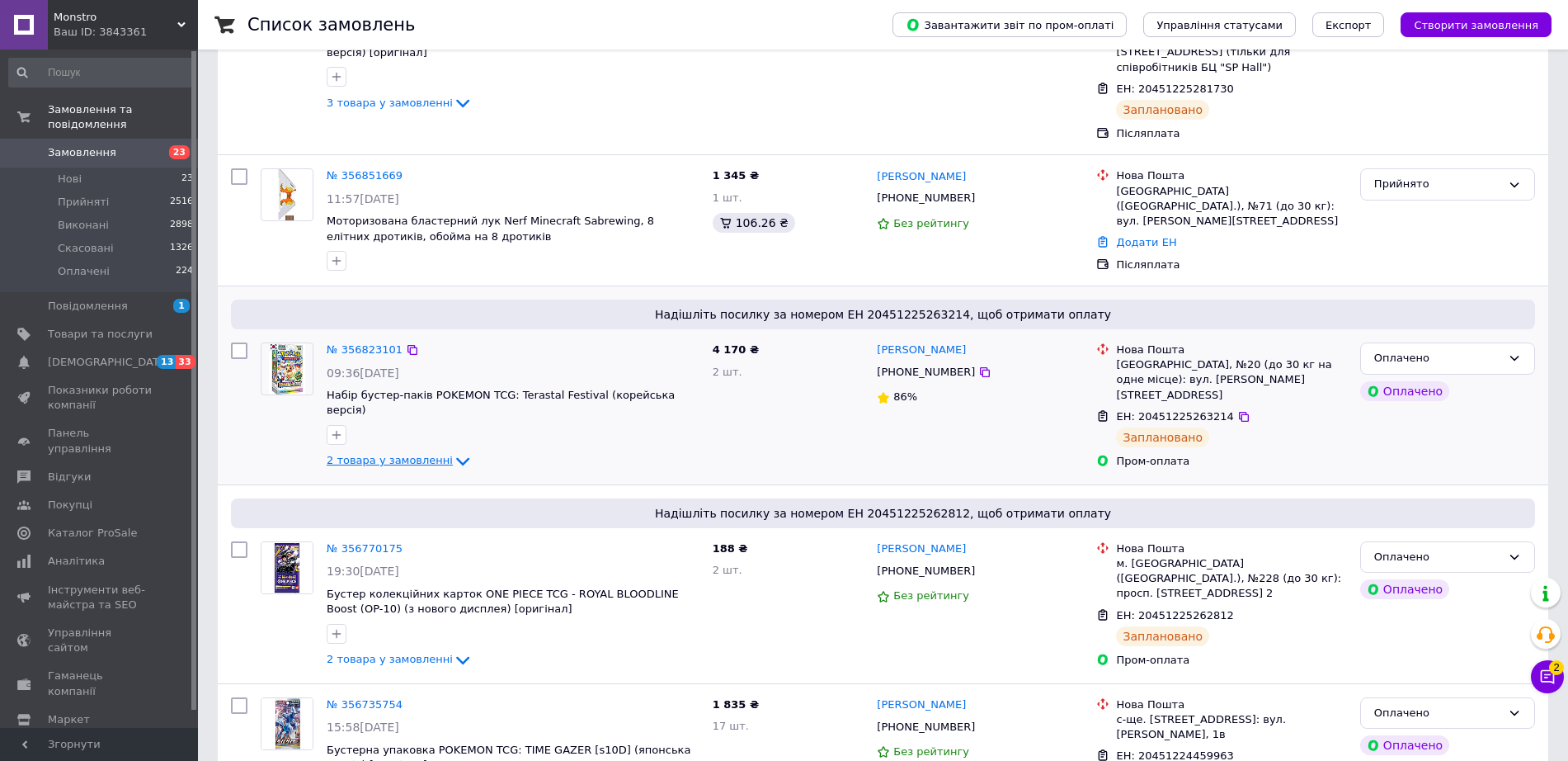
click at [456, 458] on icon at bounding box center [463, 463] width 14 height 9
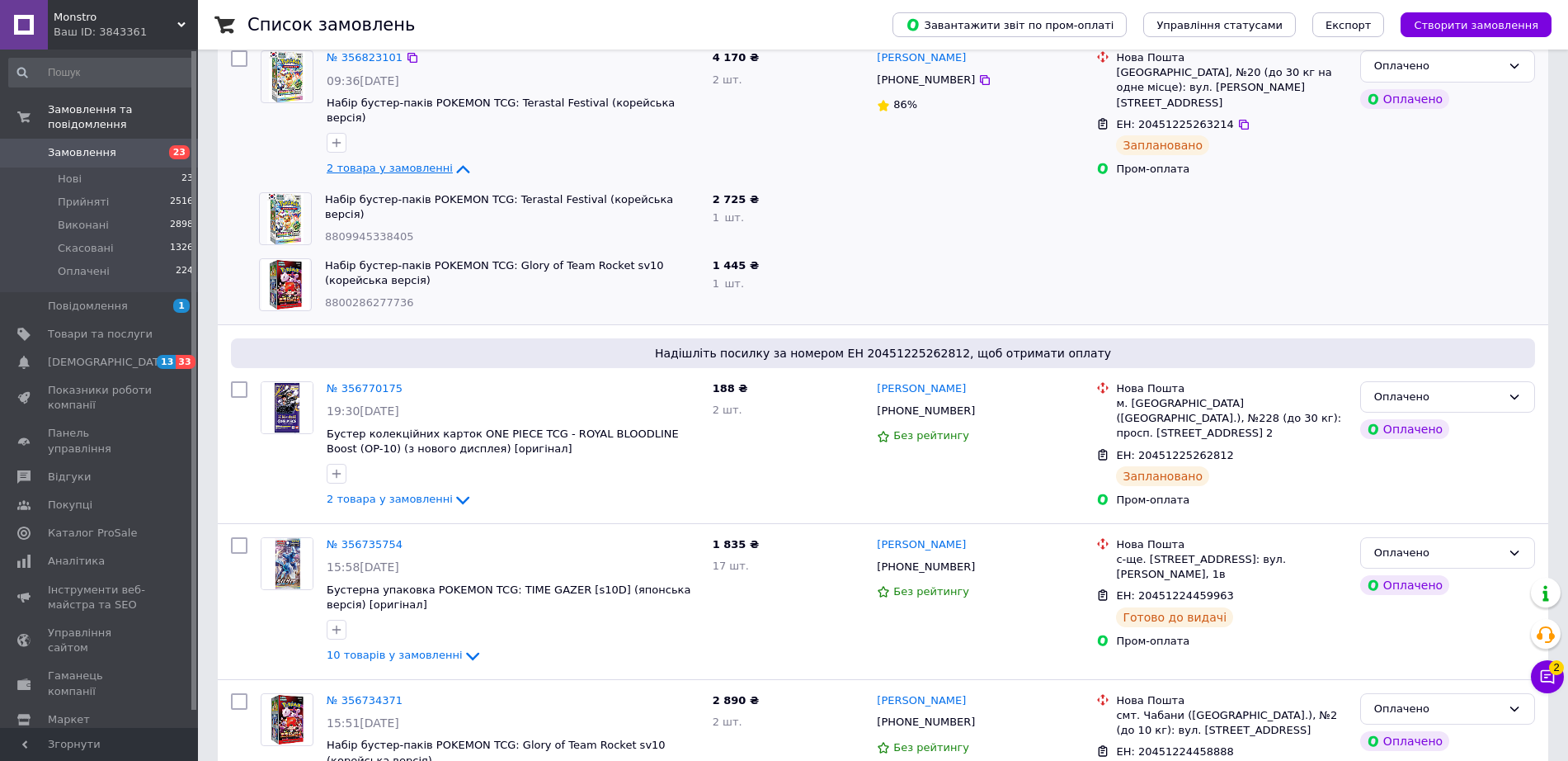
scroll to position [619, 0]
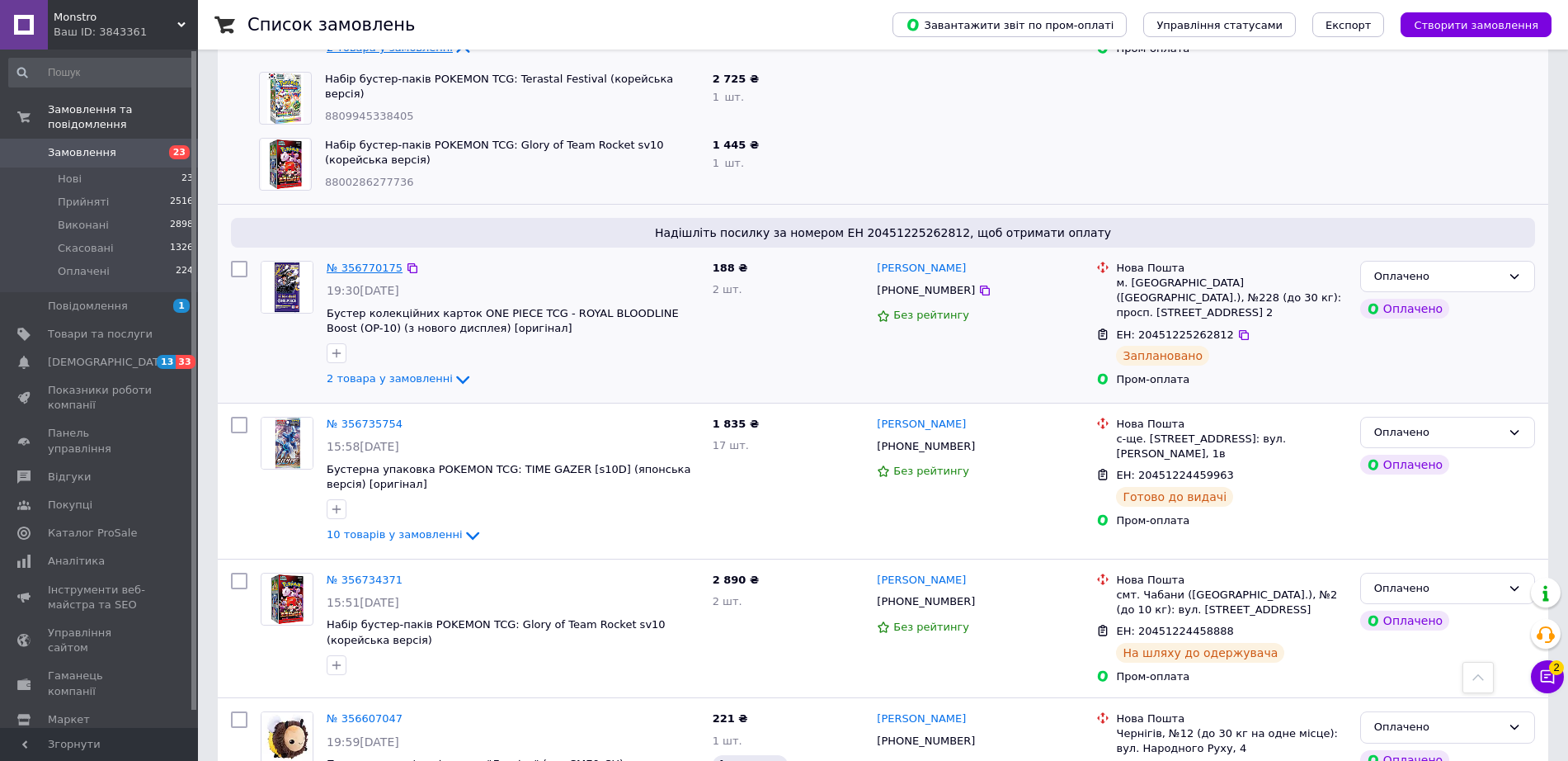
click at [354, 262] on link "№ 356770175" at bounding box center [364, 268] width 76 height 13
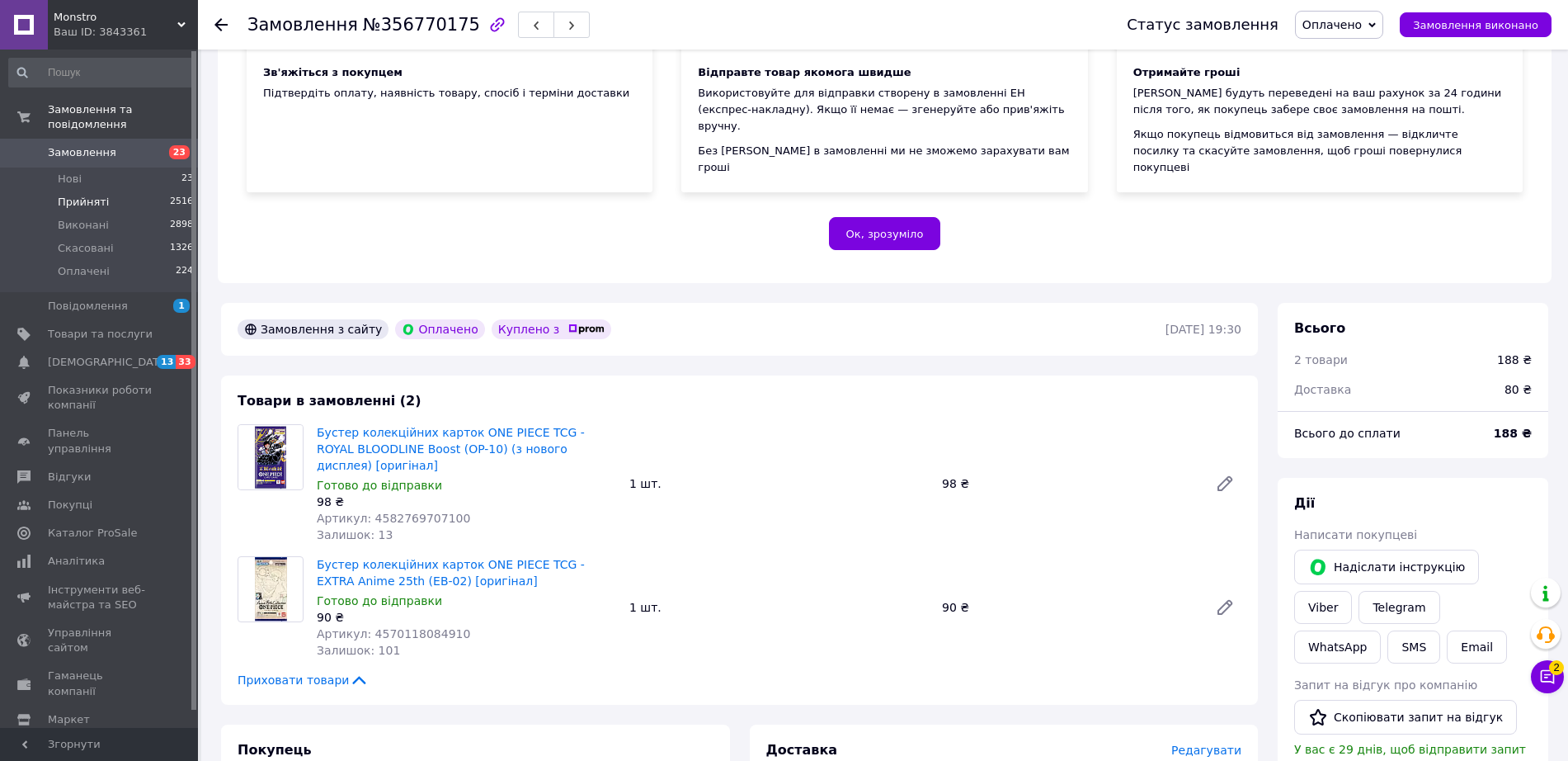
scroll to position [207, 0]
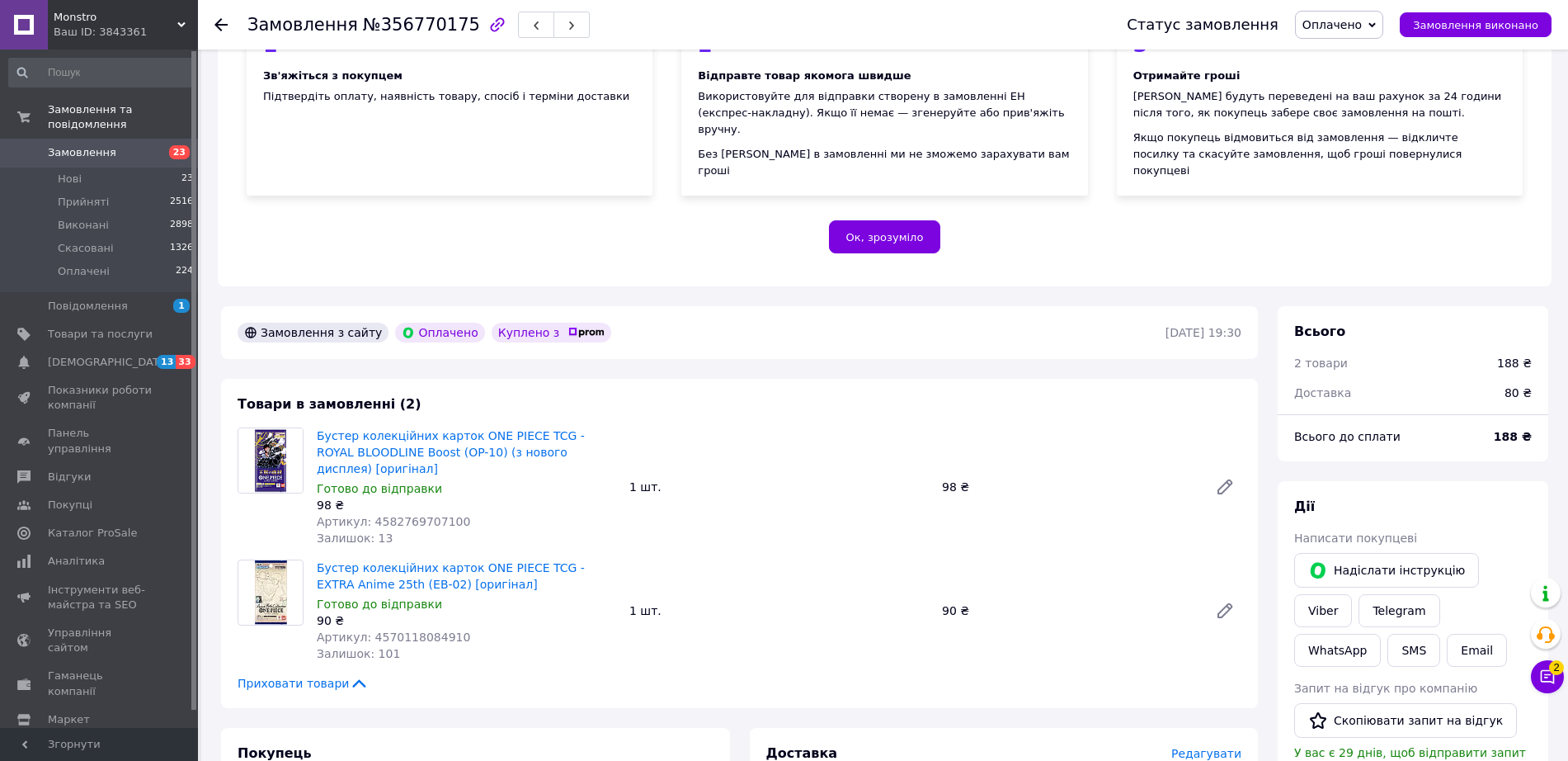
click at [110, 139] on link "Замовлення 23" at bounding box center [101, 152] width 203 height 28
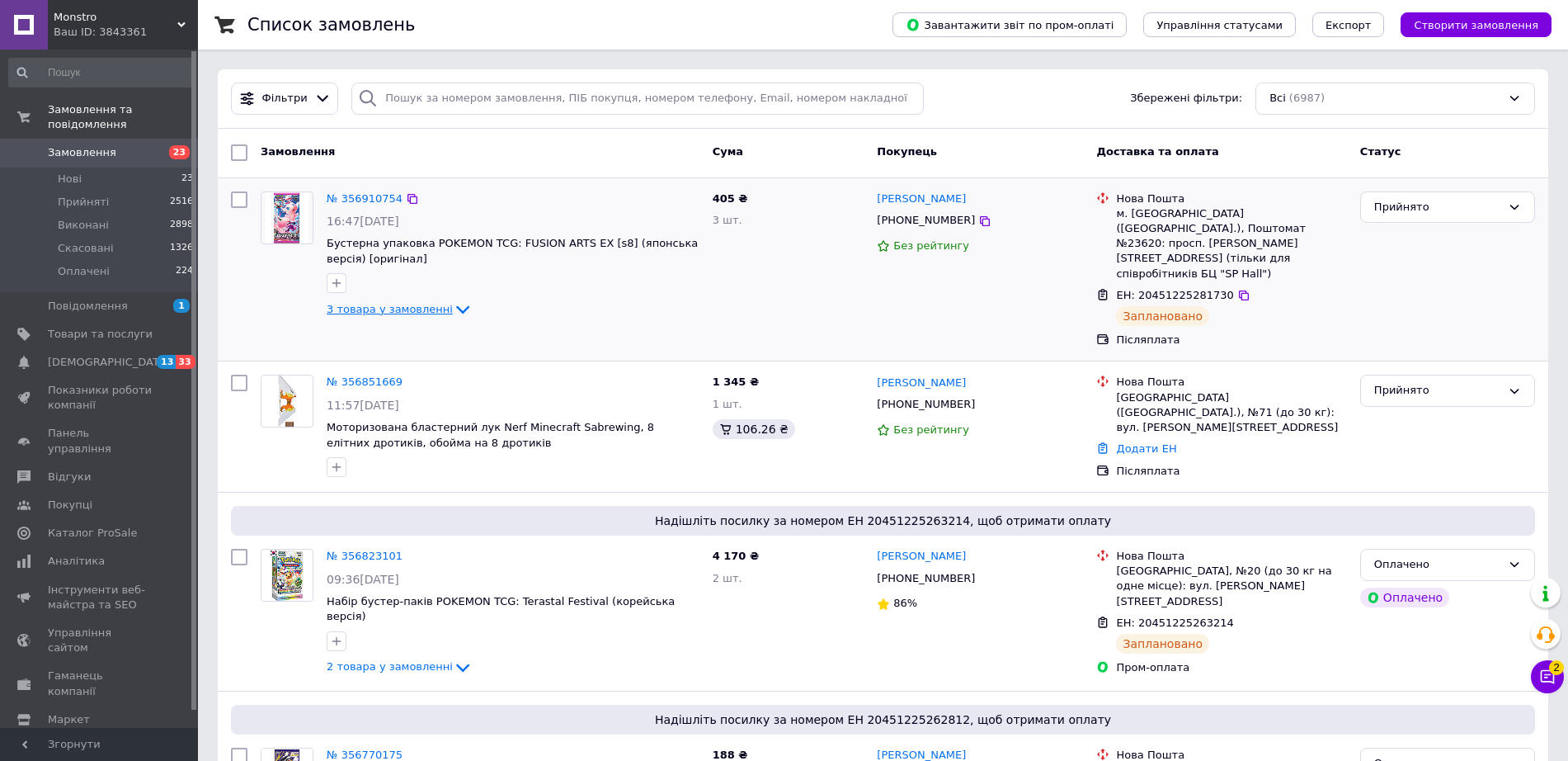
click at [456, 311] on icon at bounding box center [463, 310] width 14 height 9
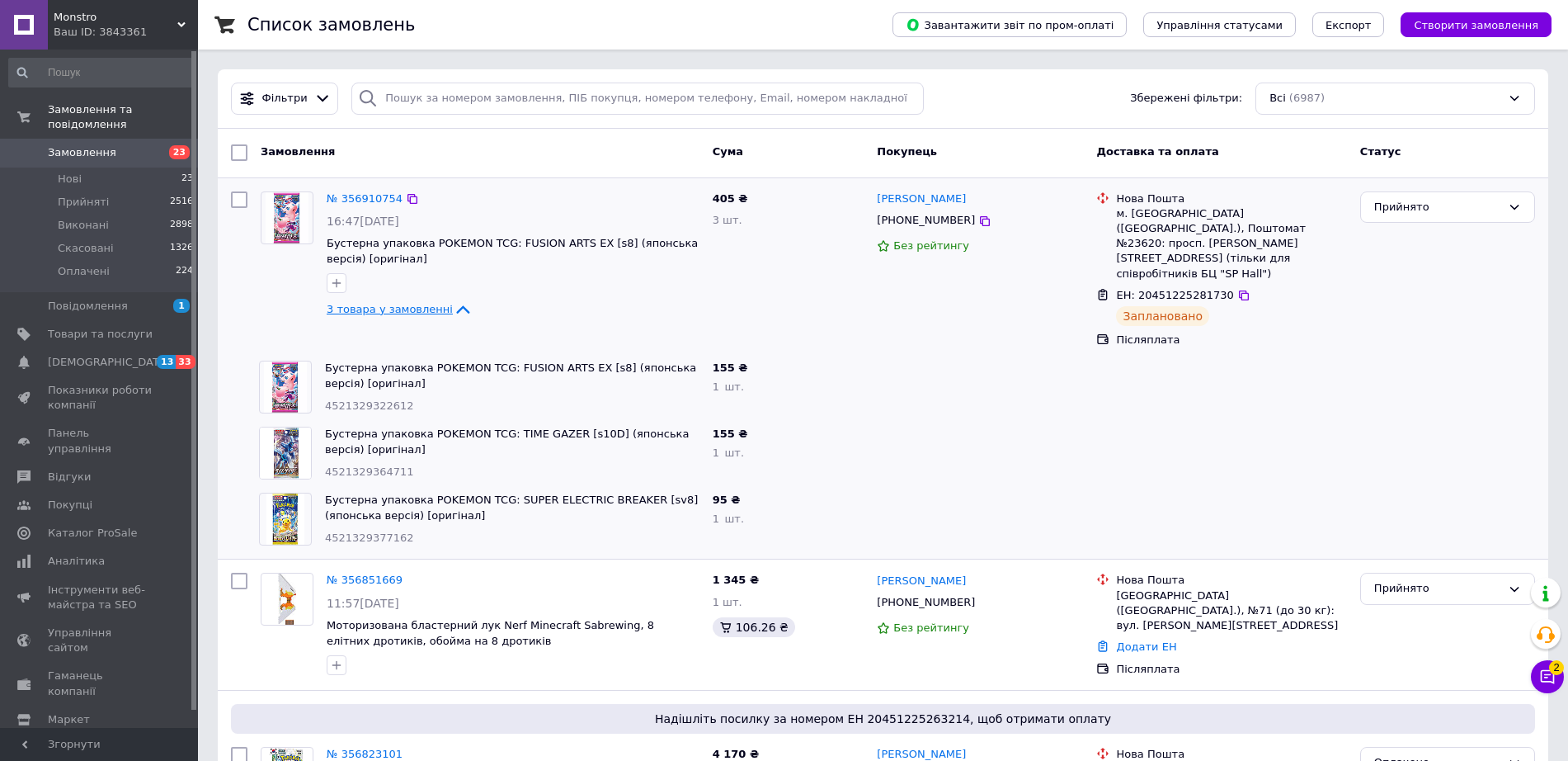
click at [82, 145] on span "Замовлення" at bounding box center [82, 152] width 69 height 14
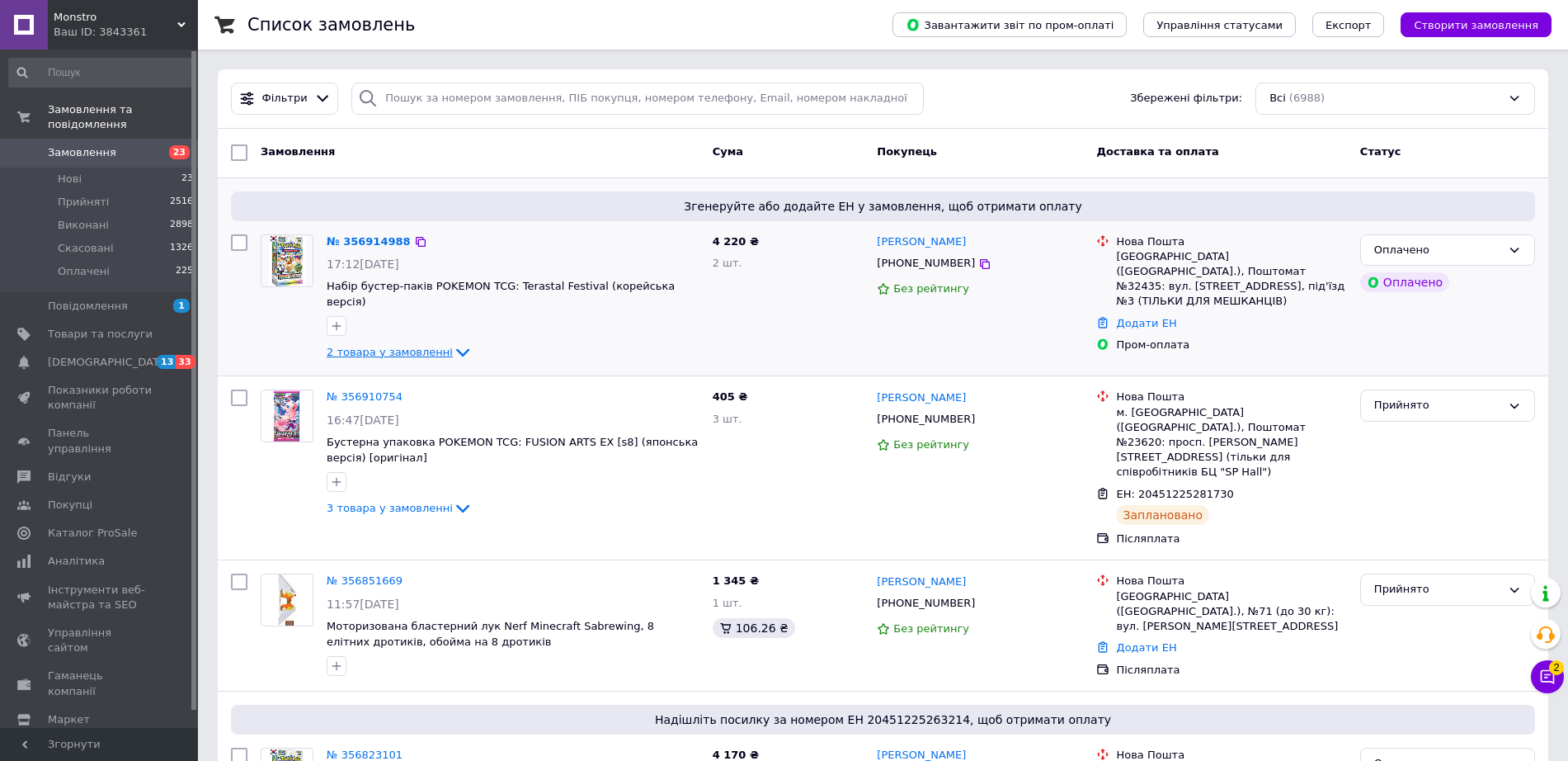
click at [456, 349] on icon at bounding box center [463, 354] width 14 height 9
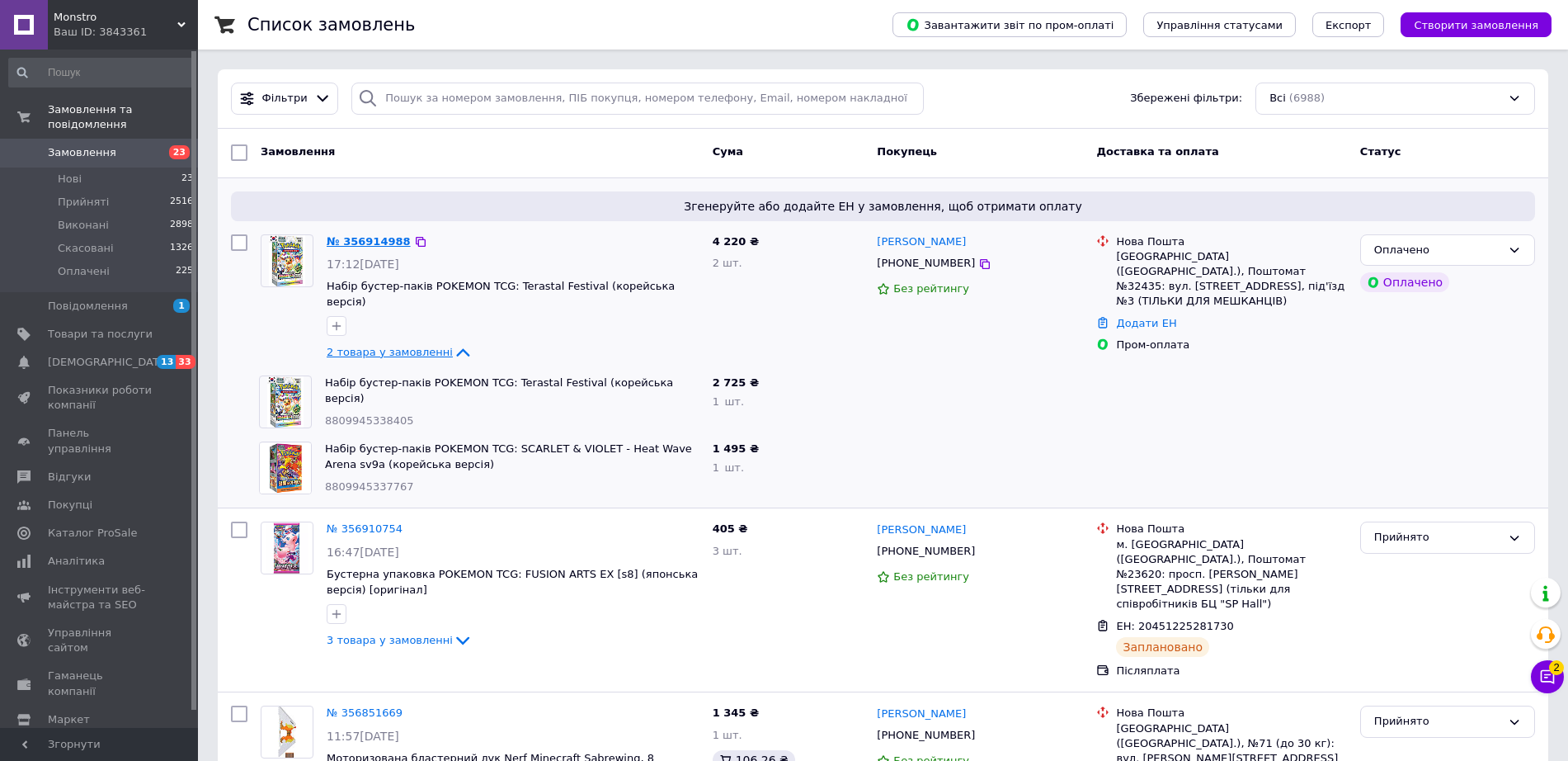
click at [350, 238] on link "№ 356914988" at bounding box center [368, 241] width 84 height 13
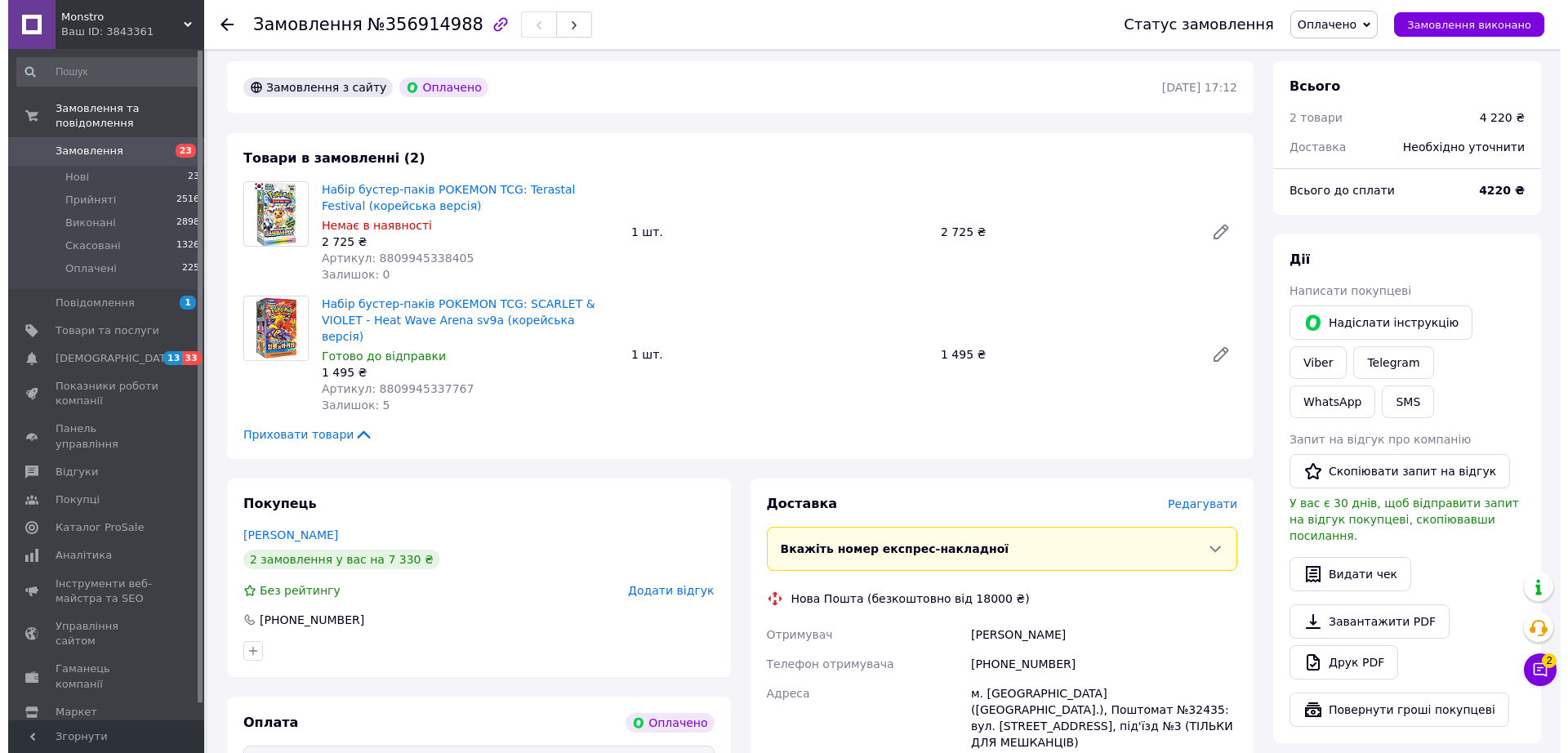
scroll to position [612, 0]
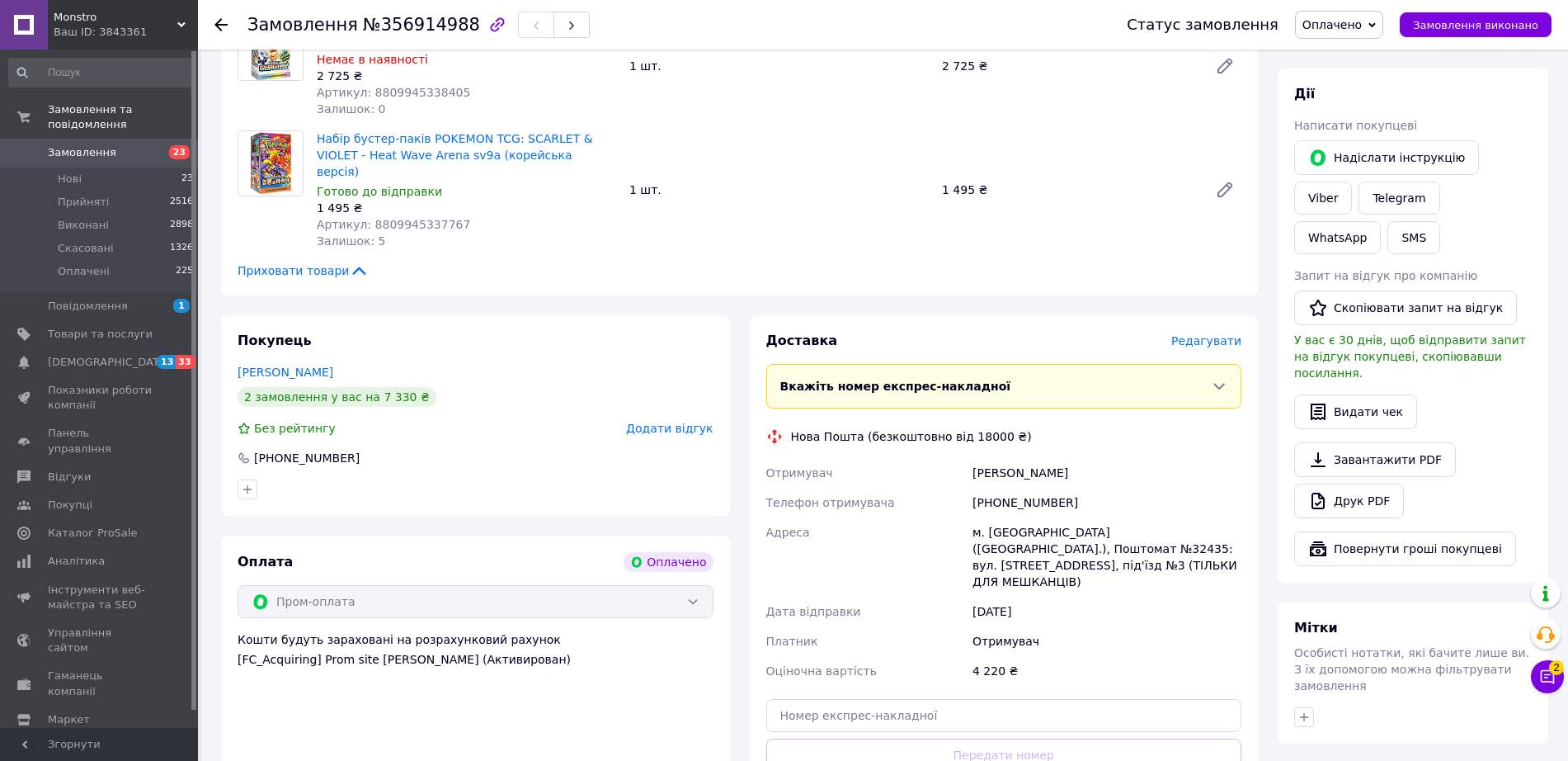
click at [1192, 334] on span "Редагувати" at bounding box center [1206, 341] width 71 height 14
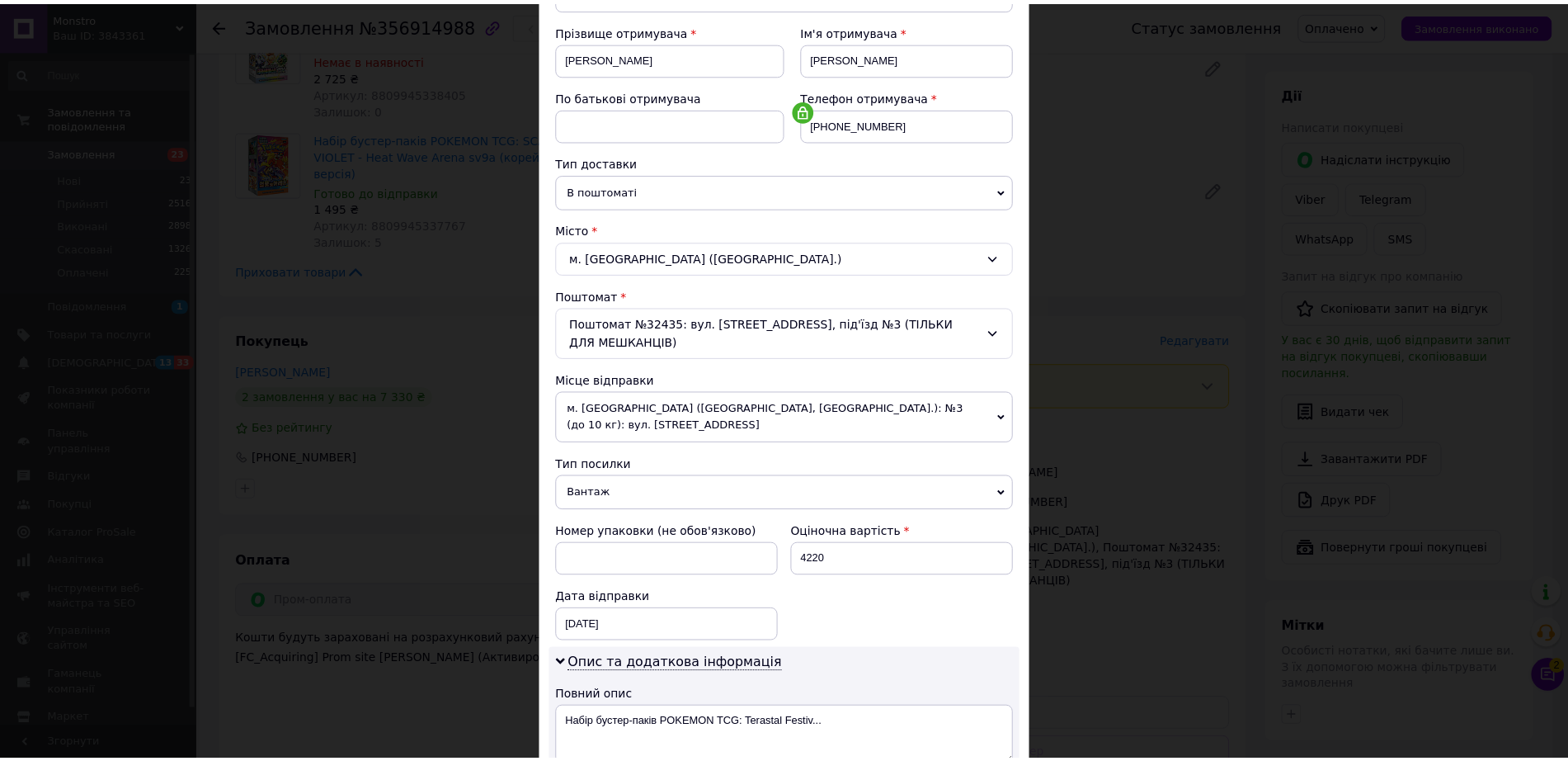
scroll to position [537, 0]
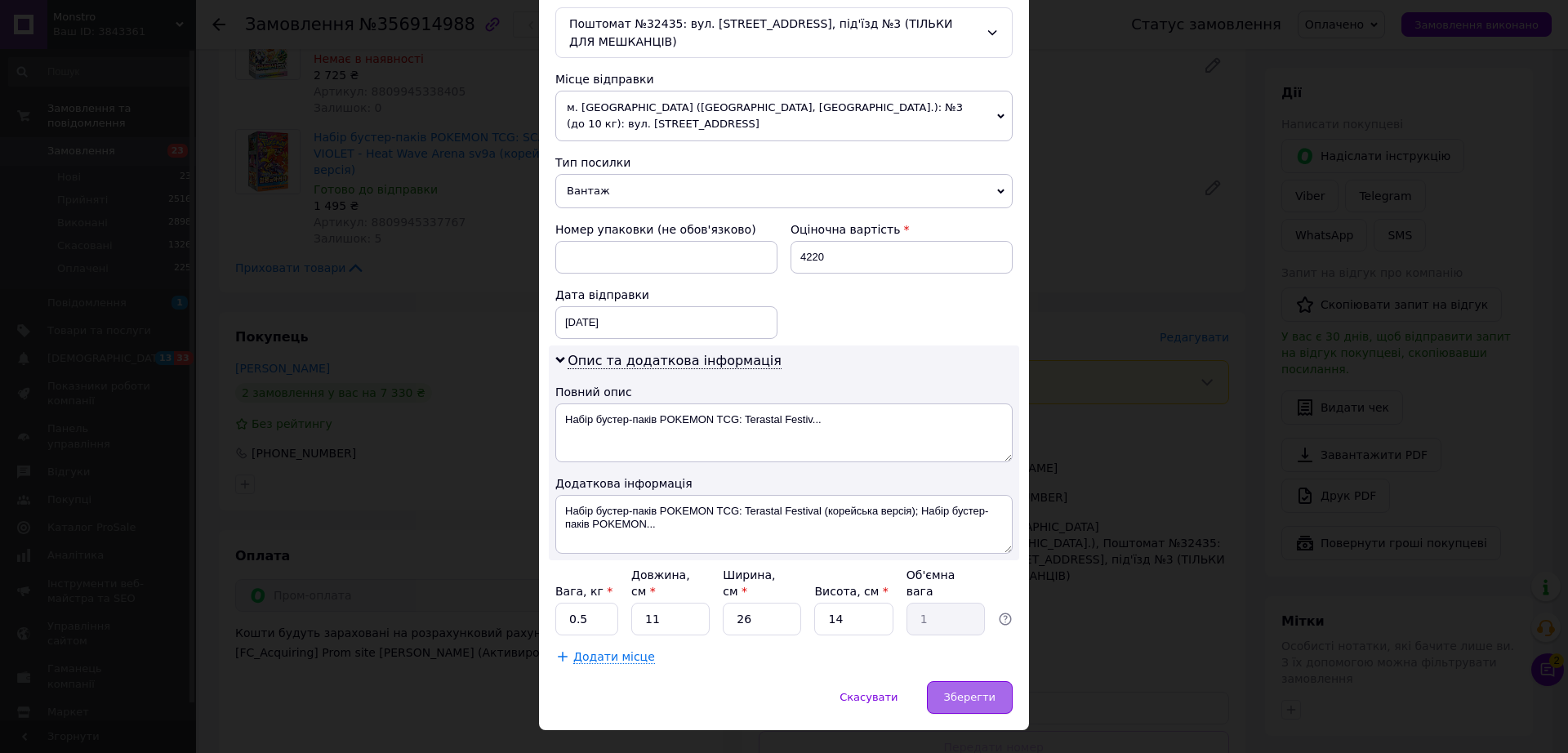
click at [986, 691] on span "Зберегти" at bounding box center [969, 697] width 51 height 13
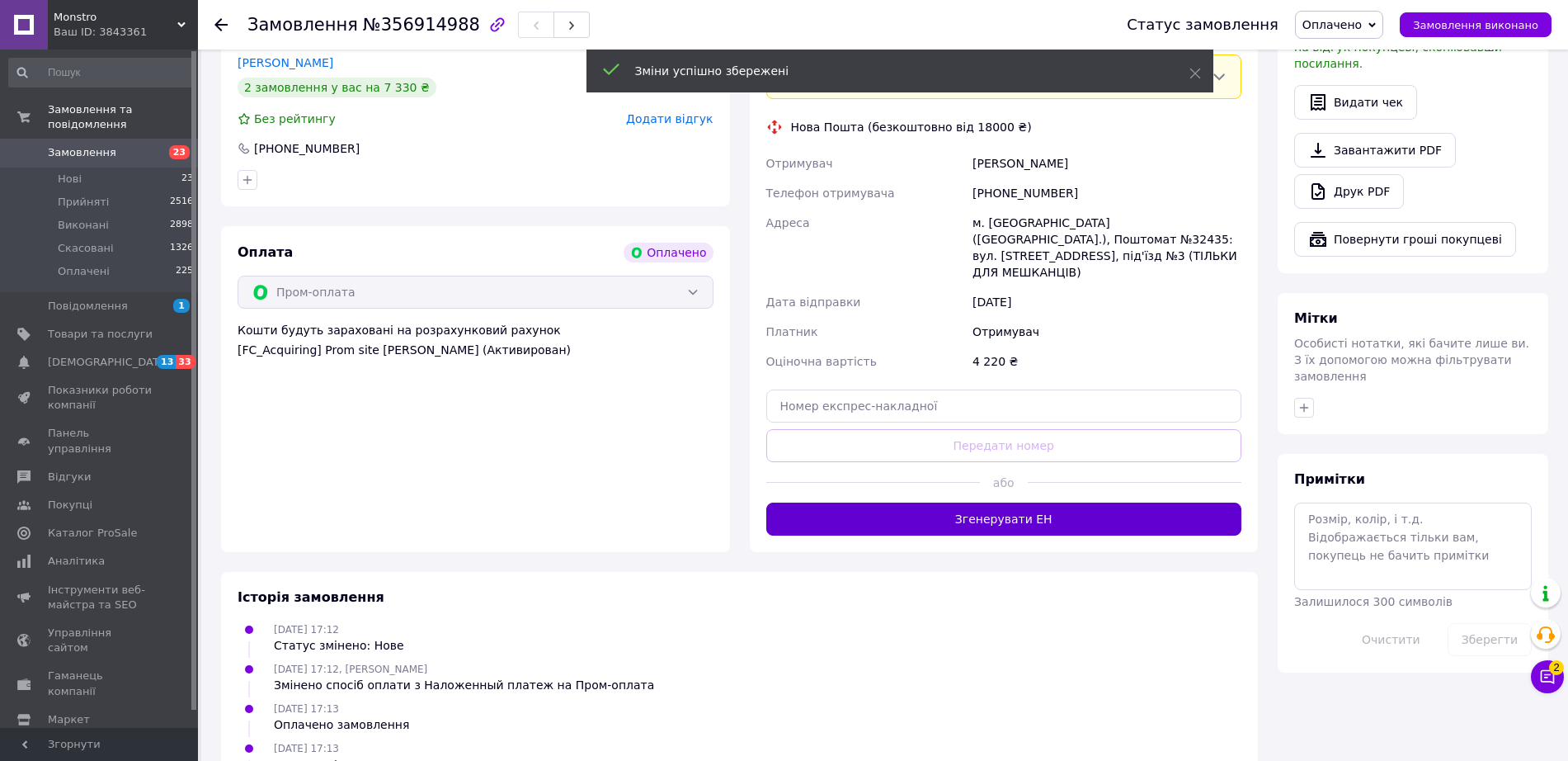
click at [1006, 503] on button "Згенерувати ЕН" at bounding box center [1005, 519] width 476 height 33
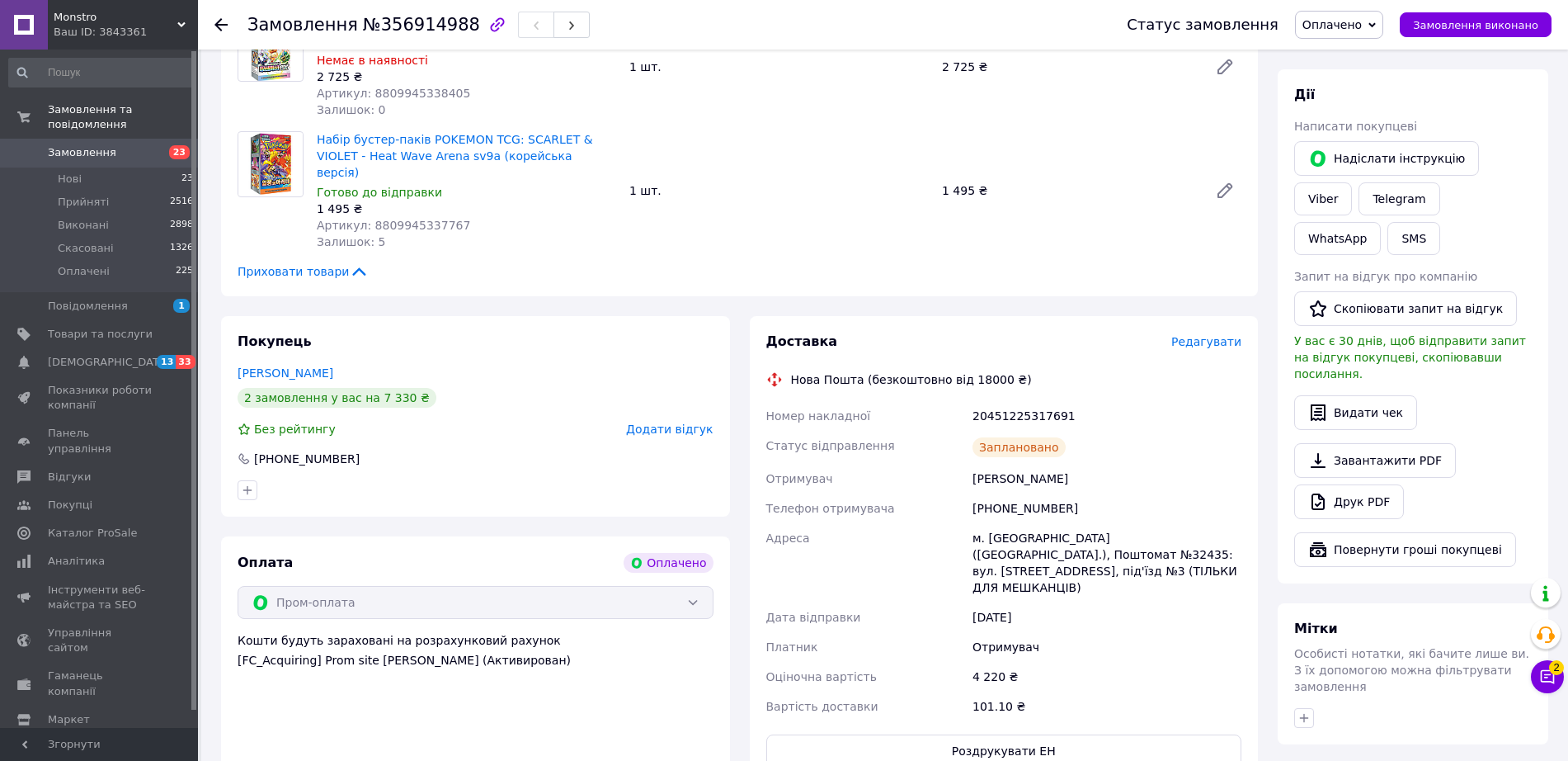
scroll to position [619, 0]
drag, startPoint x: 961, startPoint y: 379, endPoint x: 1076, endPoint y: 385, distance: 115.2
click at [1076, 400] on div "Номер накладної 20451225317691 Статус відправлення Заплановано Отримувач Войтко…" at bounding box center [1005, 560] width 483 height 321
copy div "Номер накладної 20451225317691"
click at [1352, 182] on link "Viber" at bounding box center [1323, 198] width 58 height 33
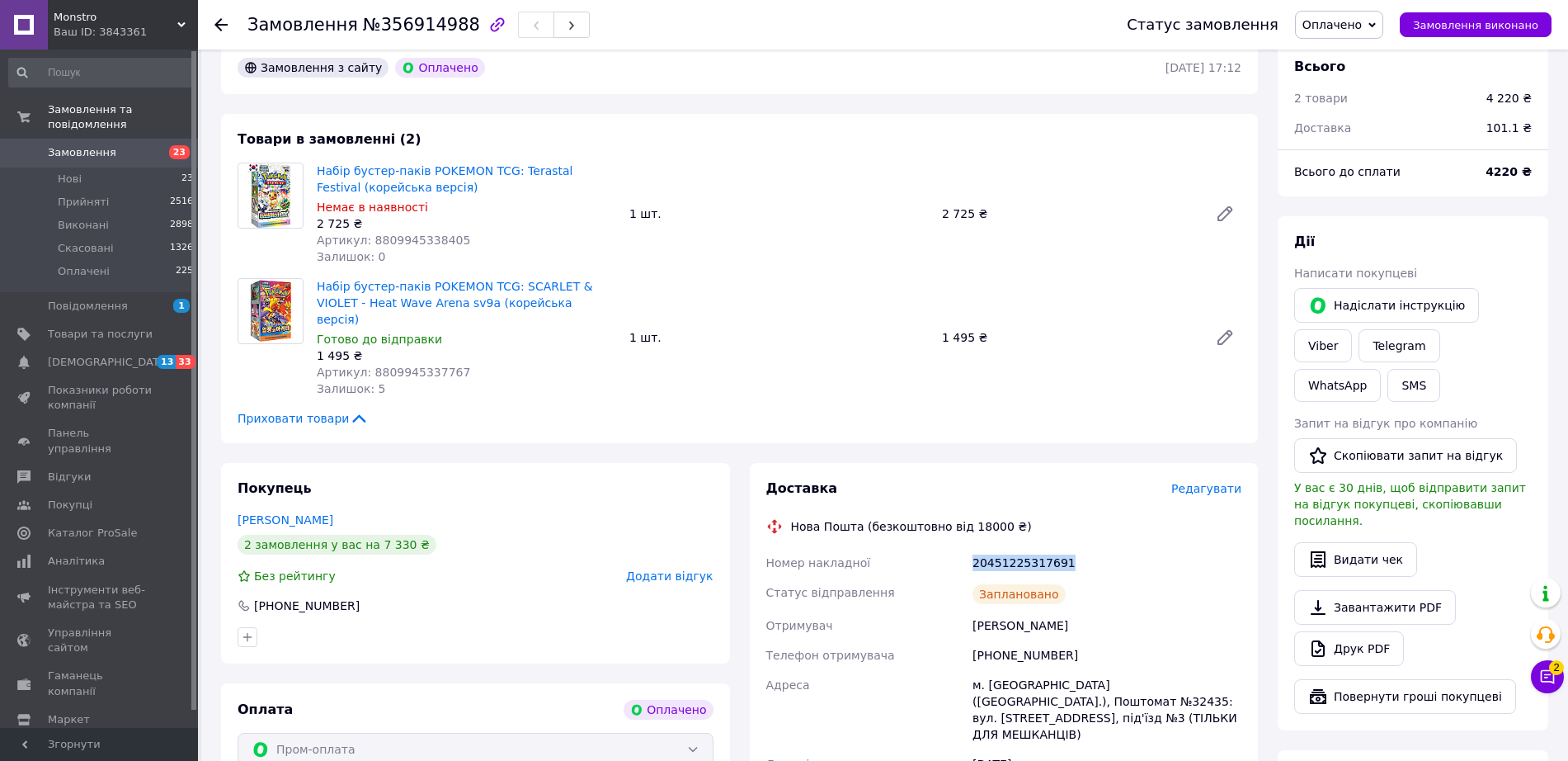
scroll to position [310, 0]
